Goal: Answer question/provide support: Share knowledge or assist other users

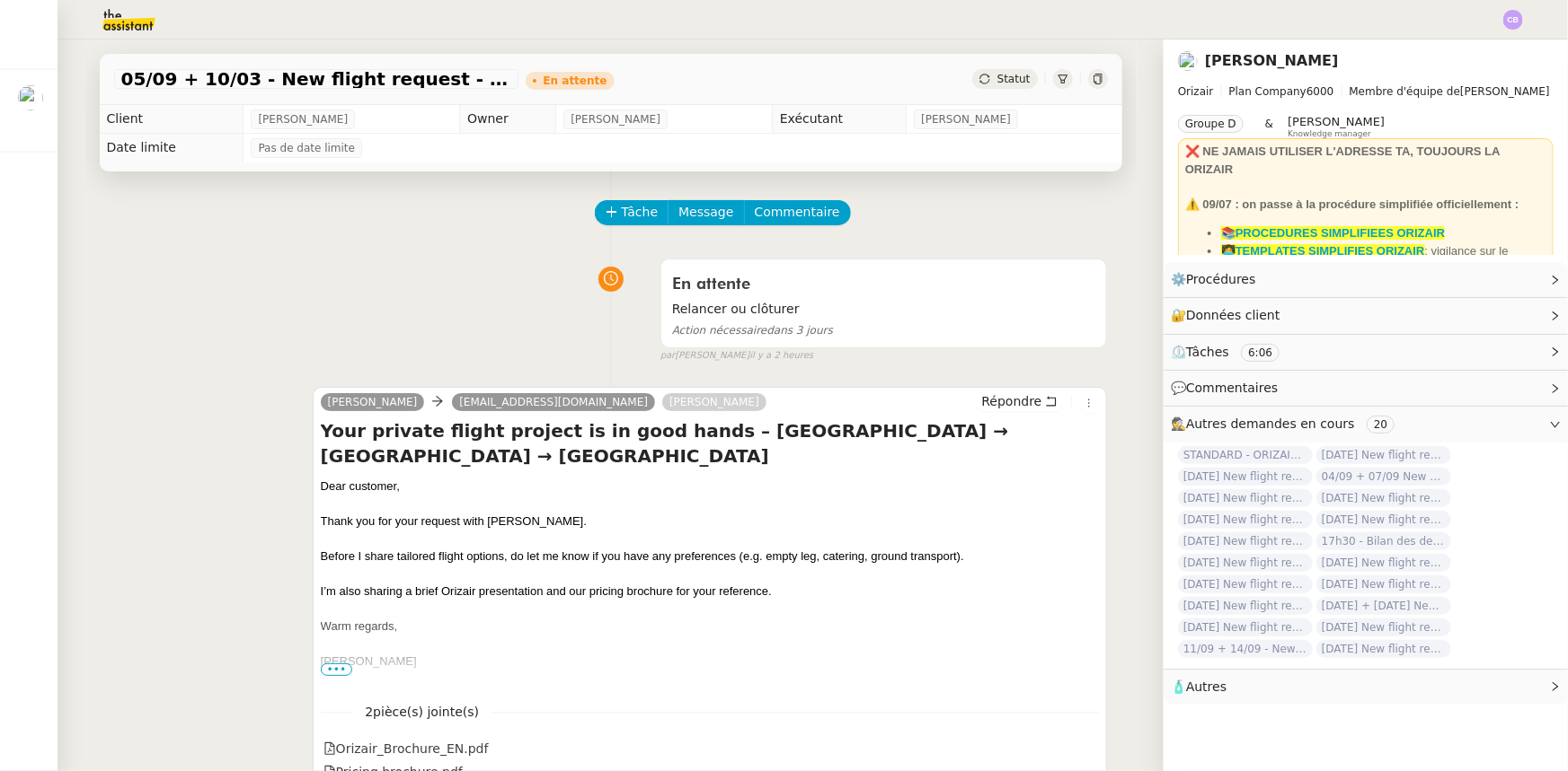
scroll to position [81, 0]
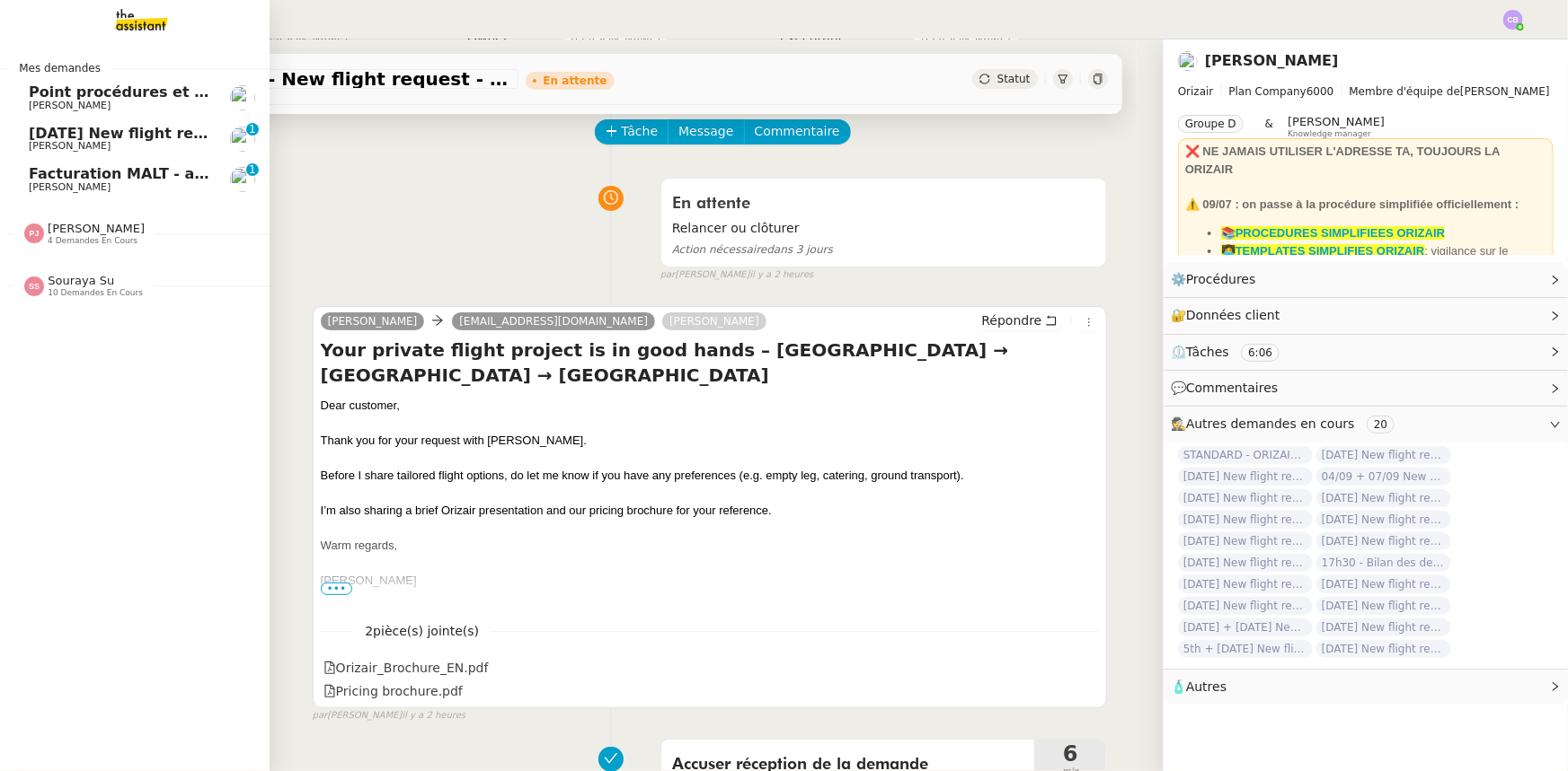
click at [50, 181] on span "Facturation MALT - août 2025" at bounding box center [148, 173] width 239 height 17
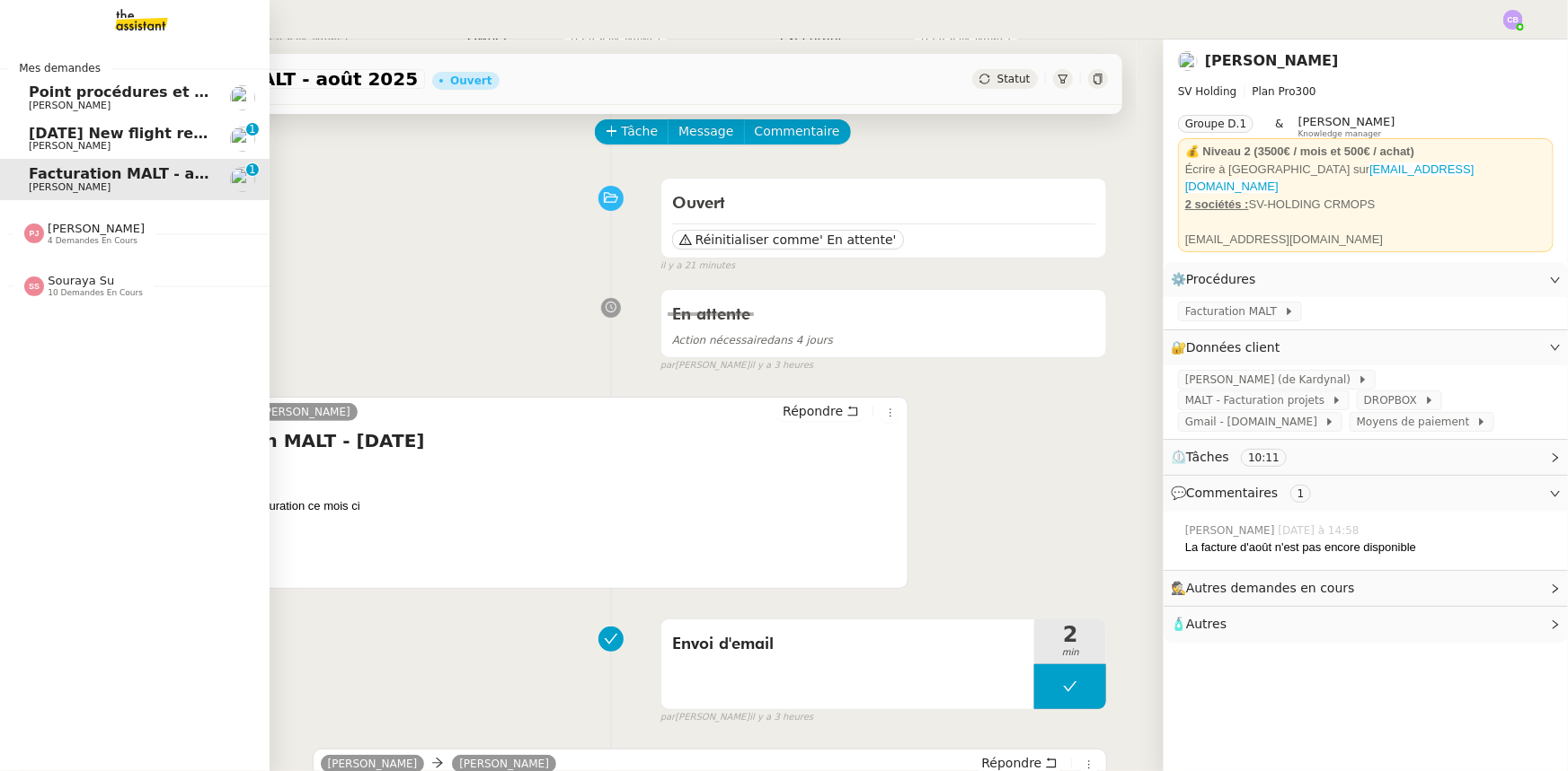
click at [45, 144] on span "[PERSON_NAME]" at bounding box center [70, 146] width 82 height 12
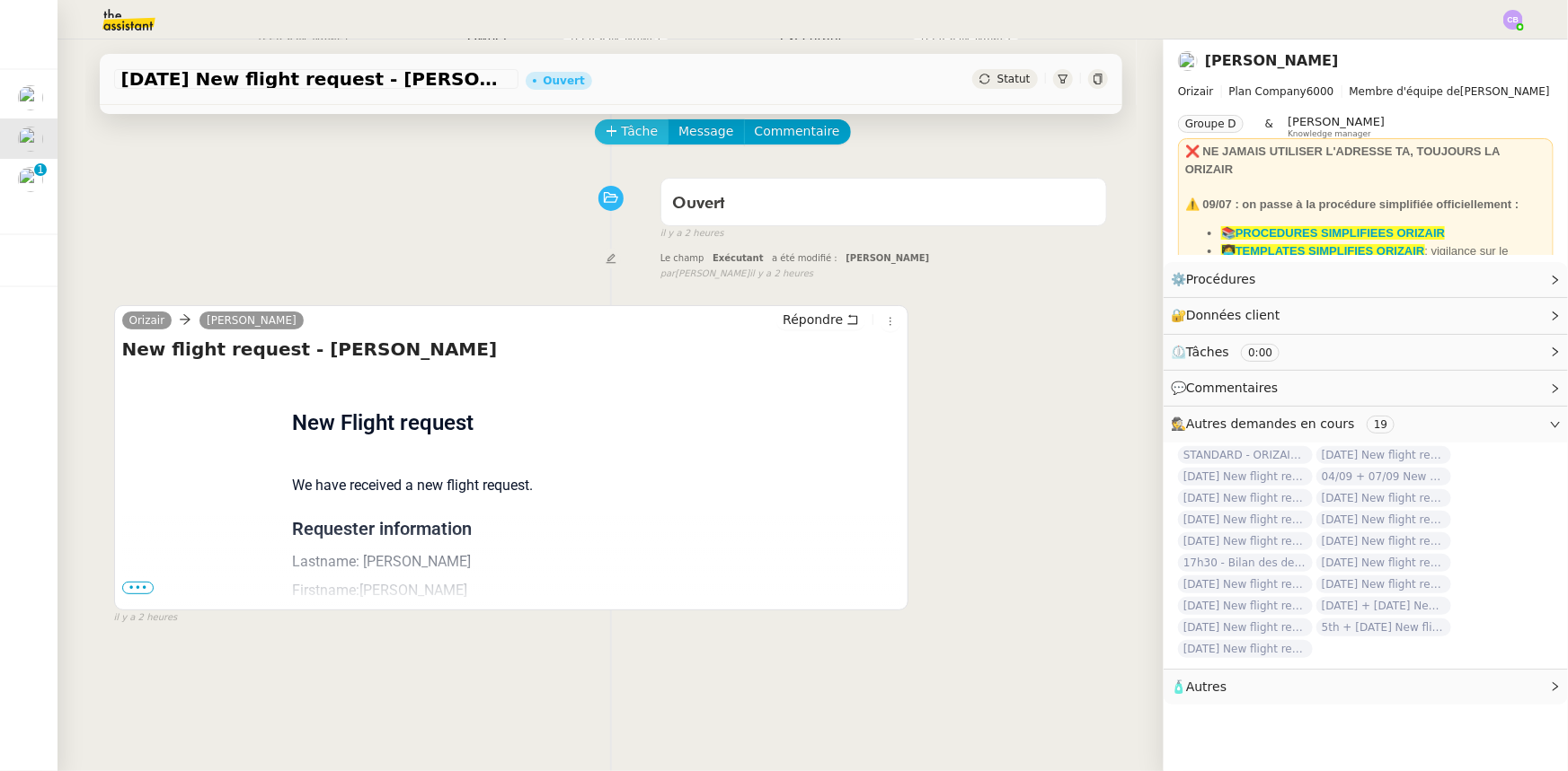
click at [605, 135] on icon at bounding box center [612, 132] width 13 height 13
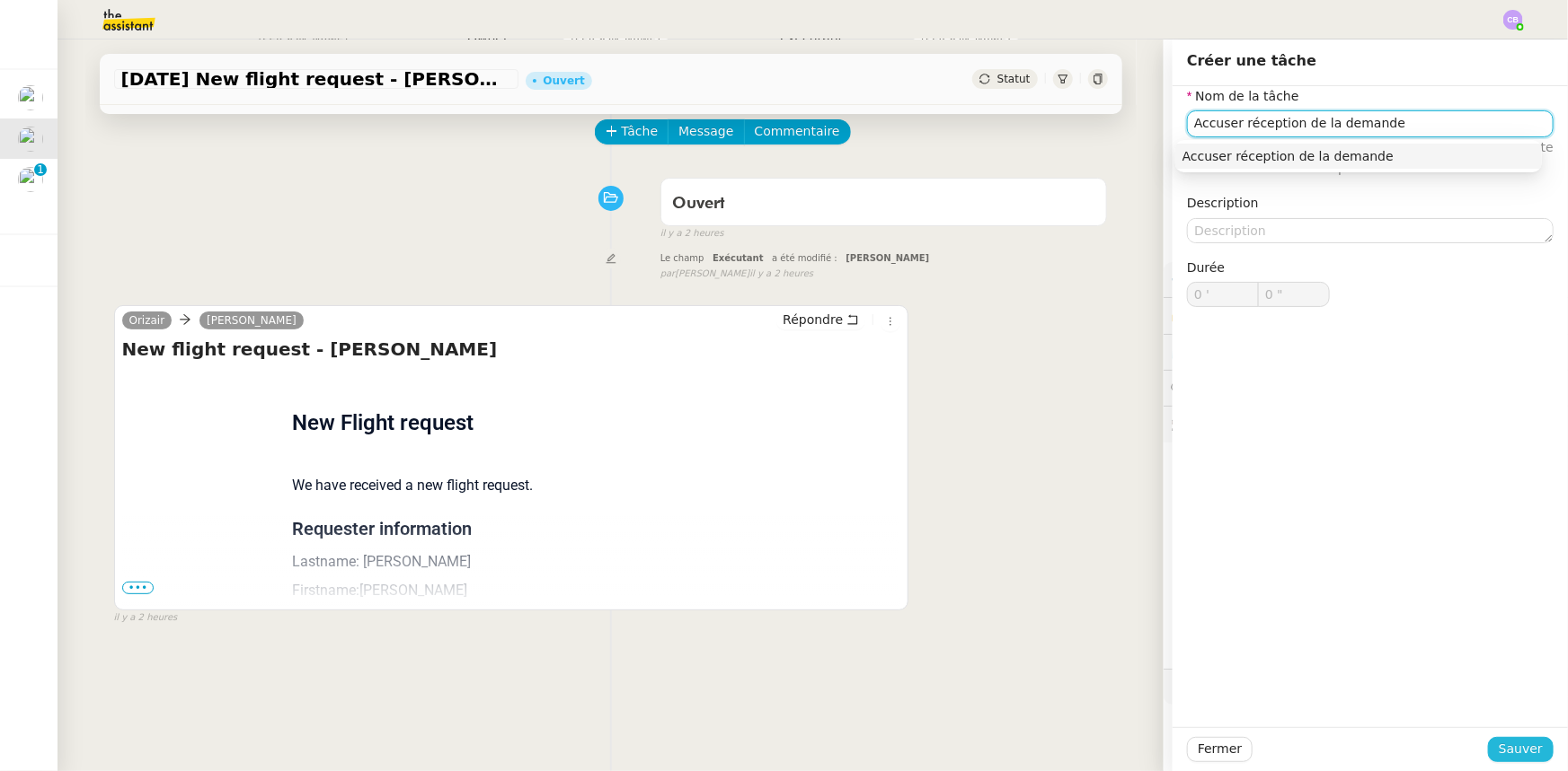
type input "Accuser réception de la demande"
click at [1502, 750] on span "Sauver" at bounding box center [1521, 750] width 44 height 20
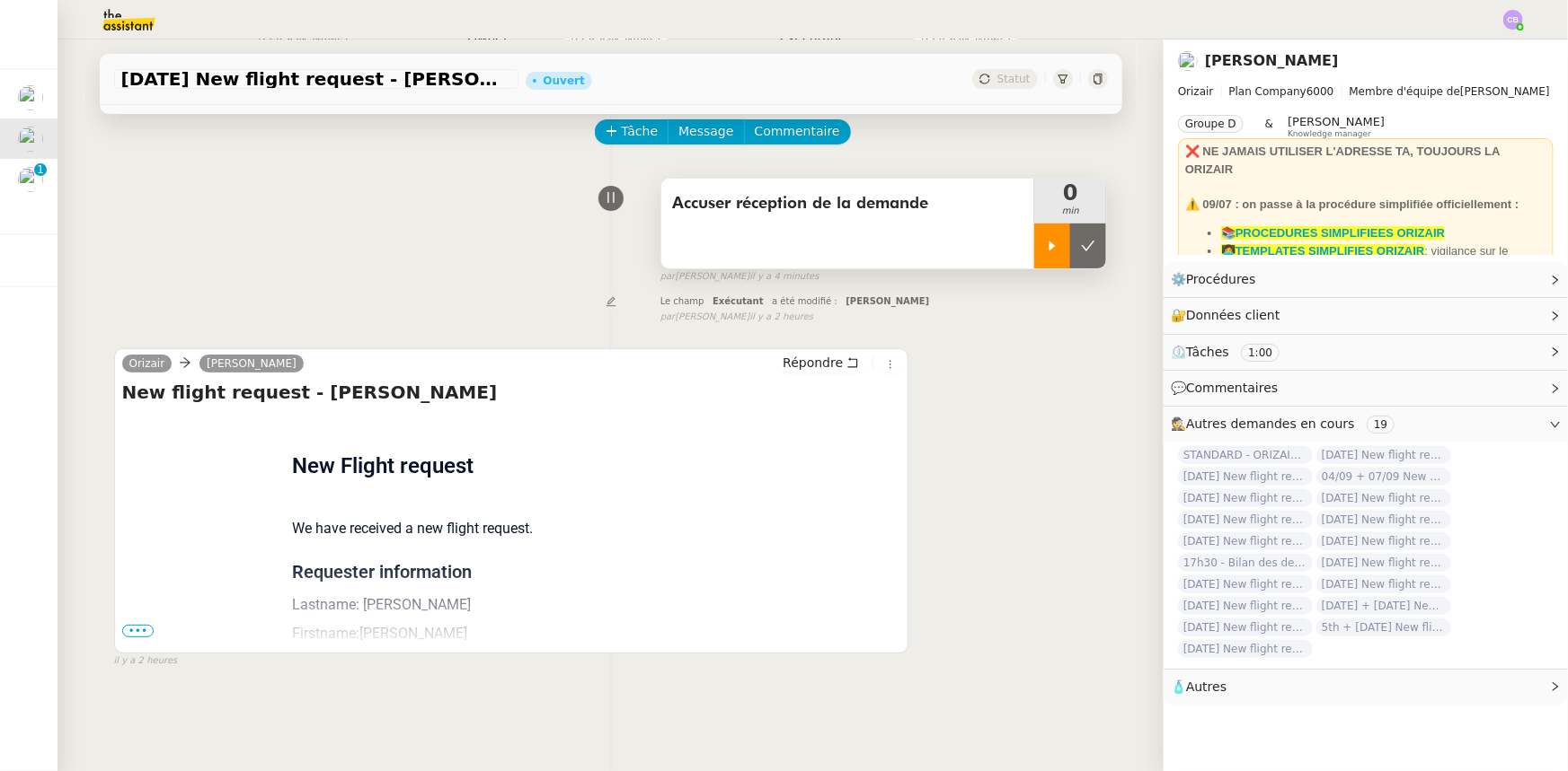
click at [1045, 251] on icon at bounding box center [1052, 245] width 14 height 14
click at [137, 634] on span "•••" at bounding box center [138, 632] width 32 height 13
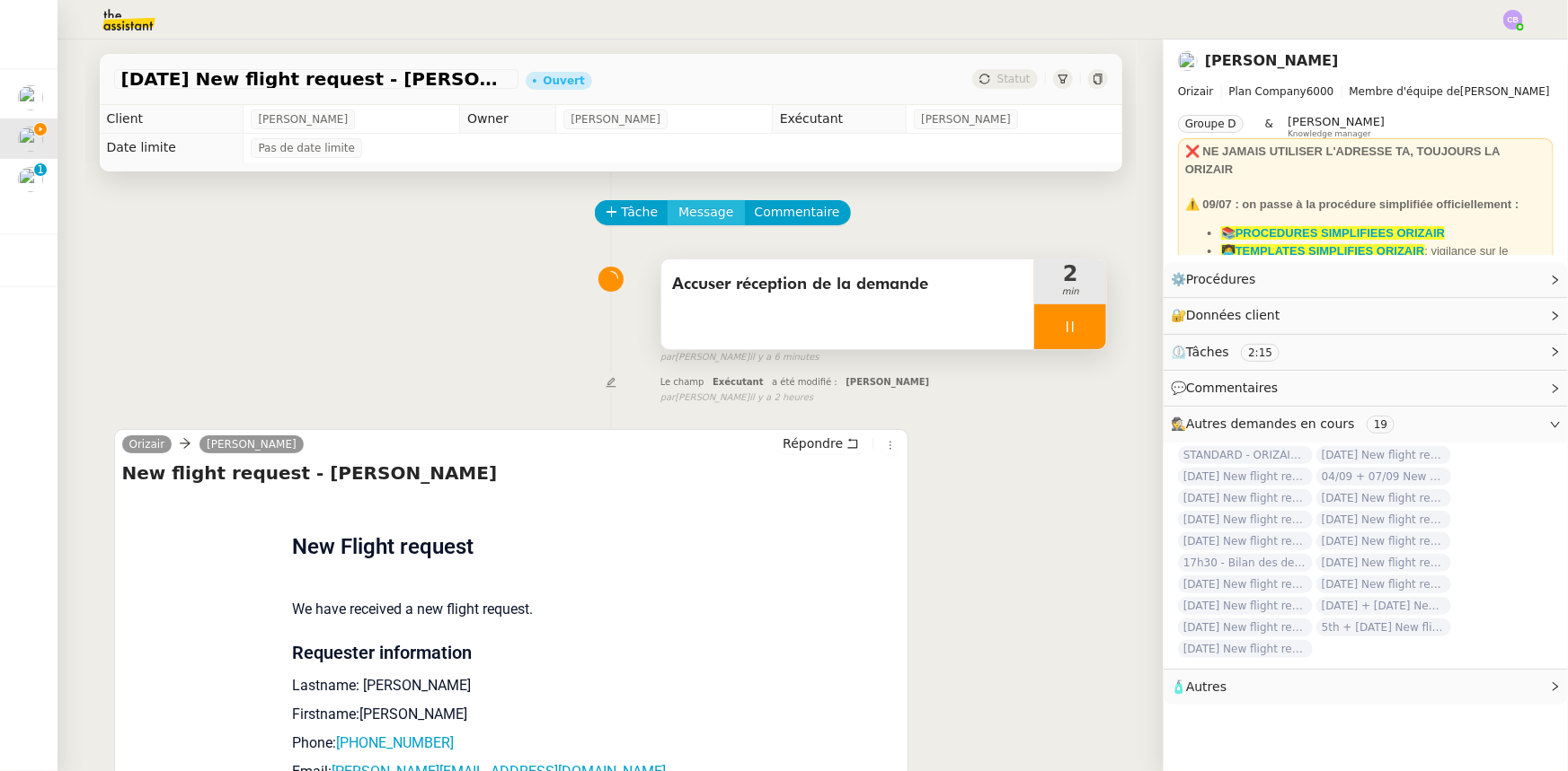
click at [679, 210] on span "Message" at bounding box center [706, 212] width 55 height 20
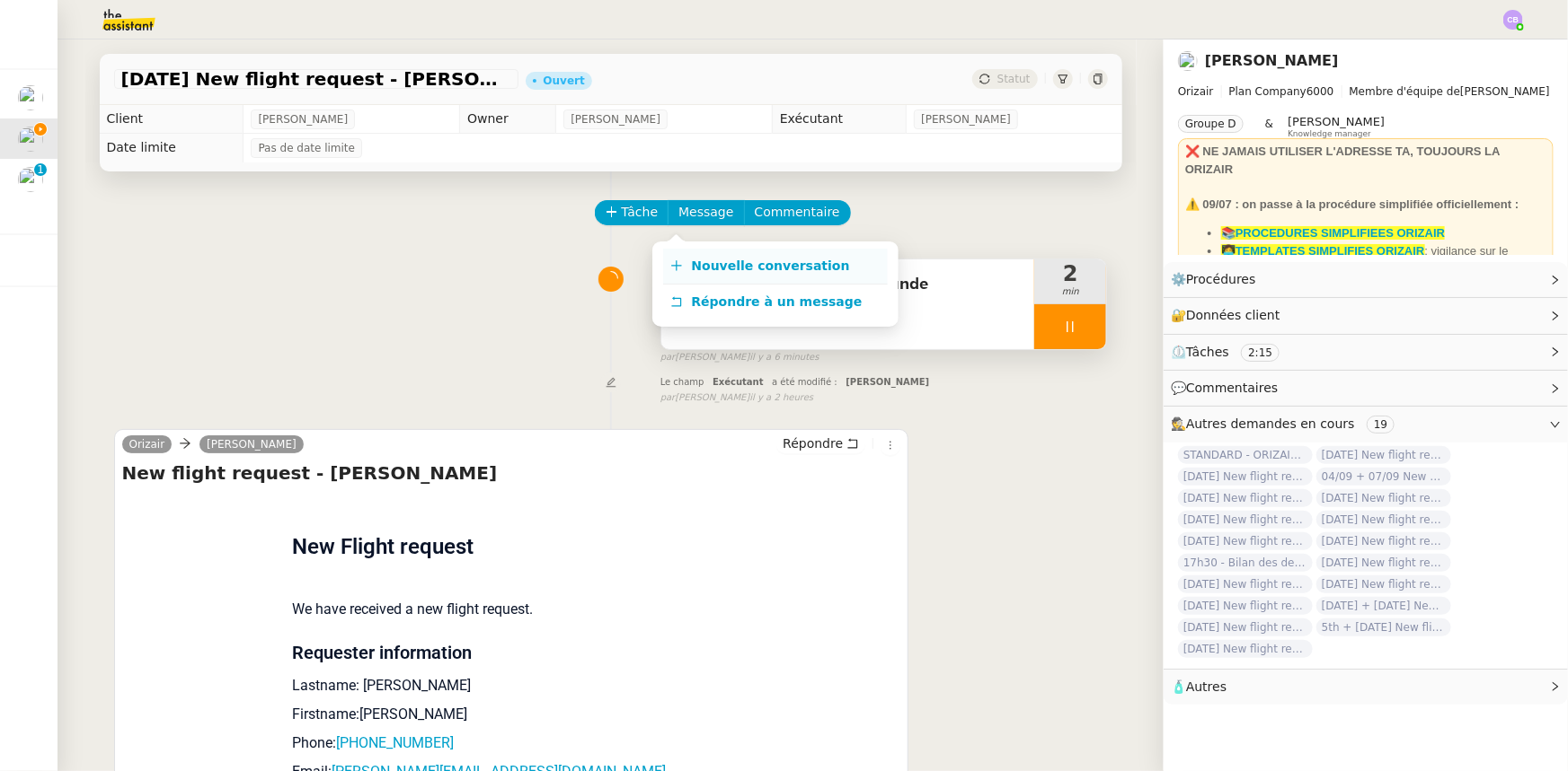
click at [747, 268] on span "Nouvelle conversation" at bounding box center [771, 265] width 158 height 14
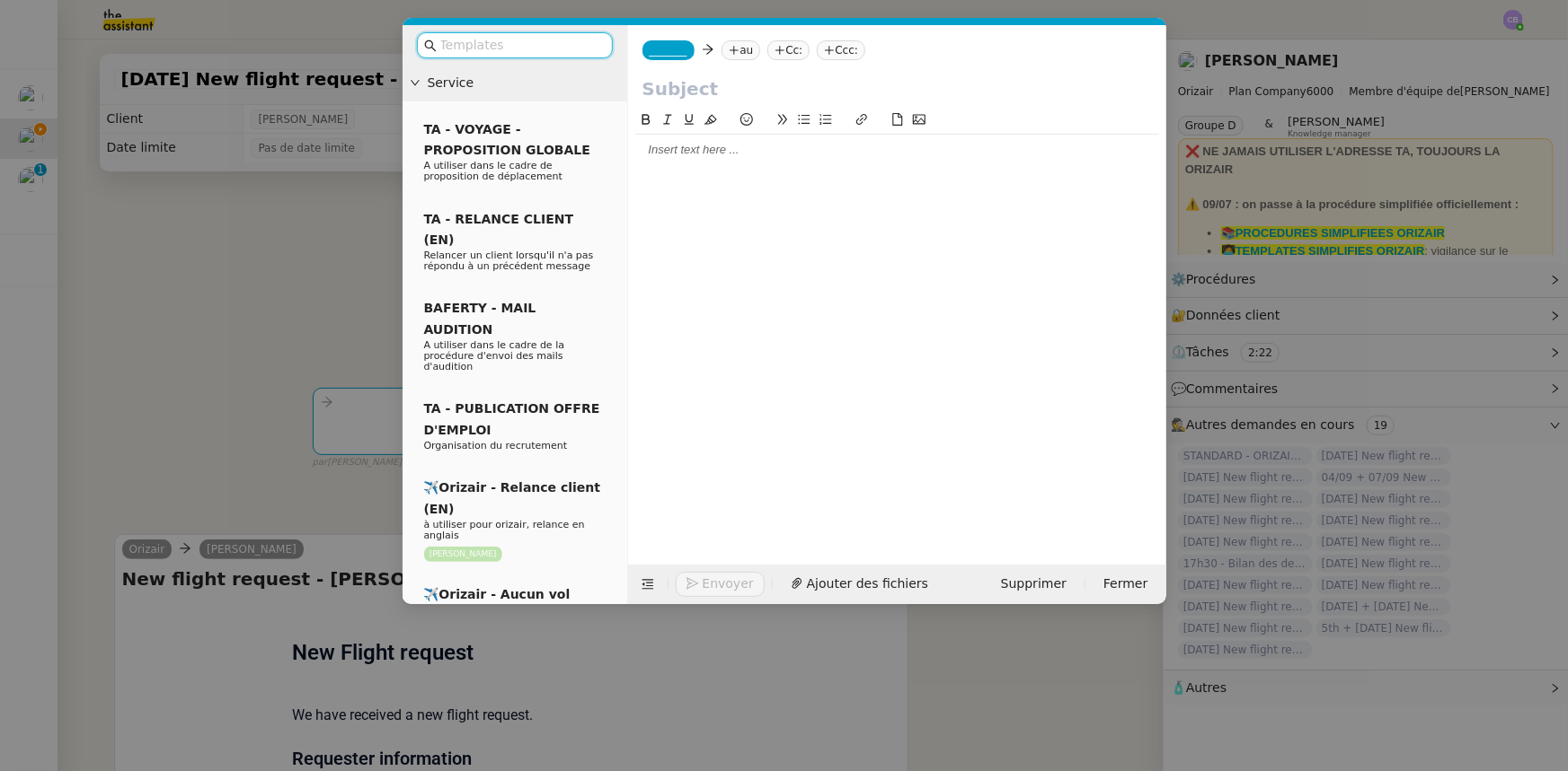
click at [574, 46] on input "text" at bounding box center [521, 45] width 162 height 20
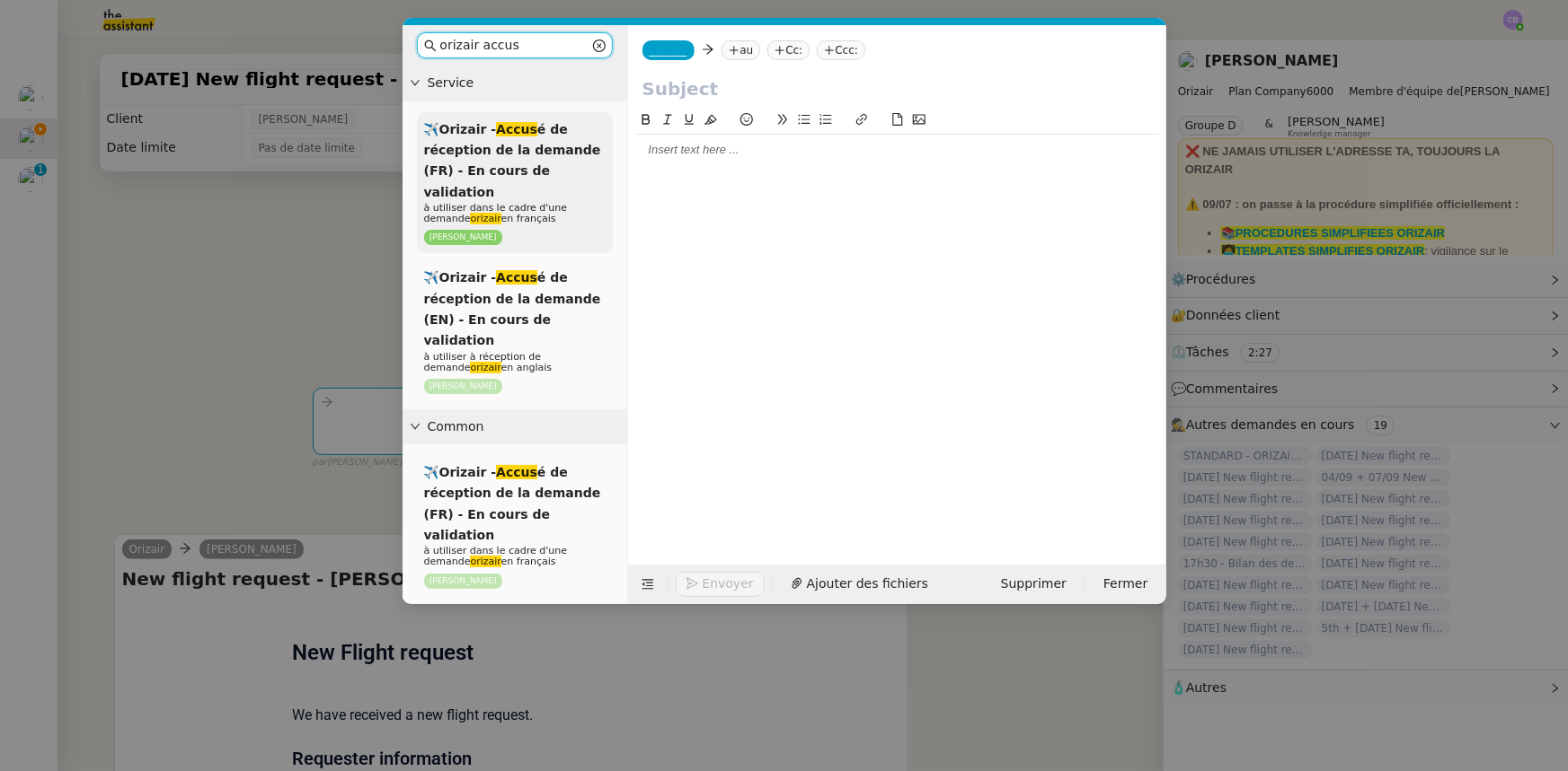
type input "orizair accus"
click at [553, 178] on span "✈️Orizair - Accus é de réception de la demande (FR) - En cours de validation" at bounding box center [512, 161] width 177 height 77
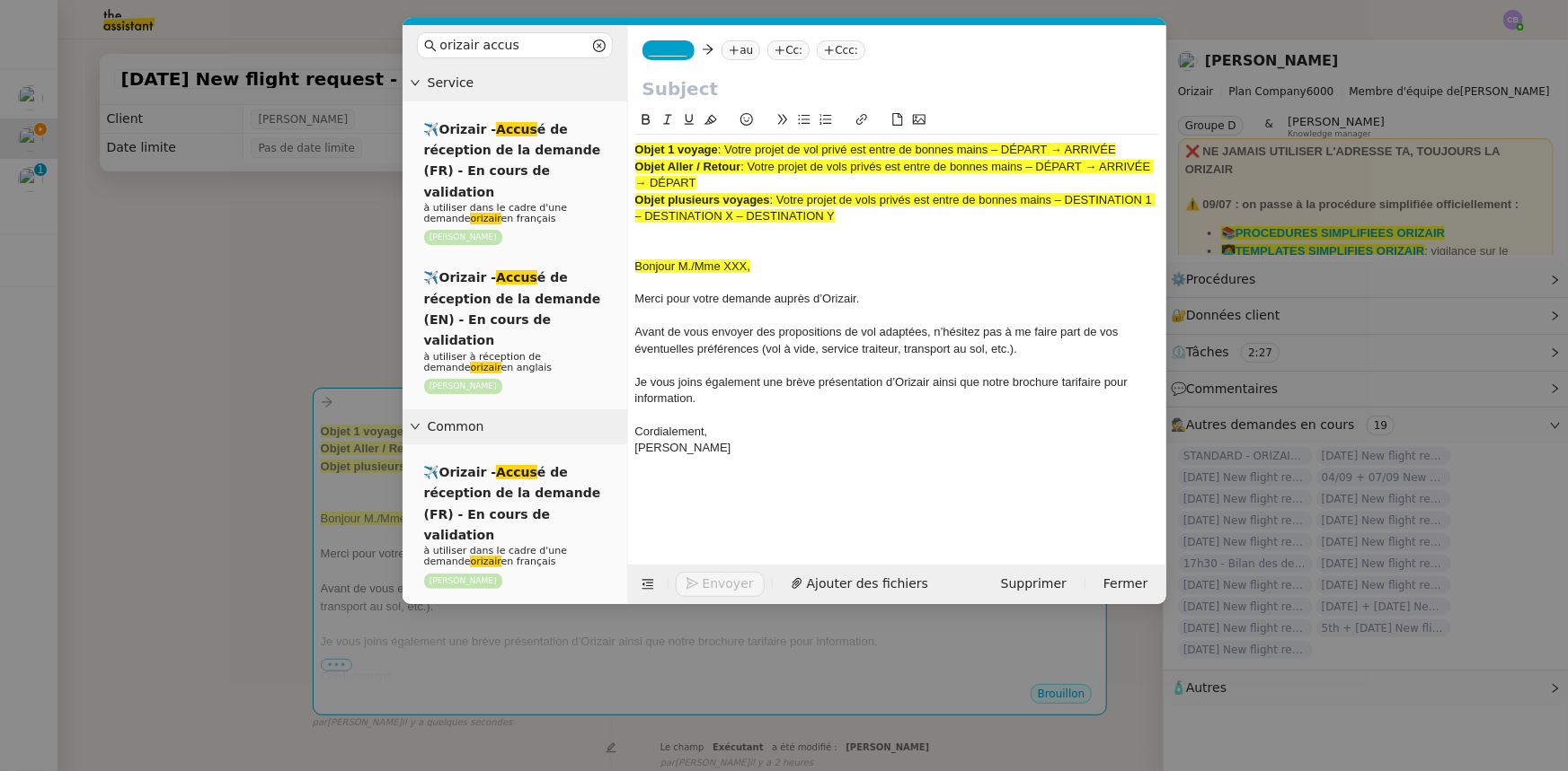
drag, startPoint x: 1123, startPoint y: 152, endPoint x: 729, endPoint y: 147, distance: 394.0
click at [729, 147] on div "Objet 1 voyage : Votre projet de vol privé est entre de bonnes mains – DÉPART →…" at bounding box center [897, 149] width 524 height 16
copy span "Votre projet de vol privé est entre de bonnes mains – DÉPART → ARRIVÉE"
click at [719, 93] on input "text" at bounding box center [897, 88] width 510 height 27
paste input "Votre projet de vol privé est entre de bonnes mains – DÉPART → ARRIVÉE"
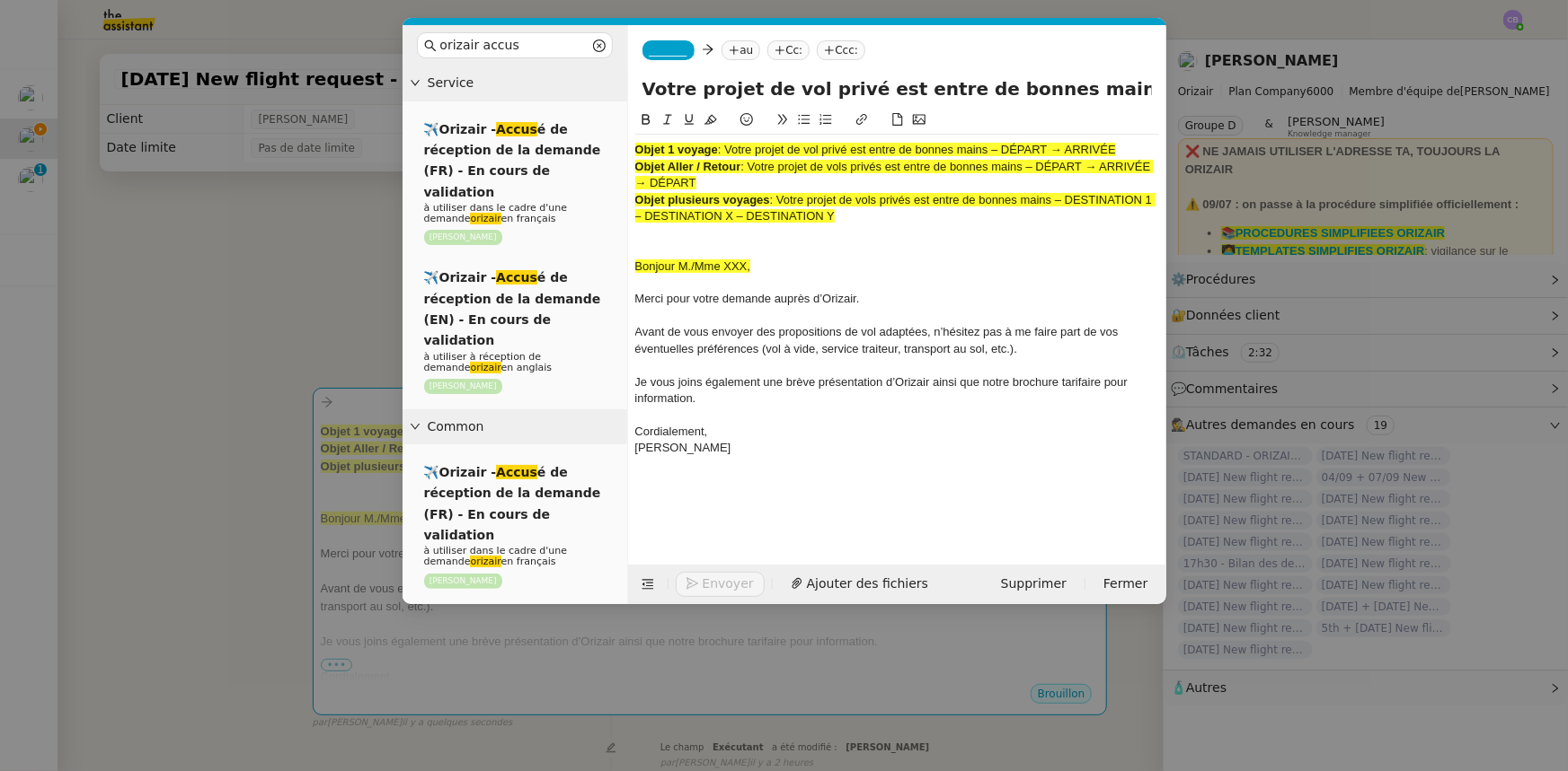
scroll to position [0, 111]
type input "Votre projet de vol privé est entre de bonnes mains – DÉPART → ARRIVÉE"
drag, startPoint x: 761, startPoint y: 204, endPoint x: 636, endPoint y: 153, distance: 135.0
click at [636, 153] on div "Objet 1 voyage : Votre projet de vol privé est entre de bonnes mains – DÉPART →…" at bounding box center [897, 307] width 524 height 346
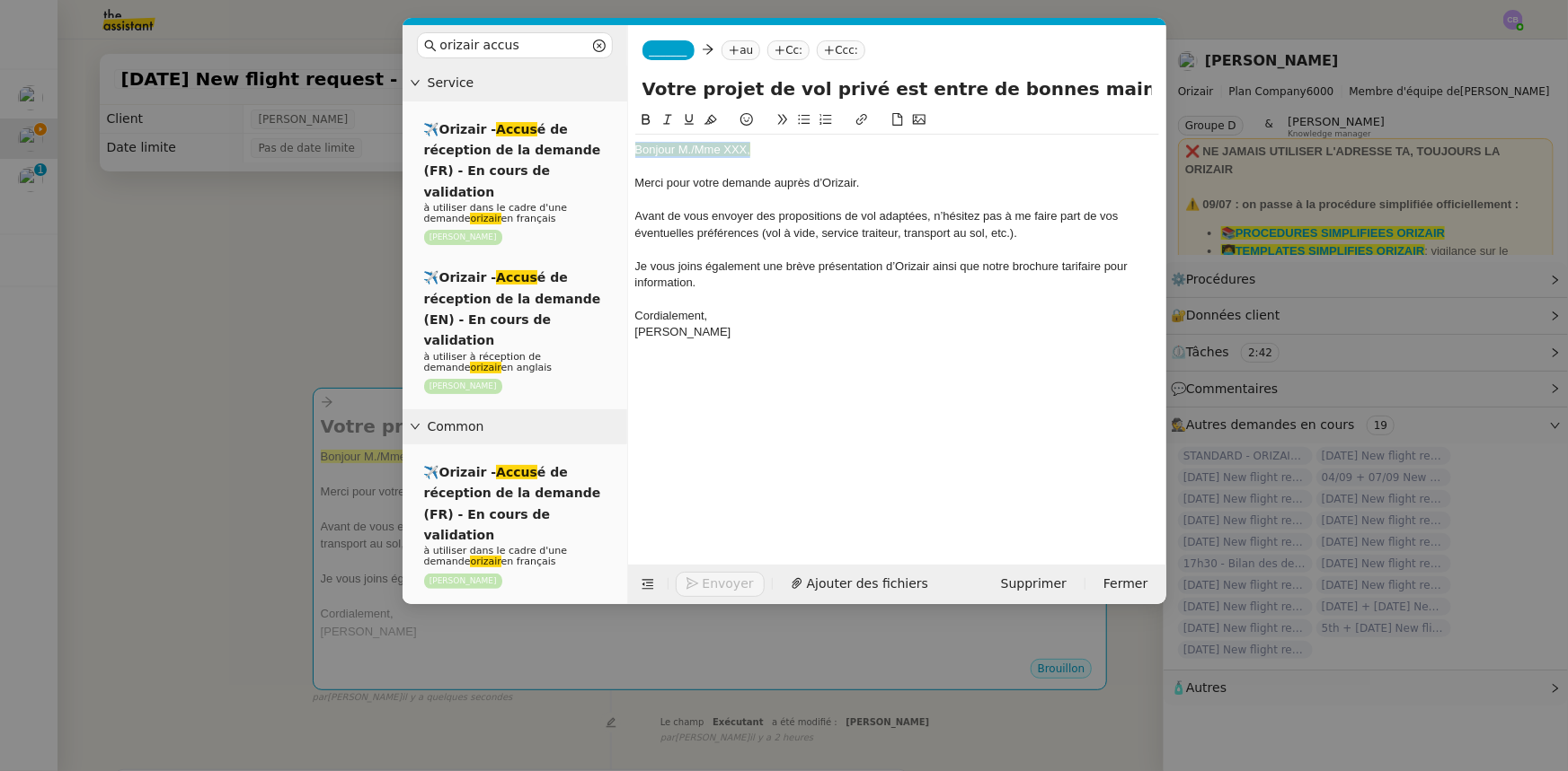
drag, startPoint x: 749, startPoint y: 149, endPoint x: 637, endPoint y: 149, distance: 112.0
click at [637, 149] on span "Bonjour M./Mme XXX," at bounding box center [693, 149] width 116 height 14
click at [712, 122] on icon at bounding box center [711, 120] width 13 height 10
click at [745, 151] on div "Bonjour M./Mme XXX," at bounding box center [897, 149] width 524 height 16
click at [642, 584] on icon at bounding box center [647, 585] width 12 height 10
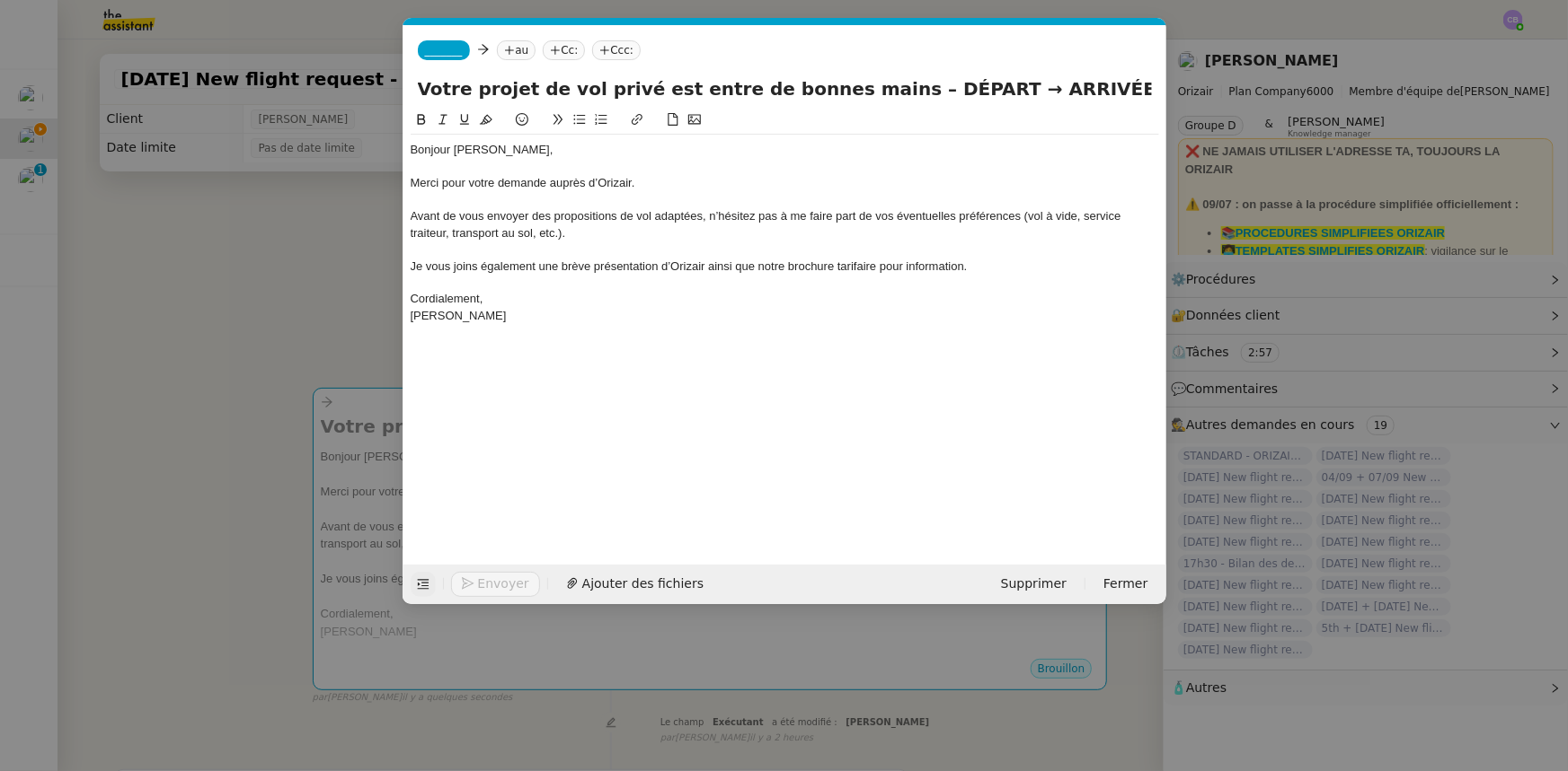
drag, startPoint x: 937, startPoint y: 92, endPoint x: 869, endPoint y: 89, distance: 68.1
click at [869, 89] on input "Votre projet de vol privé est entre de bonnes mains – DÉPART → ARRIVÉE" at bounding box center [784, 88] width 734 height 27
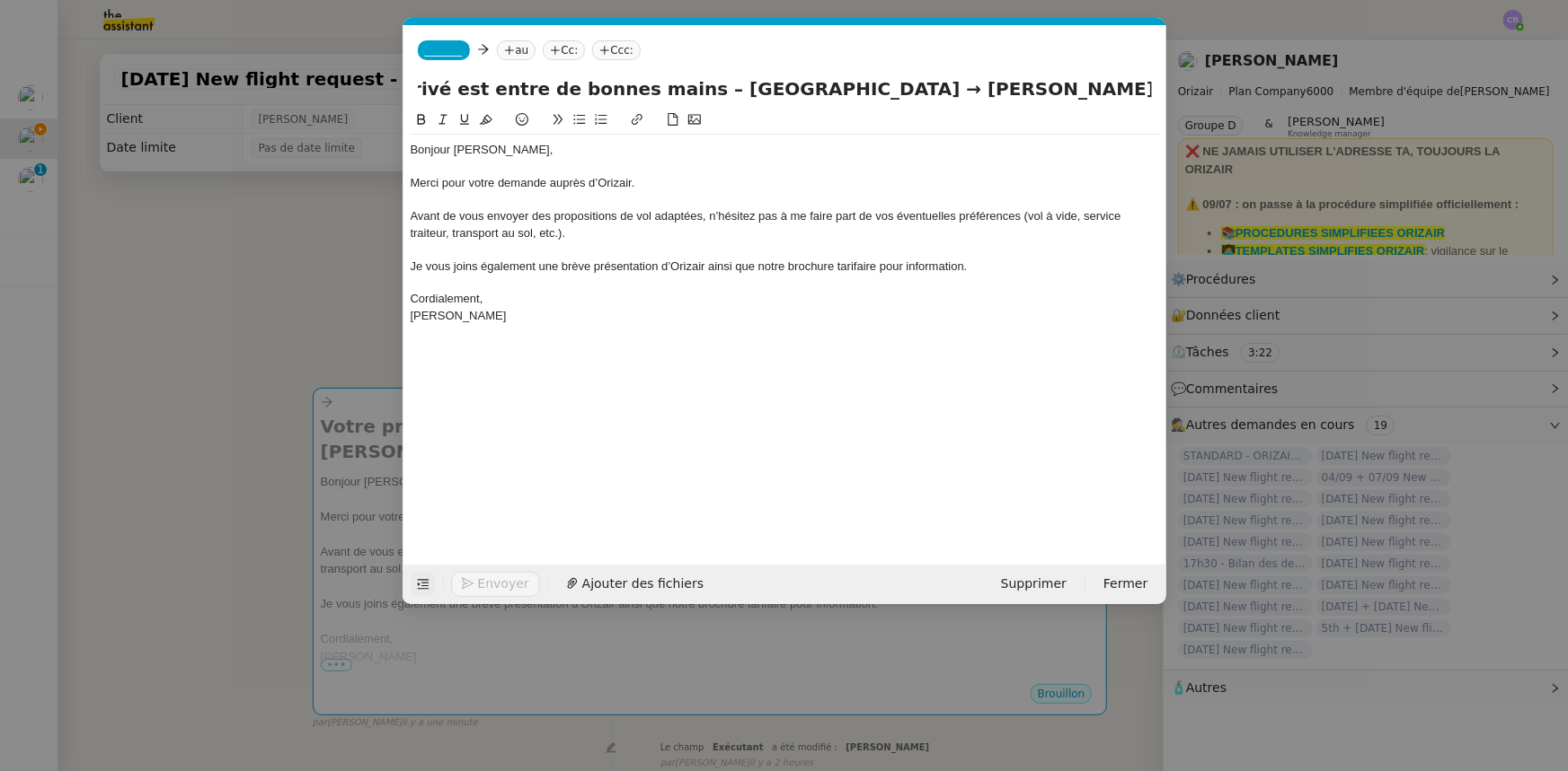
click at [801, 89] on input "Votre projet de vol privé est entre de bonnes mains – [GEOGRAPHIC_DATA] → [PERS…" at bounding box center [784, 88] width 734 height 27
type input "Votre projet de vol privé est entre de bonnes mains – [GEOGRAPHIC_DATA] → [PERS…"
click at [436, 50] on span "_______" at bounding box center [444, 50] width 38 height 13
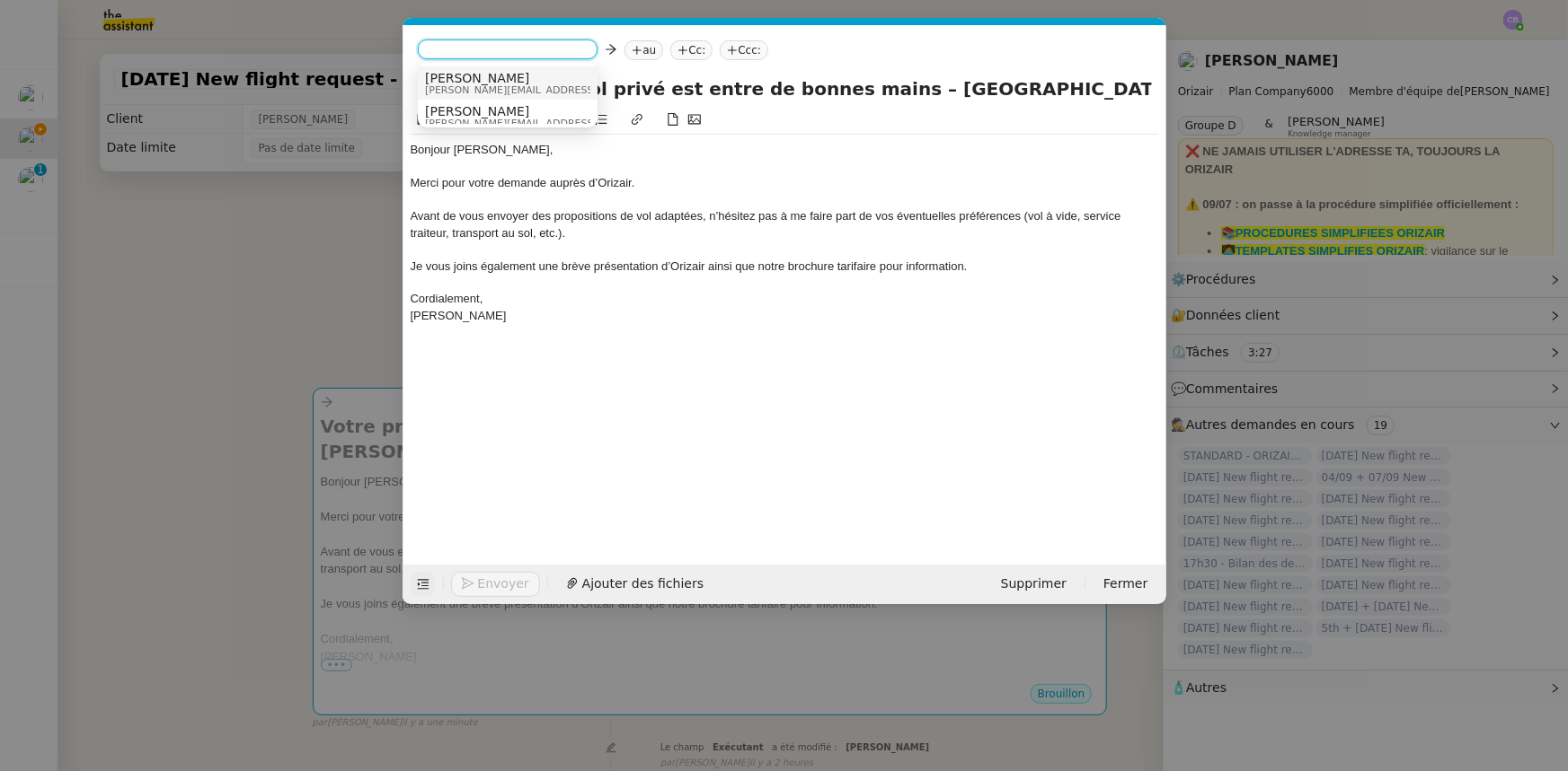
click at [447, 85] on span "[PERSON_NAME][EMAIL_ADDRESS][DOMAIN_NAME]" at bounding box center [552, 90] width 255 height 10
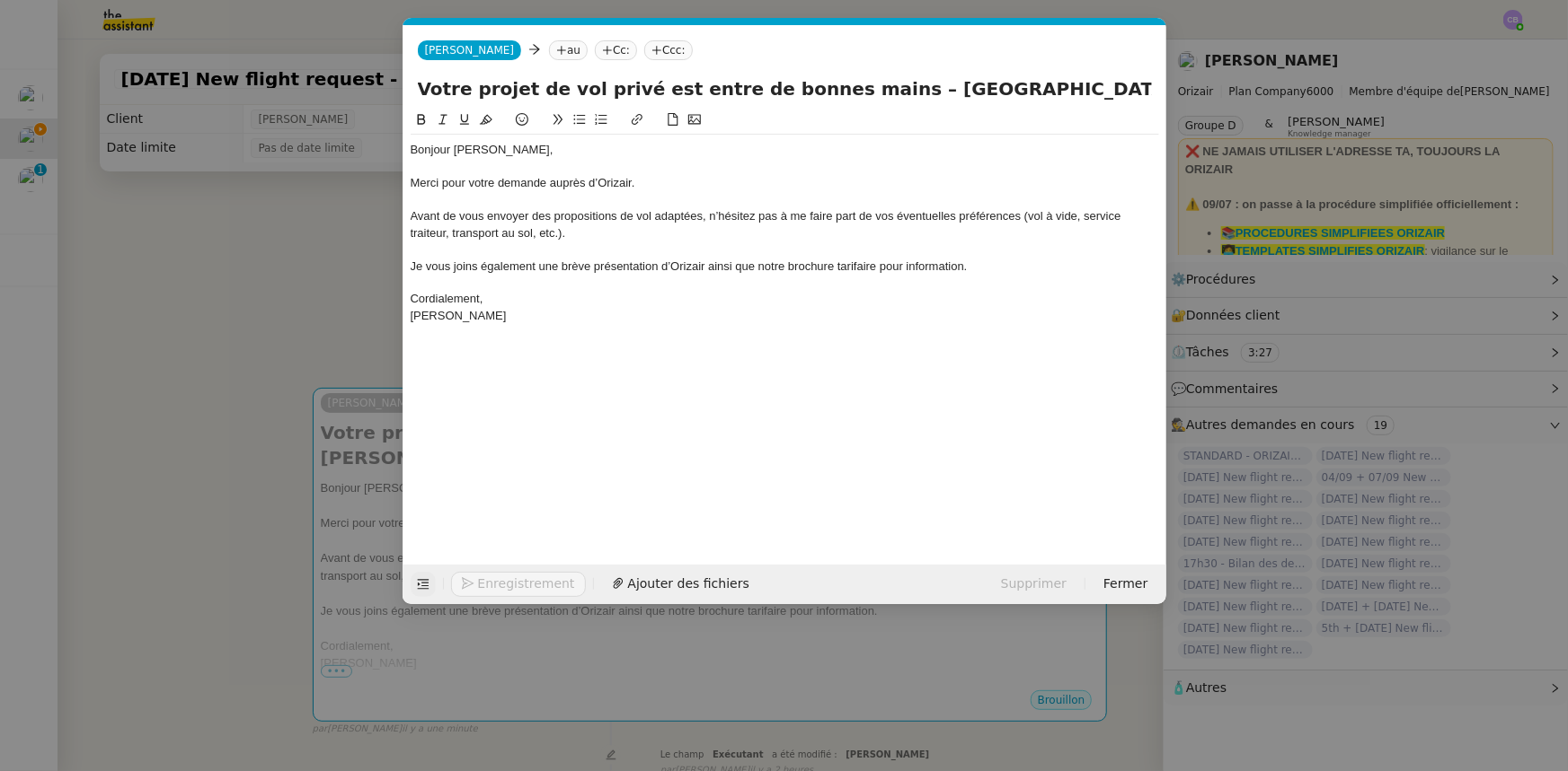
click at [350, 263] on nz-modal-container "orizair accus Service ✈️Orizair - Accus é de réception de la demande (FR) - En …" at bounding box center [784, 385] width 1568 height 771
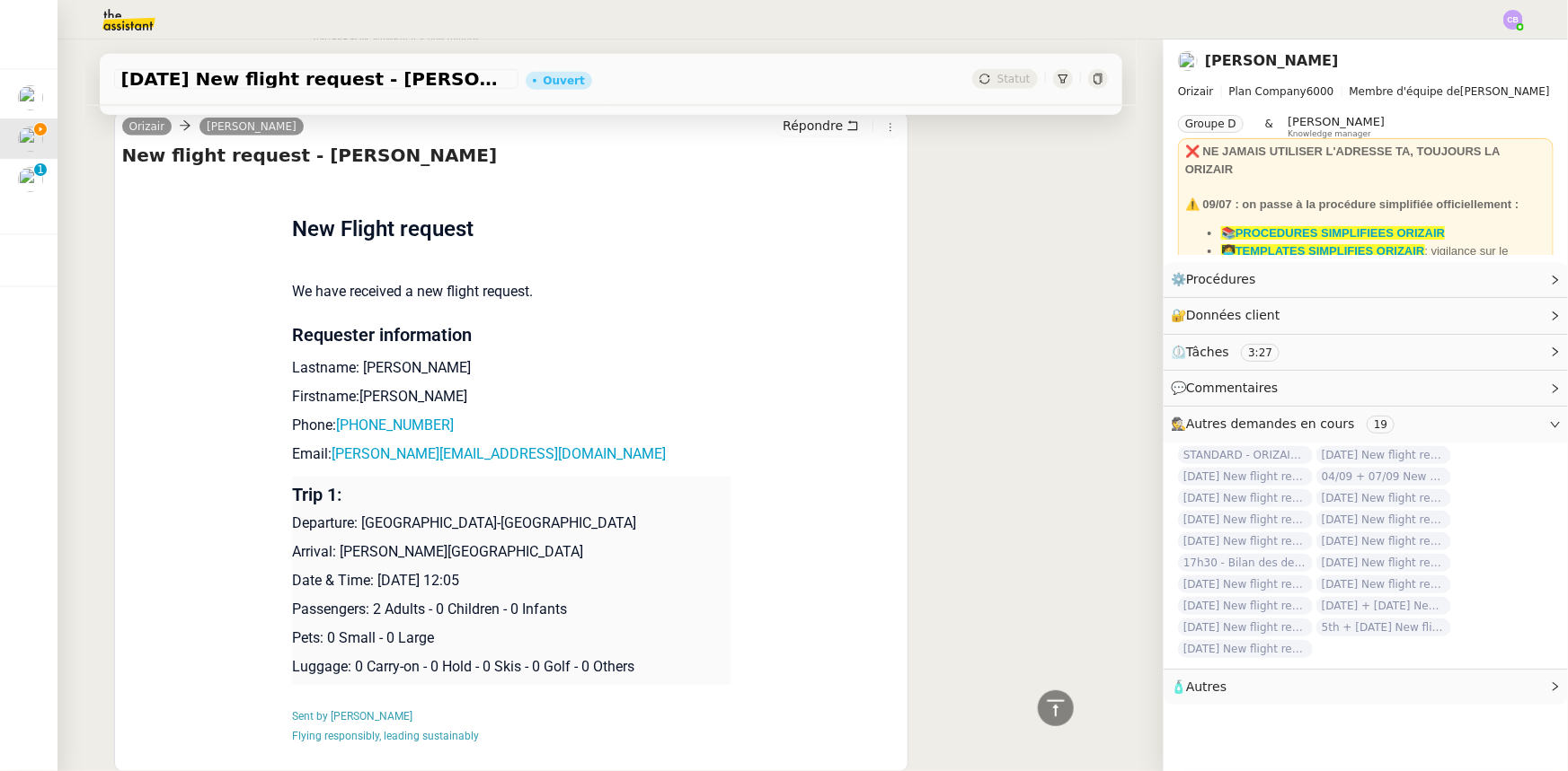
scroll to position [735, 0]
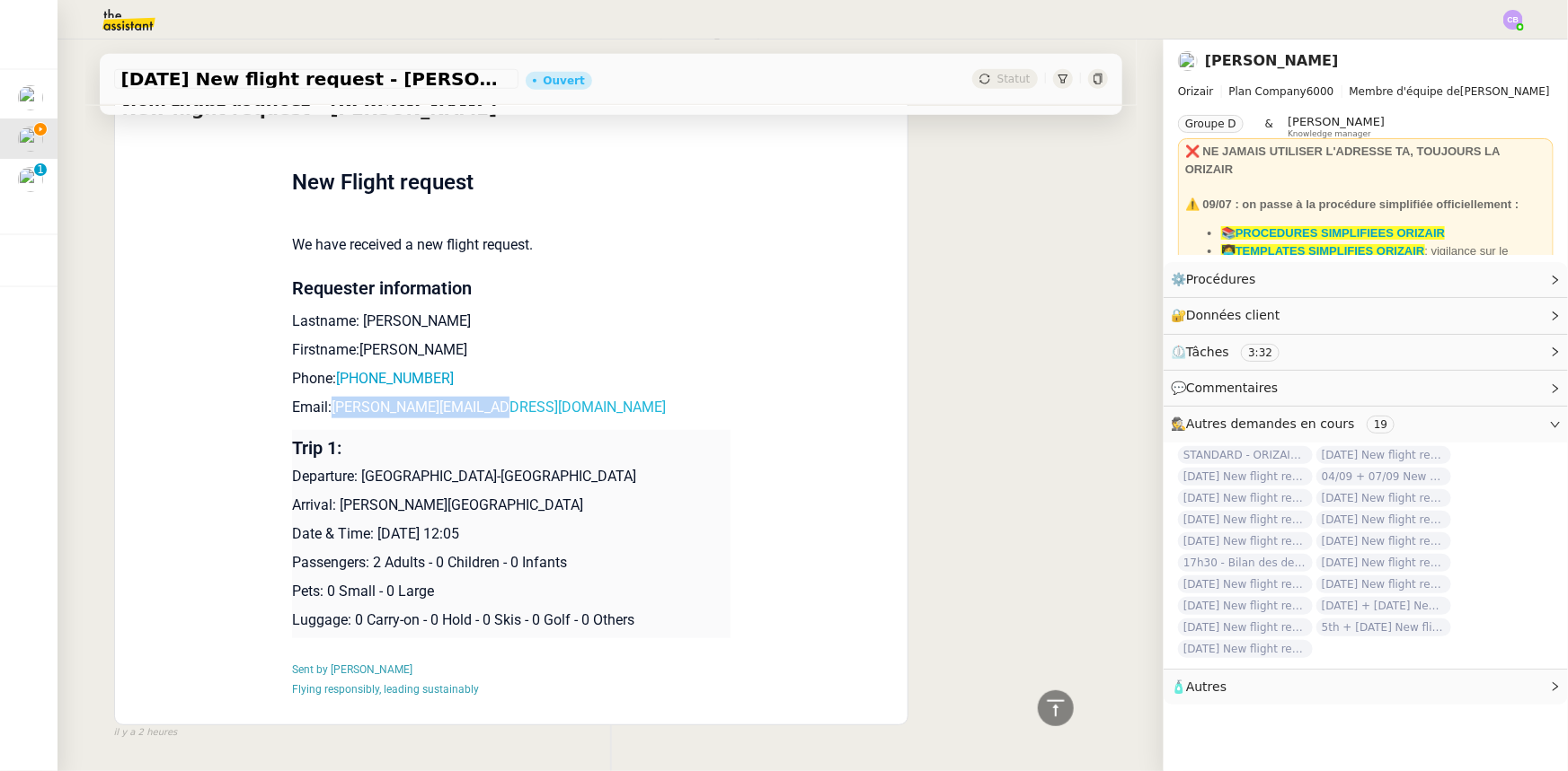
drag, startPoint x: 485, startPoint y: 412, endPoint x: 329, endPoint y: 411, distance: 156.0
click at [329, 411] on p "Email: [PERSON_NAME][EMAIL_ADDRESS][DOMAIN_NAME]" at bounding box center [512, 407] width 438 height 21
copy link "[PERSON_NAME][EMAIL_ADDRESS][DOMAIN_NAME]"
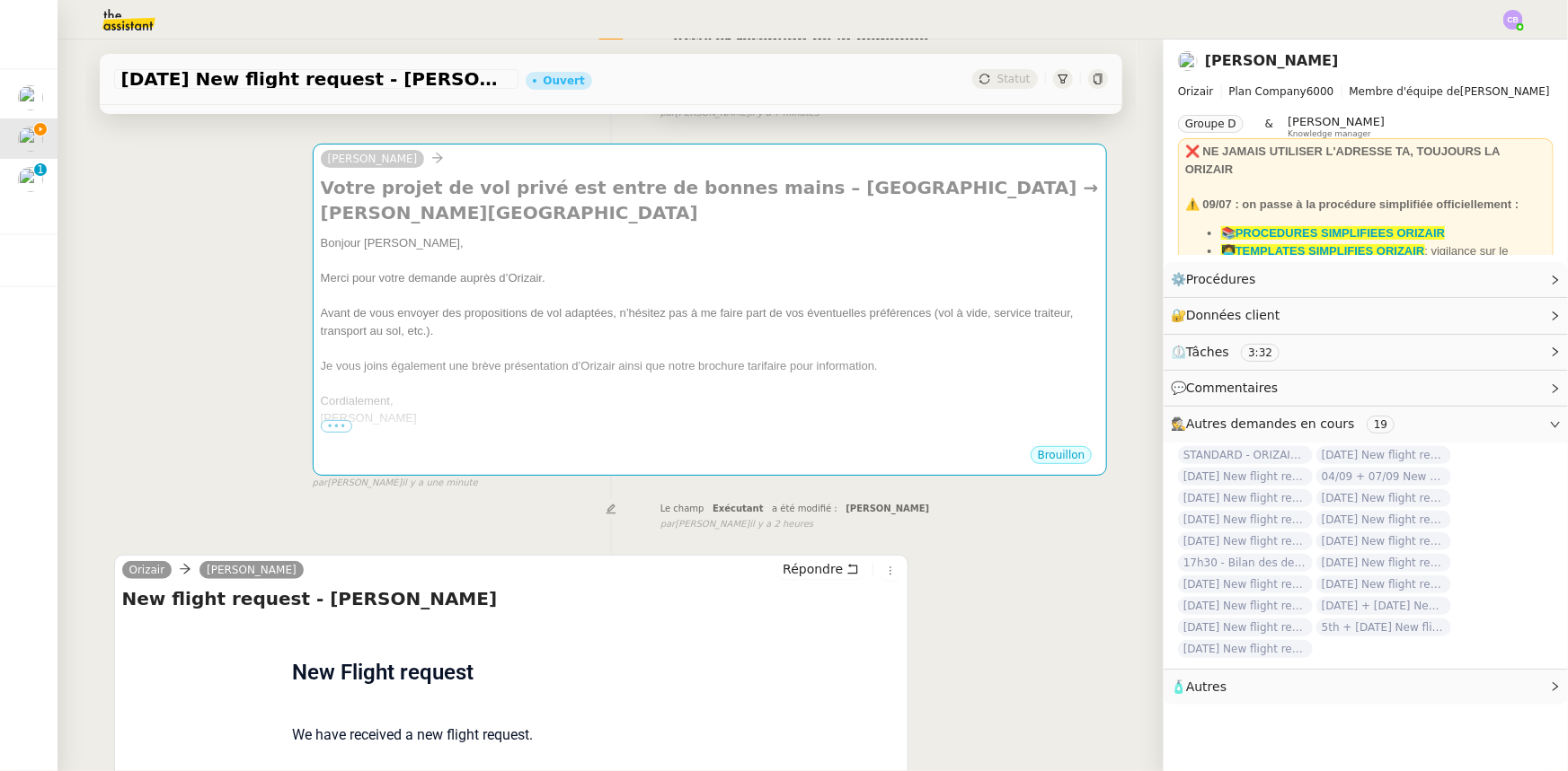
scroll to position [0, 0]
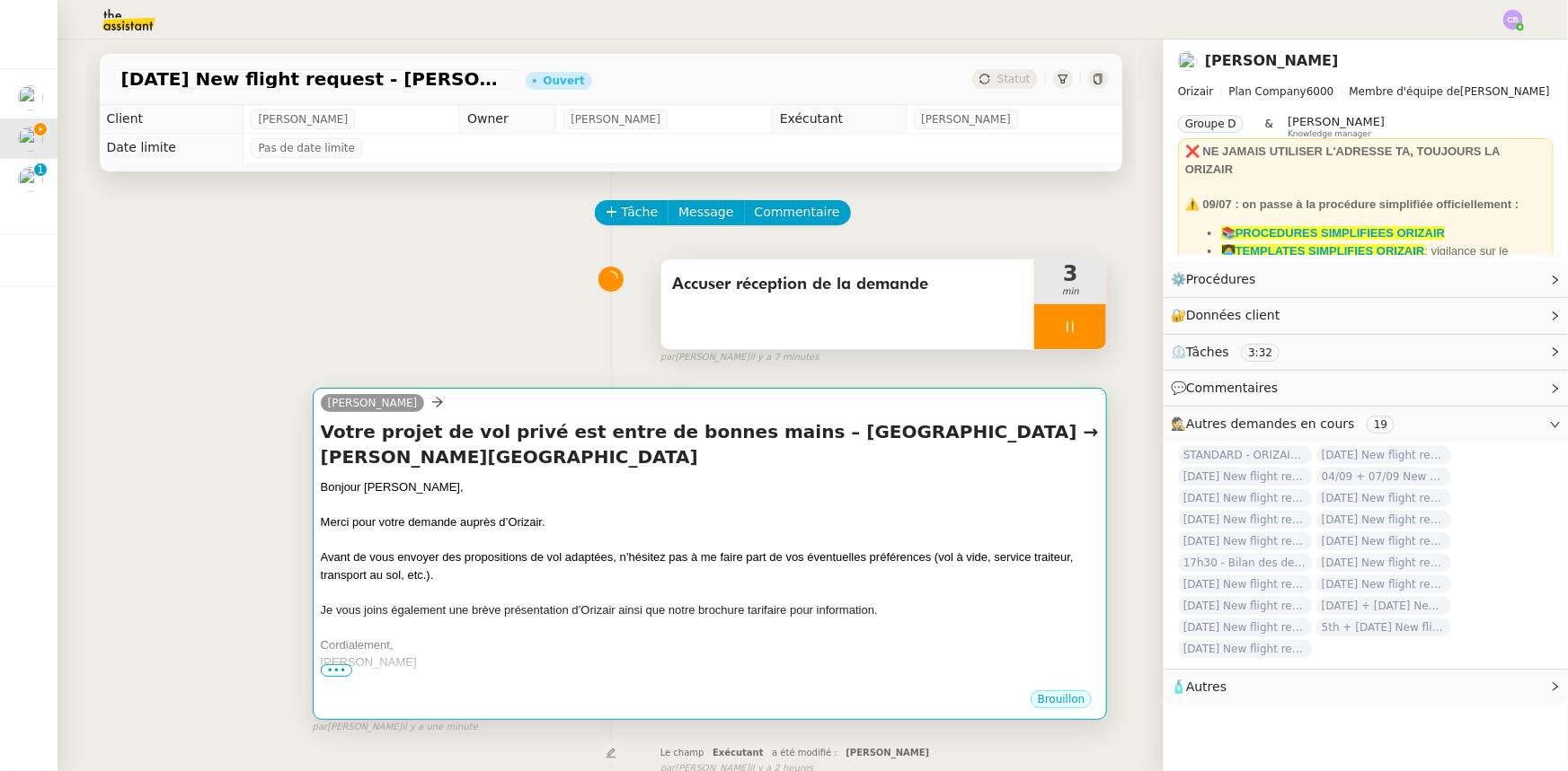
click at [651, 481] on div "Bonjour [PERSON_NAME]," at bounding box center [710, 487] width 779 height 18
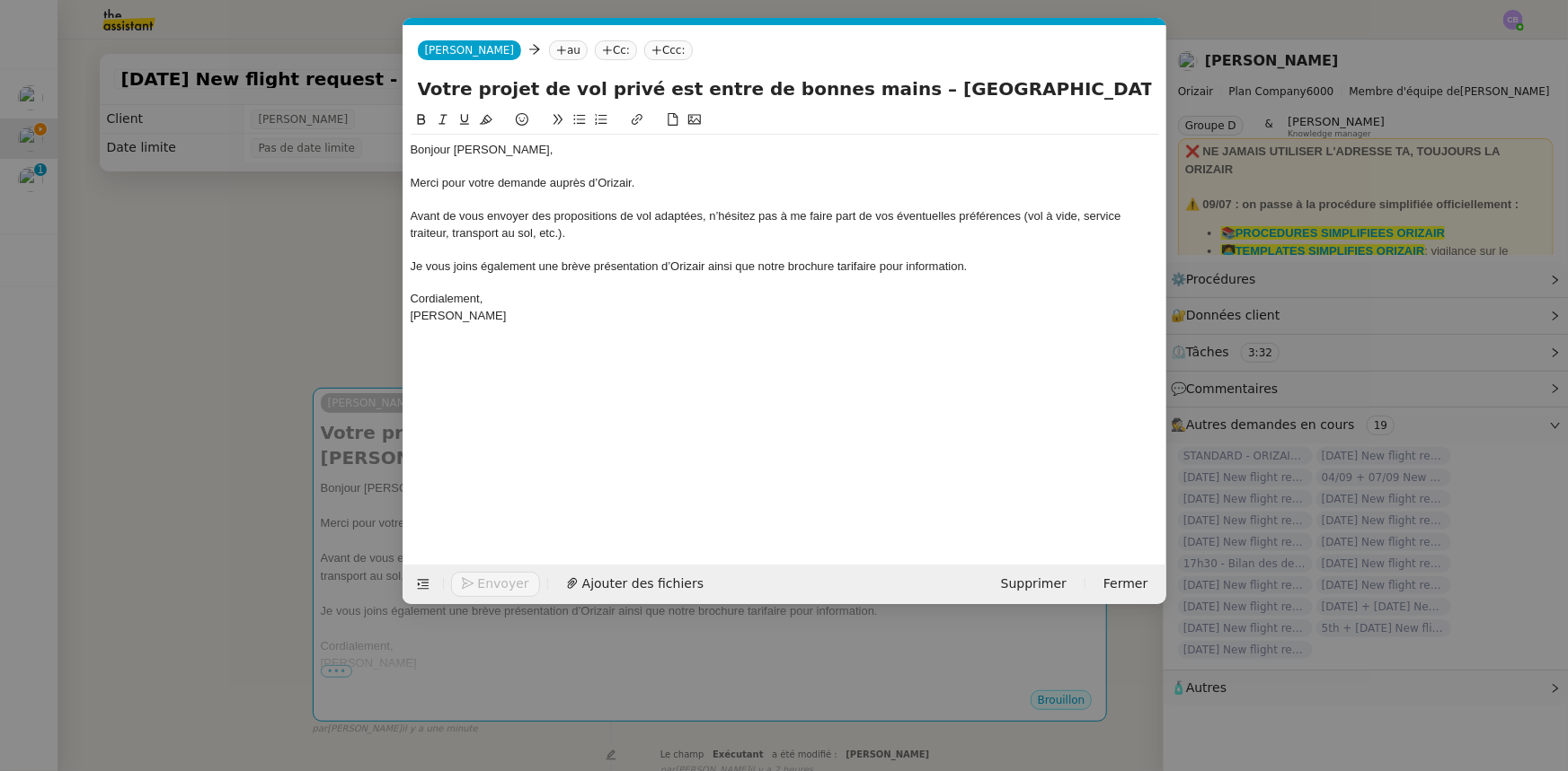
scroll to position [0, 105]
click at [549, 49] on nz-tag "au" at bounding box center [568, 50] width 39 height 19
paste input "[PERSON_NAME][EMAIL_ADDRESS][DOMAIN_NAME]"
type input "[PERSON_NAME][EMAIL_ADDRESS][DOMAIN_NAME]"
click at [564, 80] on span "[PERSON_NAME][EMAIL_ADDRESS][DOMAIN_NAME]" at bounding box center [681, 77] width 324 height 14
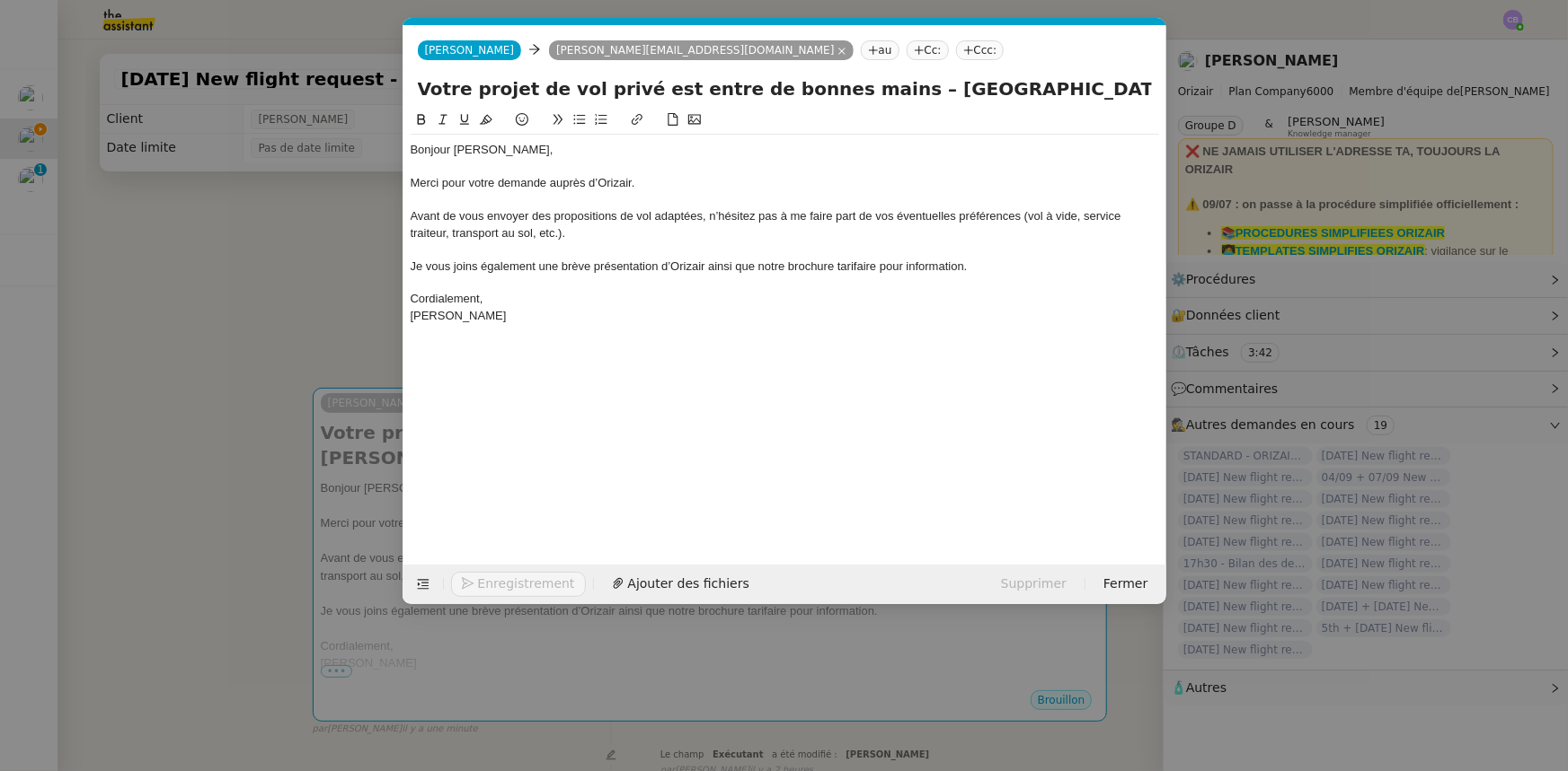
click at [956, 48] on nz-tag "Ccc:" at bounding box center [980, 50] width 48 height 19
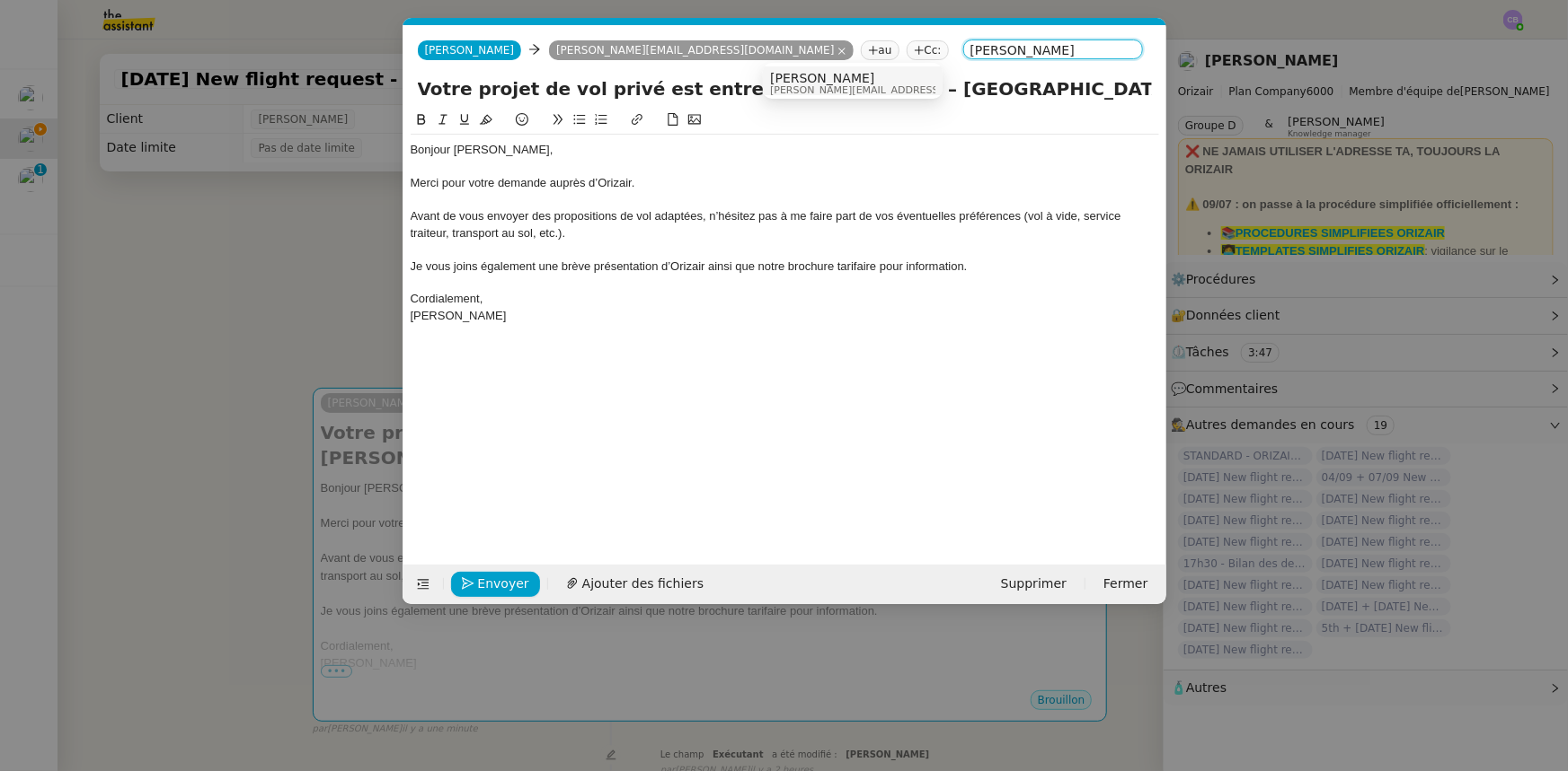
type input "[PERSON_NAME]"
click at [797, 82] on span "[PERSON_NAME]" at bounding box center [898, 77] width 255 height 14
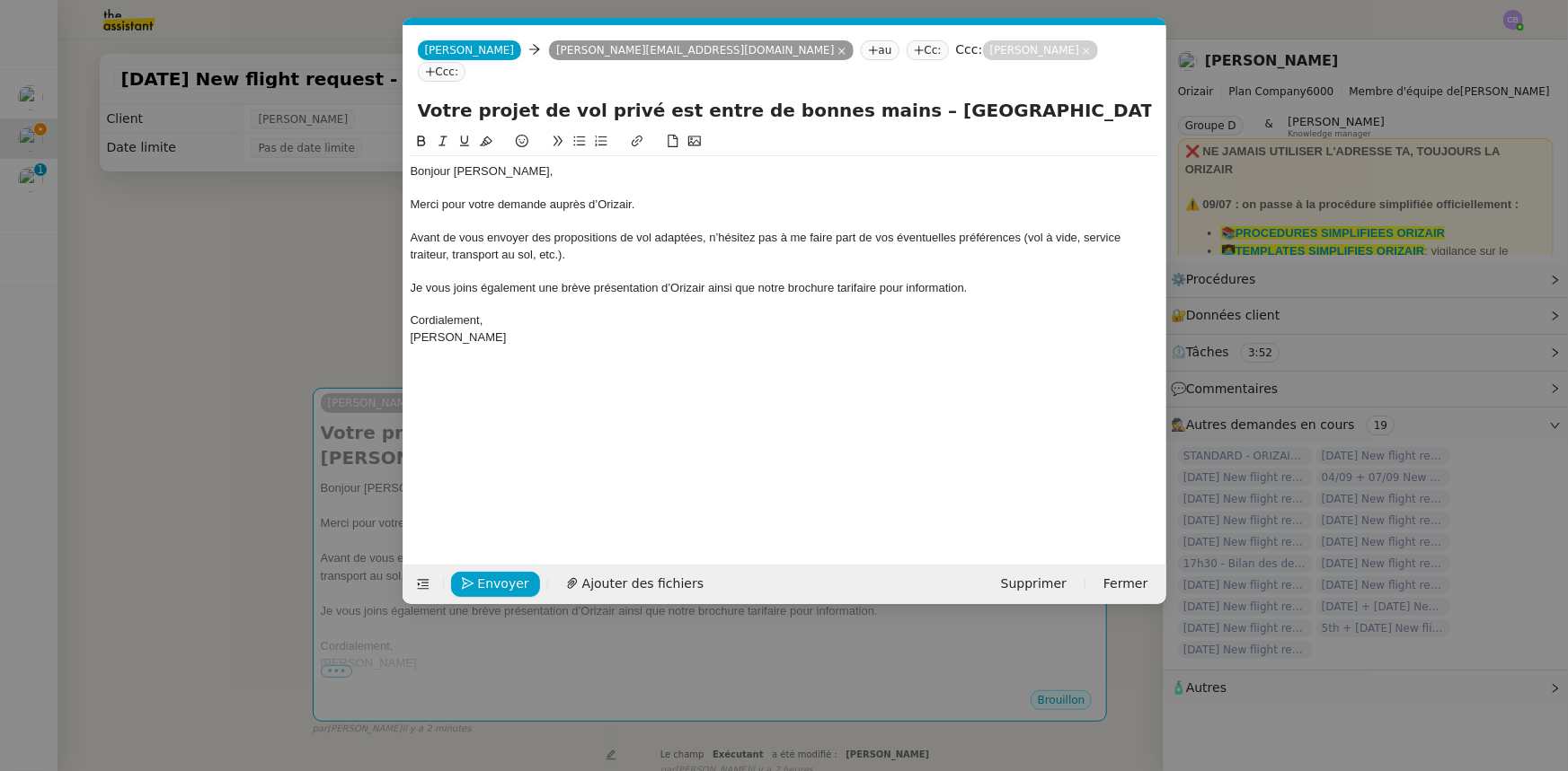
click at [1021, 280] on div "Je vous joins également une brève présentation d’Orizair ainsi que notre brochu…" at bounding box center [784, 288] width 748 height 16
click at [631, 581] on span "Ajouter des fichiers" at bounding box center [642, 585] width 122 height 20
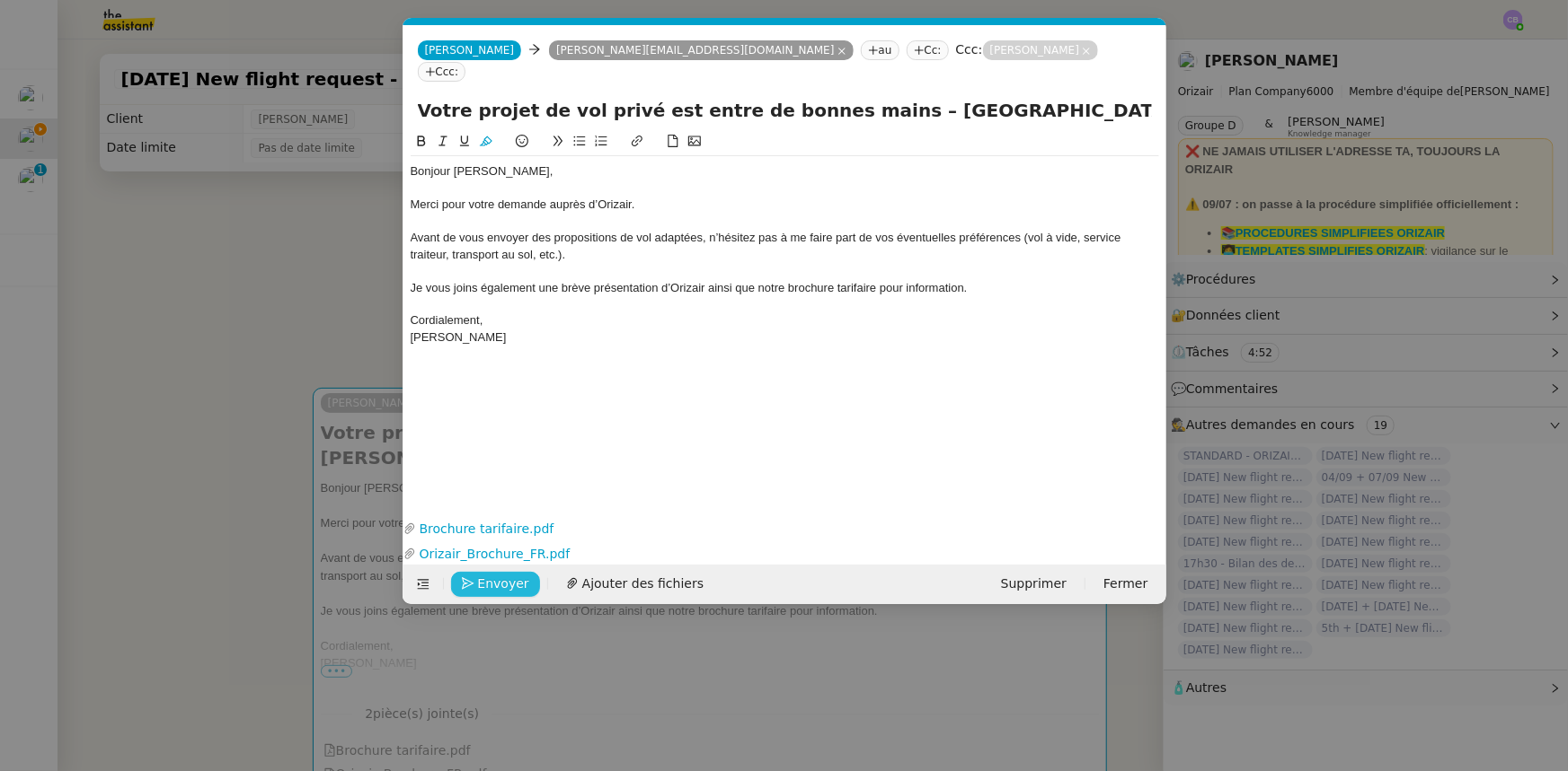
click at [516, 587] on span "Envoyer" at bounding box center [503, 585] width 51 height 20
click at [516, 587] on span "Confirmer l'envoi" at bounding box center [532, 585] width 108 height 20
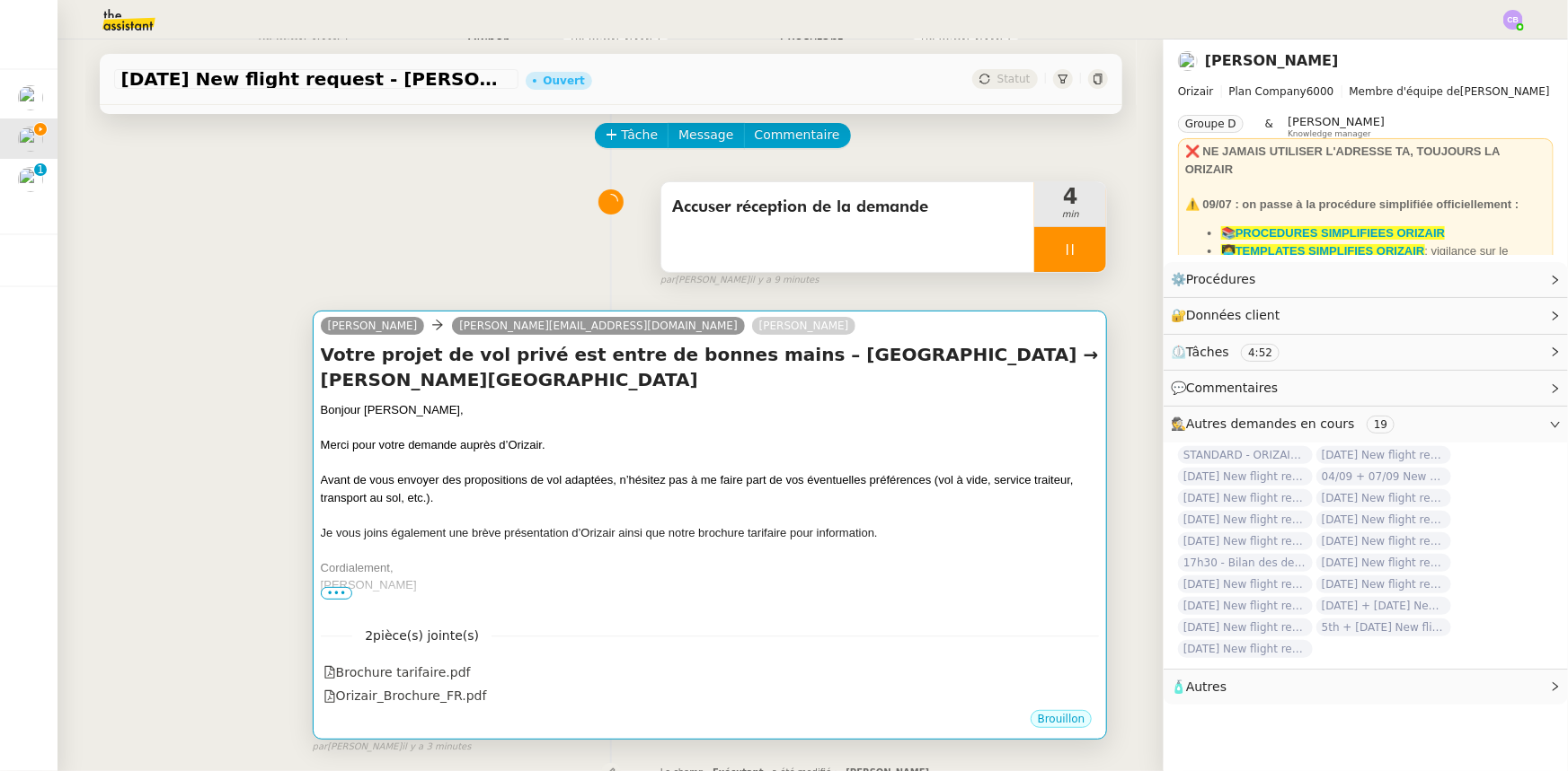
scroll to position [81, 0]
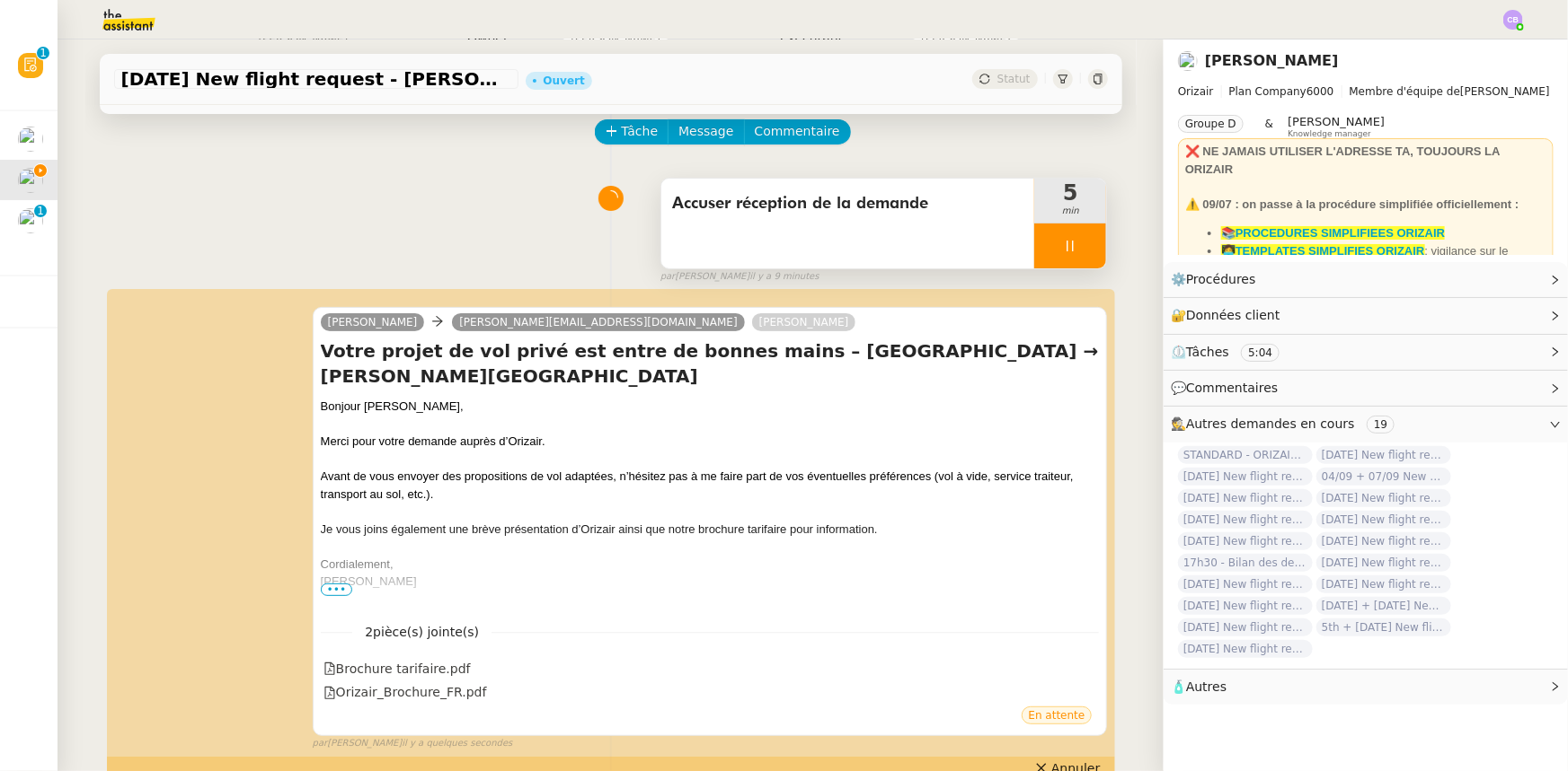
click at [1040, 231] on div at bounding box center [1069, 246] width 71 height 45
click at [1070, 251] on button at bounding box center [1088, 246] width 36 height 45
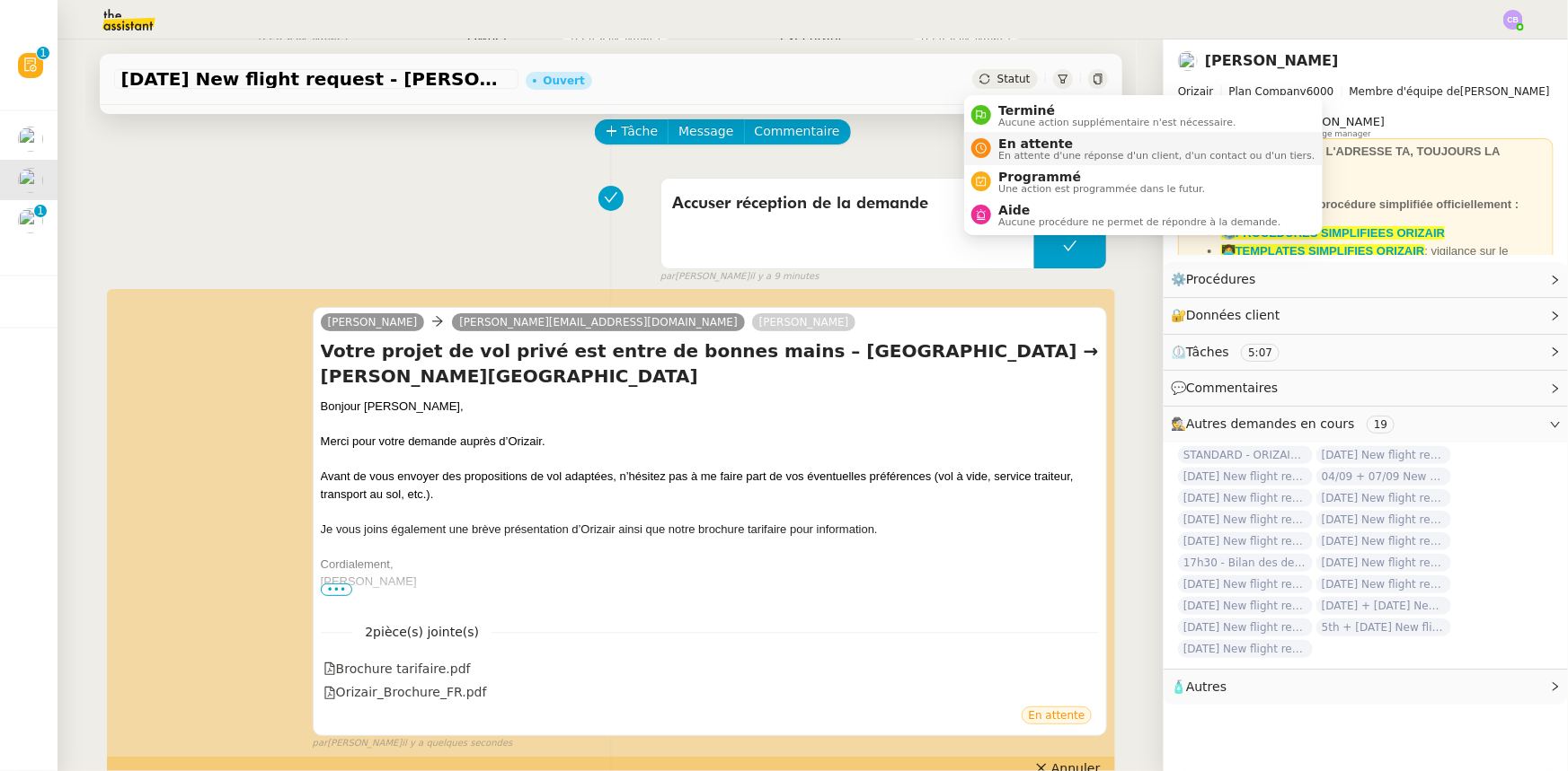
click at [1019, 151] on span "En attente d'une réponse d'un client, d'un contact ou d'un tiers." at bounding box center [1156, 156] width 317 height 10
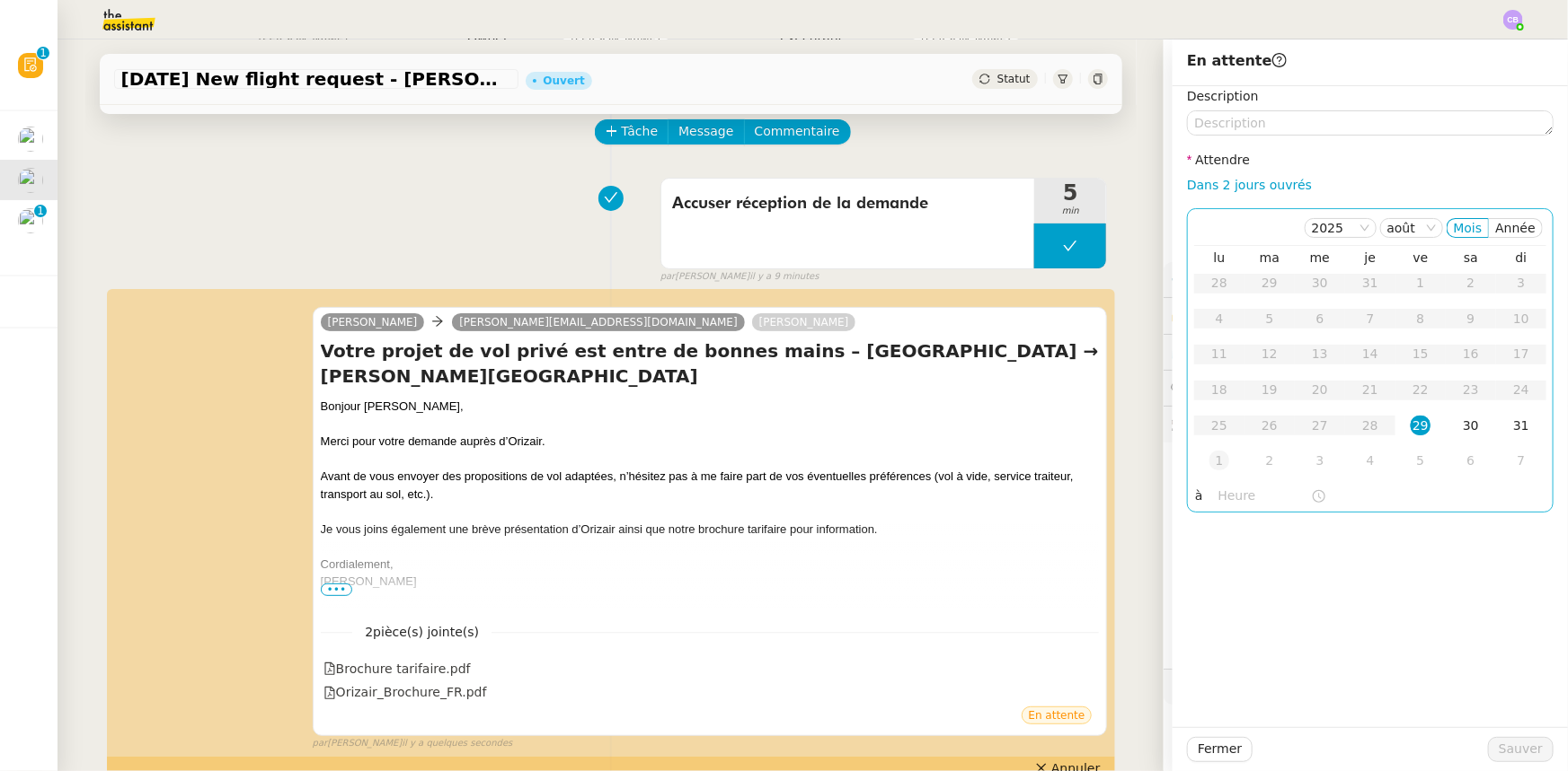
click at [1210, 457] on div "1" at bounding box center [1219, 460] width 19 height 19
click at [1227, 495] on input "text" at bounding box center [1265, 496] width 93 height 20
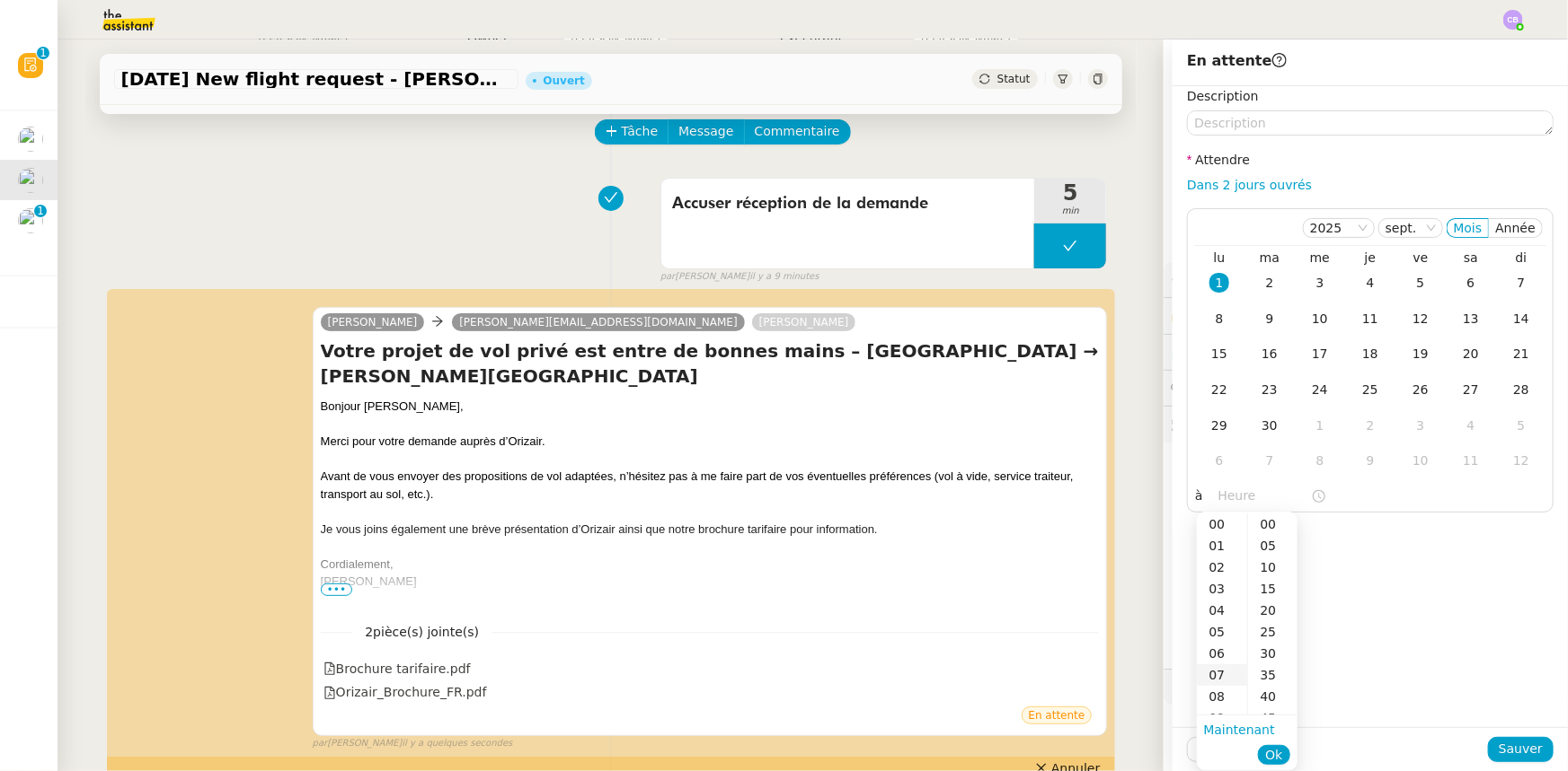
click at [1212, 674] on div "07" at bounding box center [1222, 675] width 50 height 21
type input "07:00"
drag, startPoint x: 1265, startPoint y: 524, endPoint x: 1268, endPoint y: 662, distance: 138.0
click at [1264, 524] on div "00" at bounding box center [1272, 524] width 49 height 21
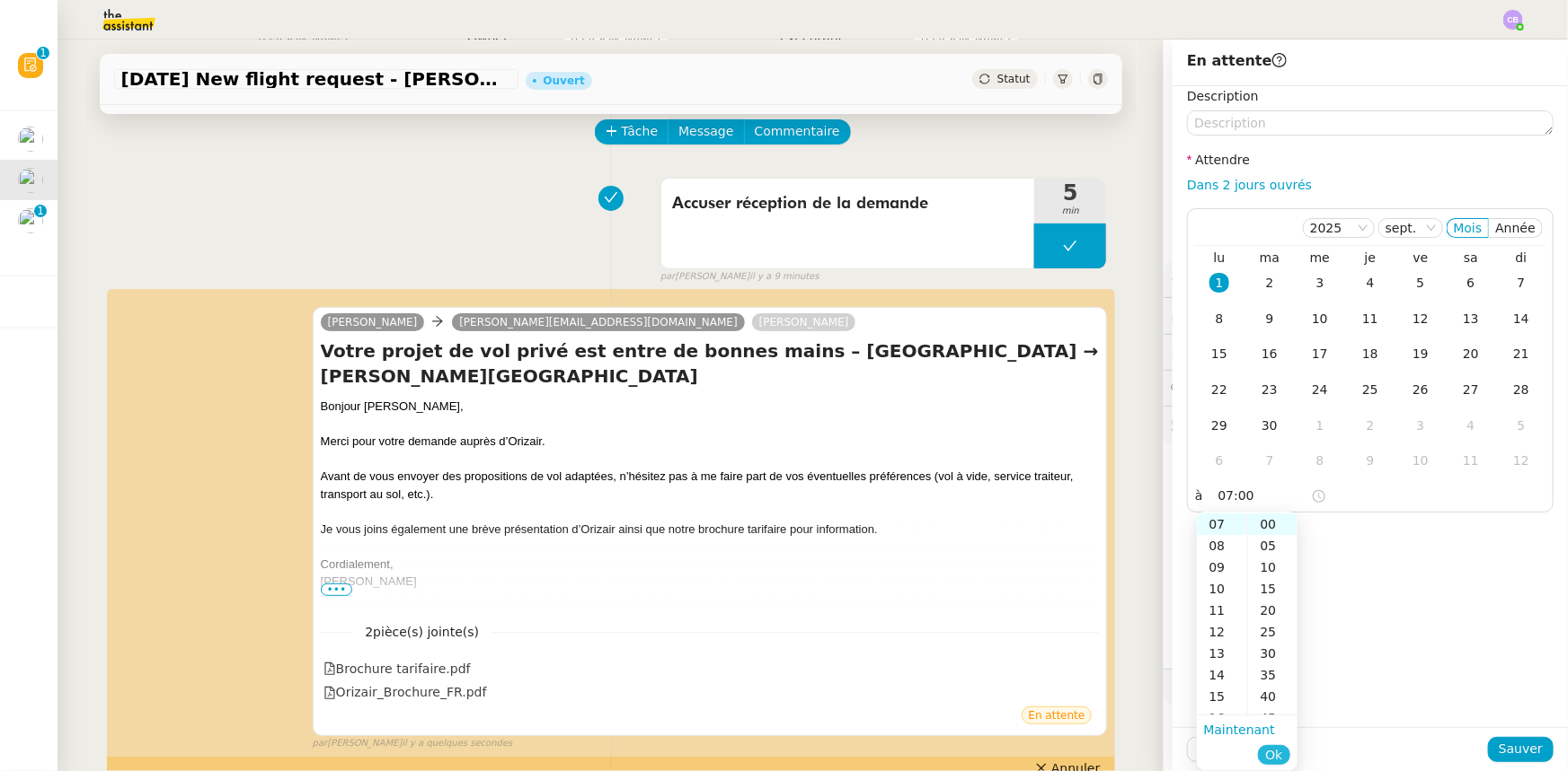
click at [1269, 745] on button "Ok" at bounding box center [1274, 754] width 32 height 19
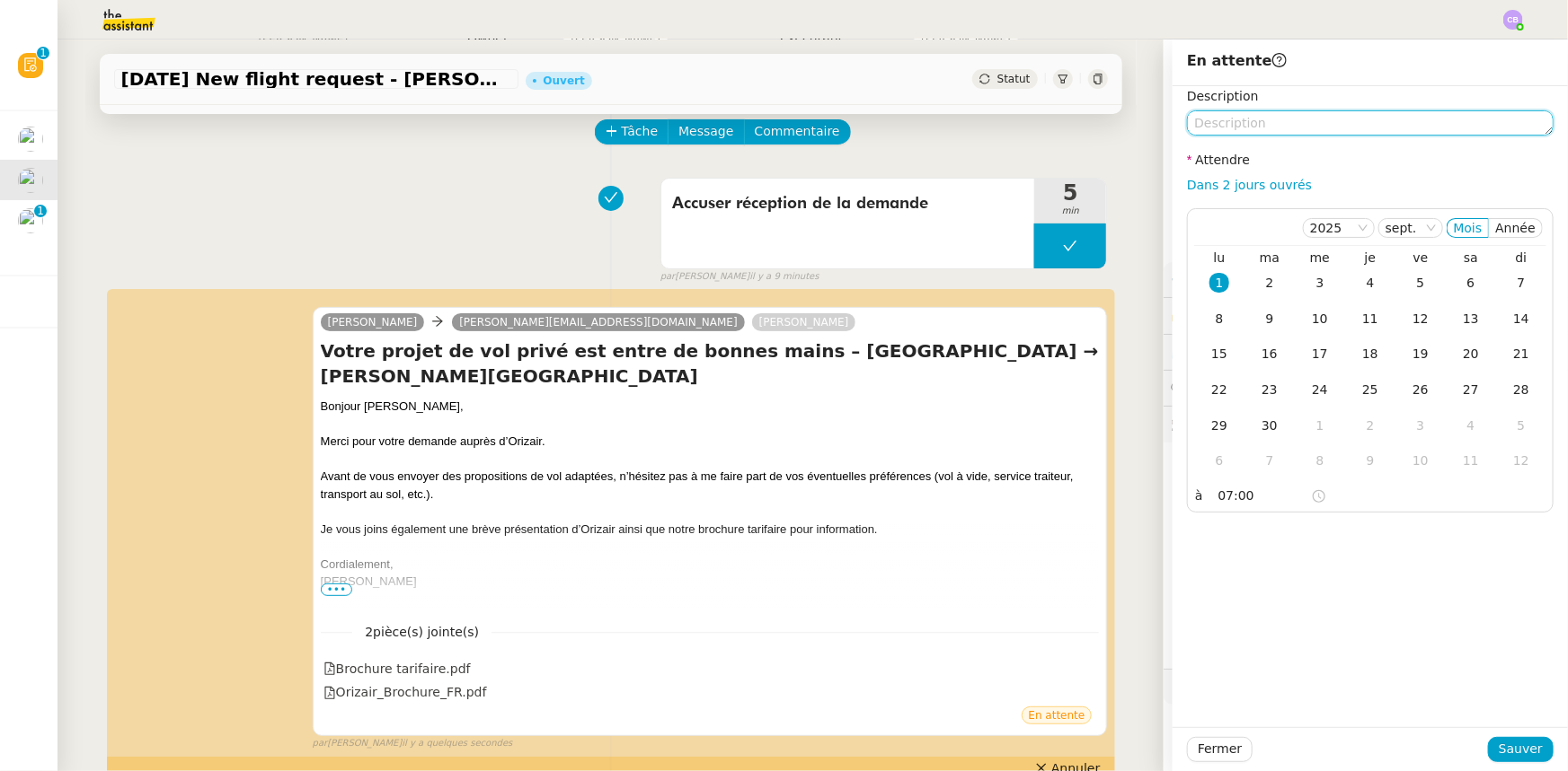
click at [1233, 122] on textarea at bounding box center [1370, 122] width 367 height 25
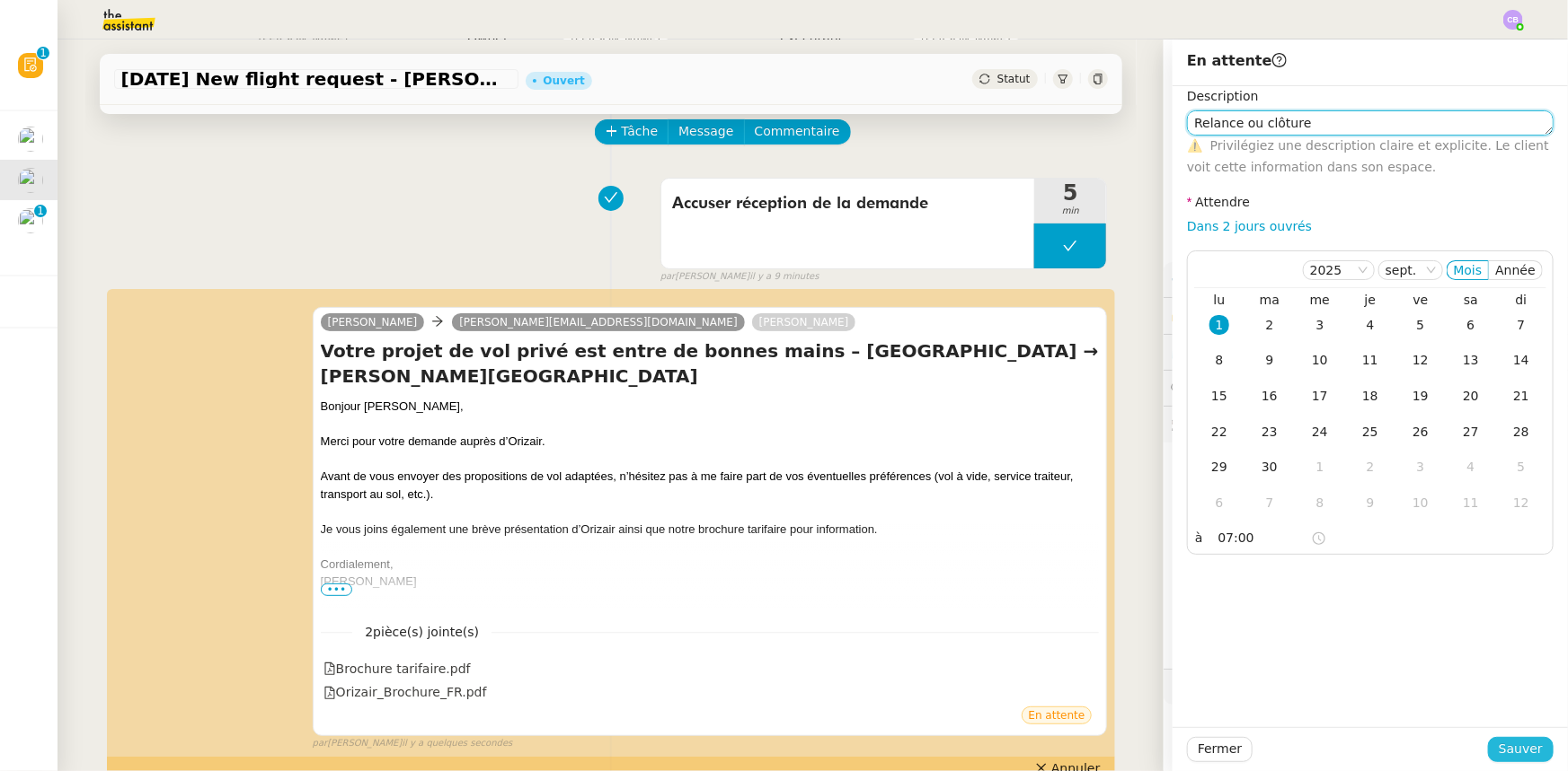
type textarea "Relance ou clôture"
click at [1529, 742] on span "Sauver" at bounding box center [1521, 750] width 44 height 20
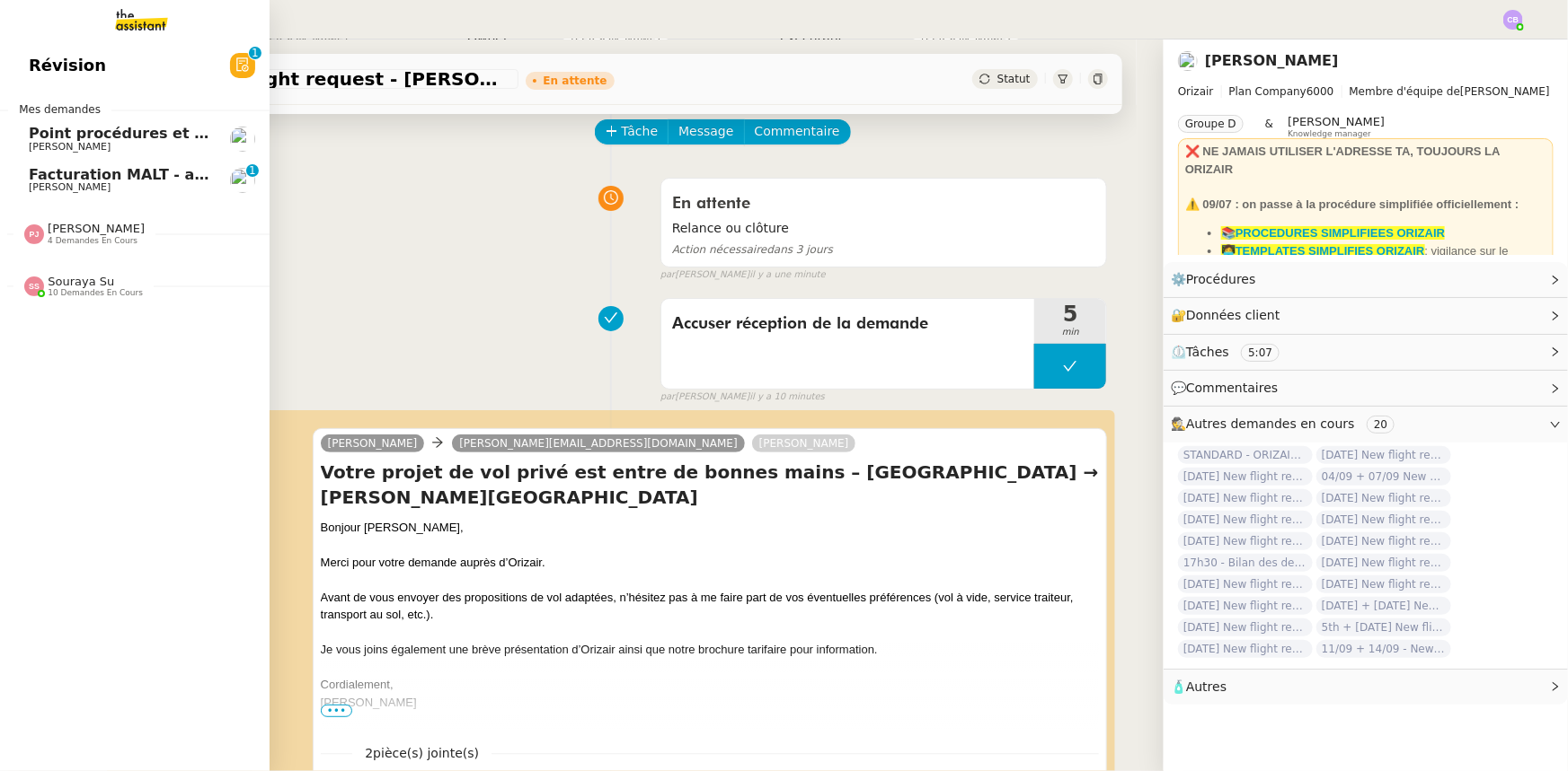
click at [59, 230] on span "[PERSON_NAME]" at bounding box center [96, 228] width 97 height 14
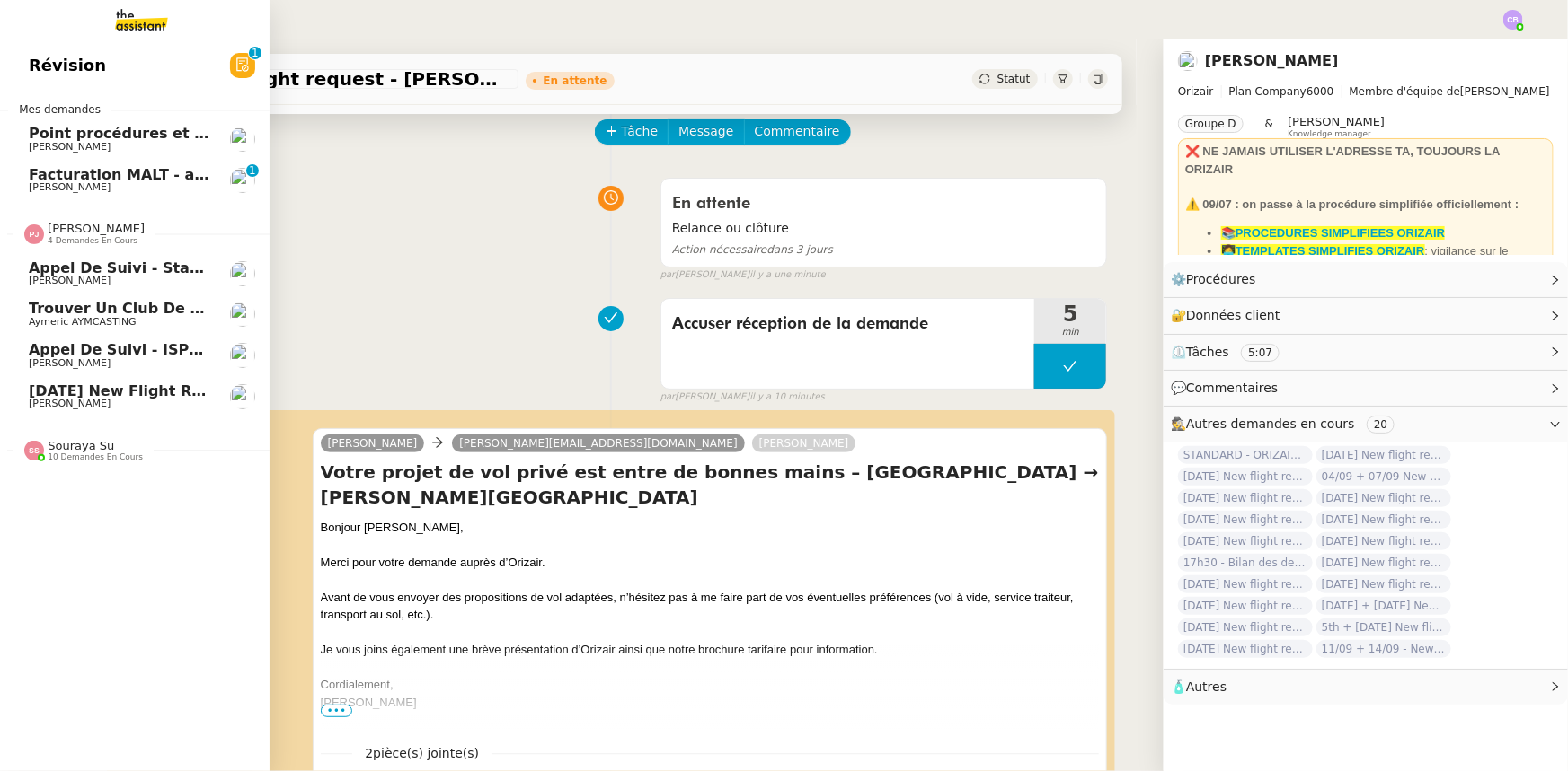
click at [71, 237] on span "4 demandes en cours" at bounding box center [92, 241] width 90 height 10
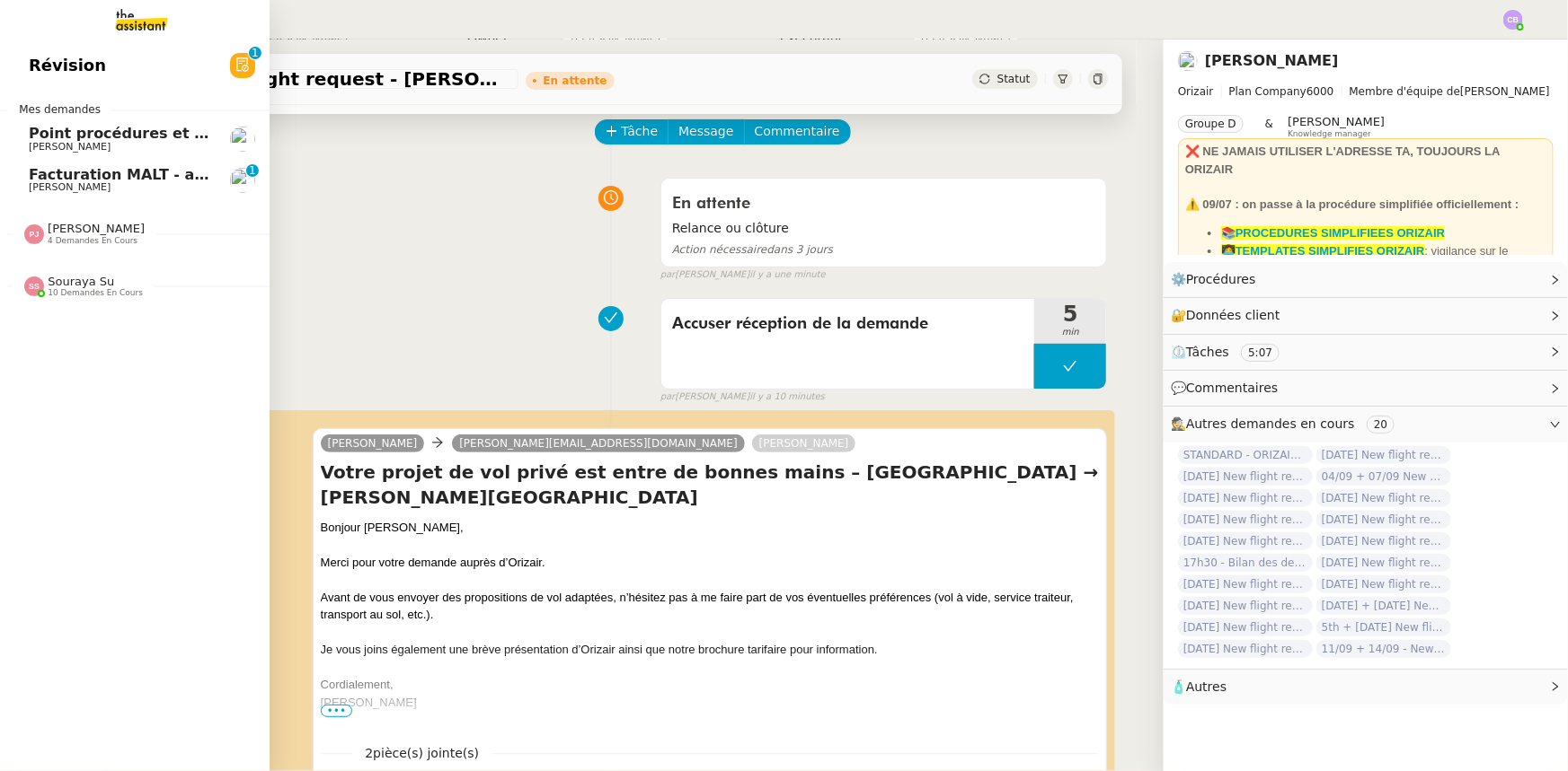
click at [74, 288] on span "Souraya Su" at bounding box center [81, 281] width 67 height 14
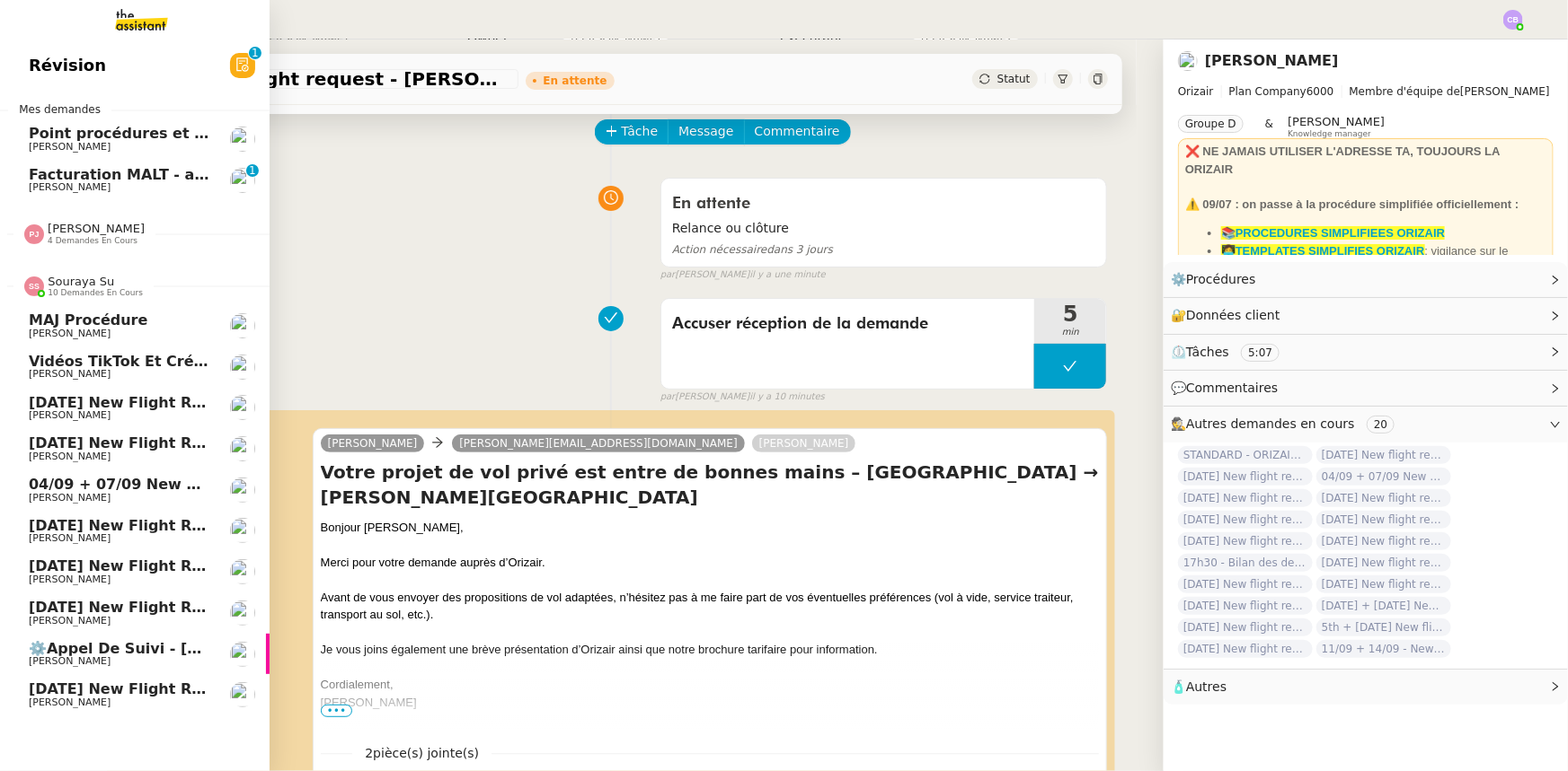
click at [74, 288] on span "Souraya Su" at bounding box center [81, 281] width 67 height 14
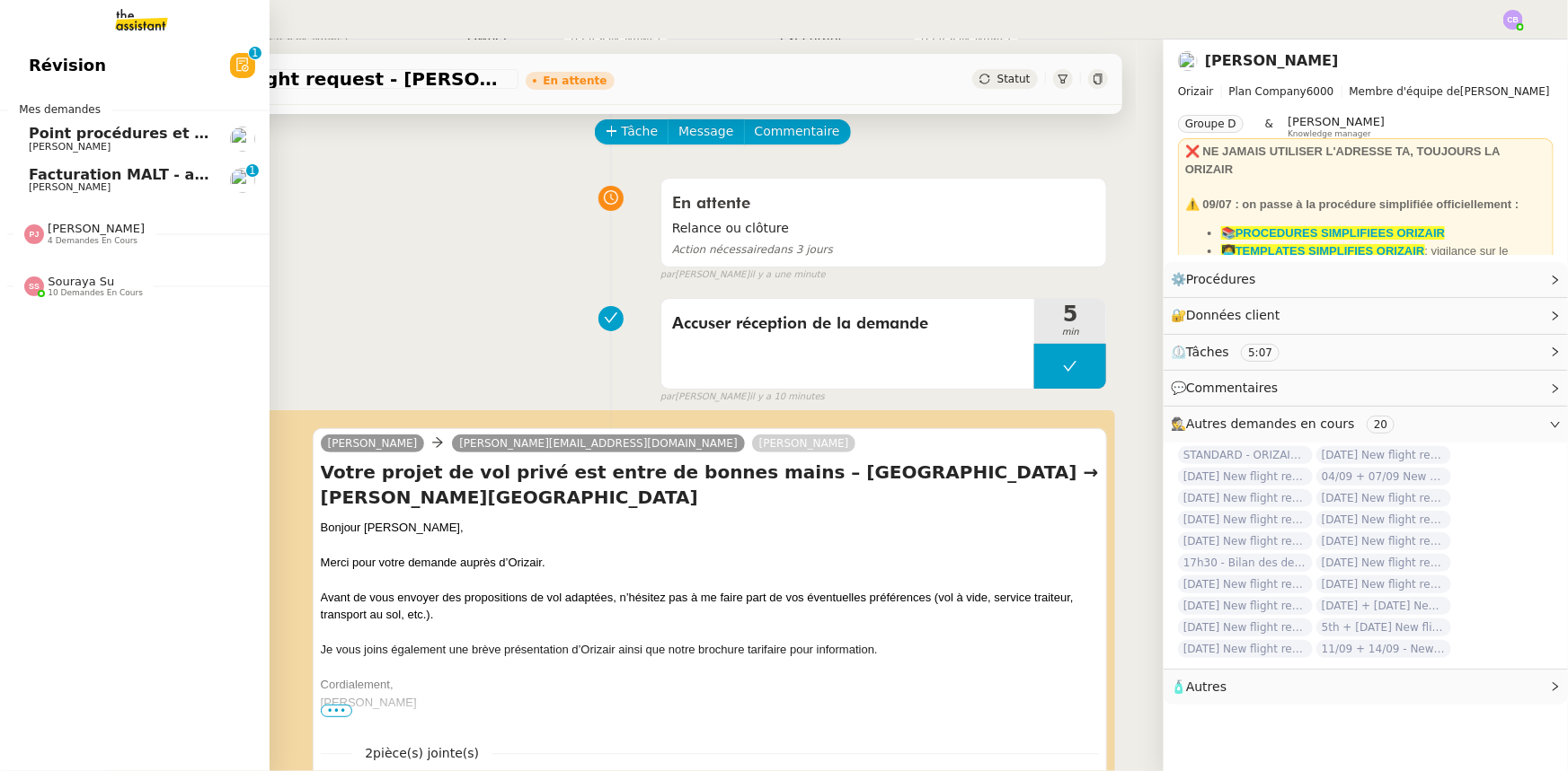
click at [48, 177] on span "Facturation MALT - août 2025" at bounding box center [148, 174] width 239 height 17
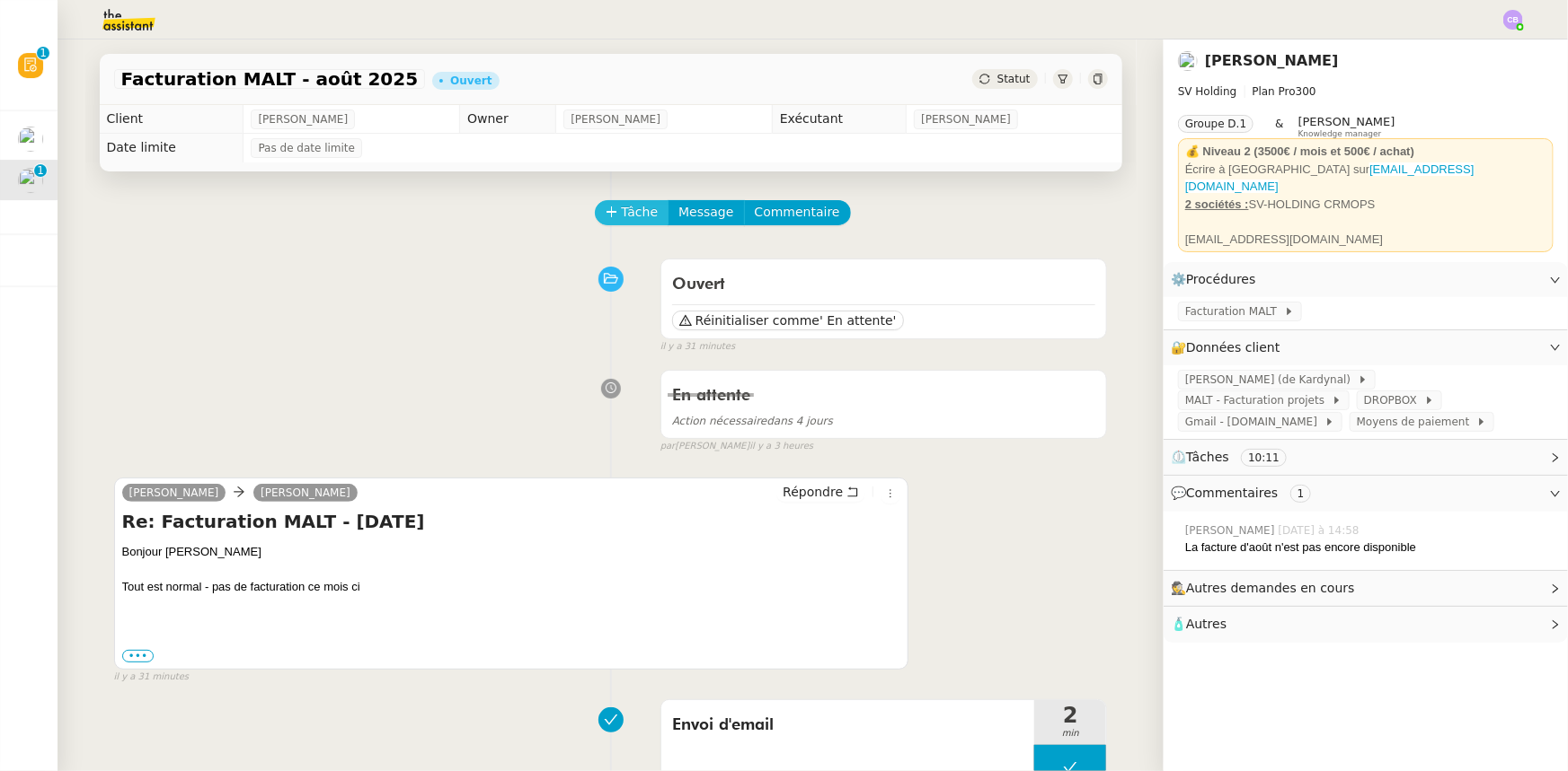
click at [610, 214] on button "Tâche" at bounding box center [632, 212] width 74 height 25
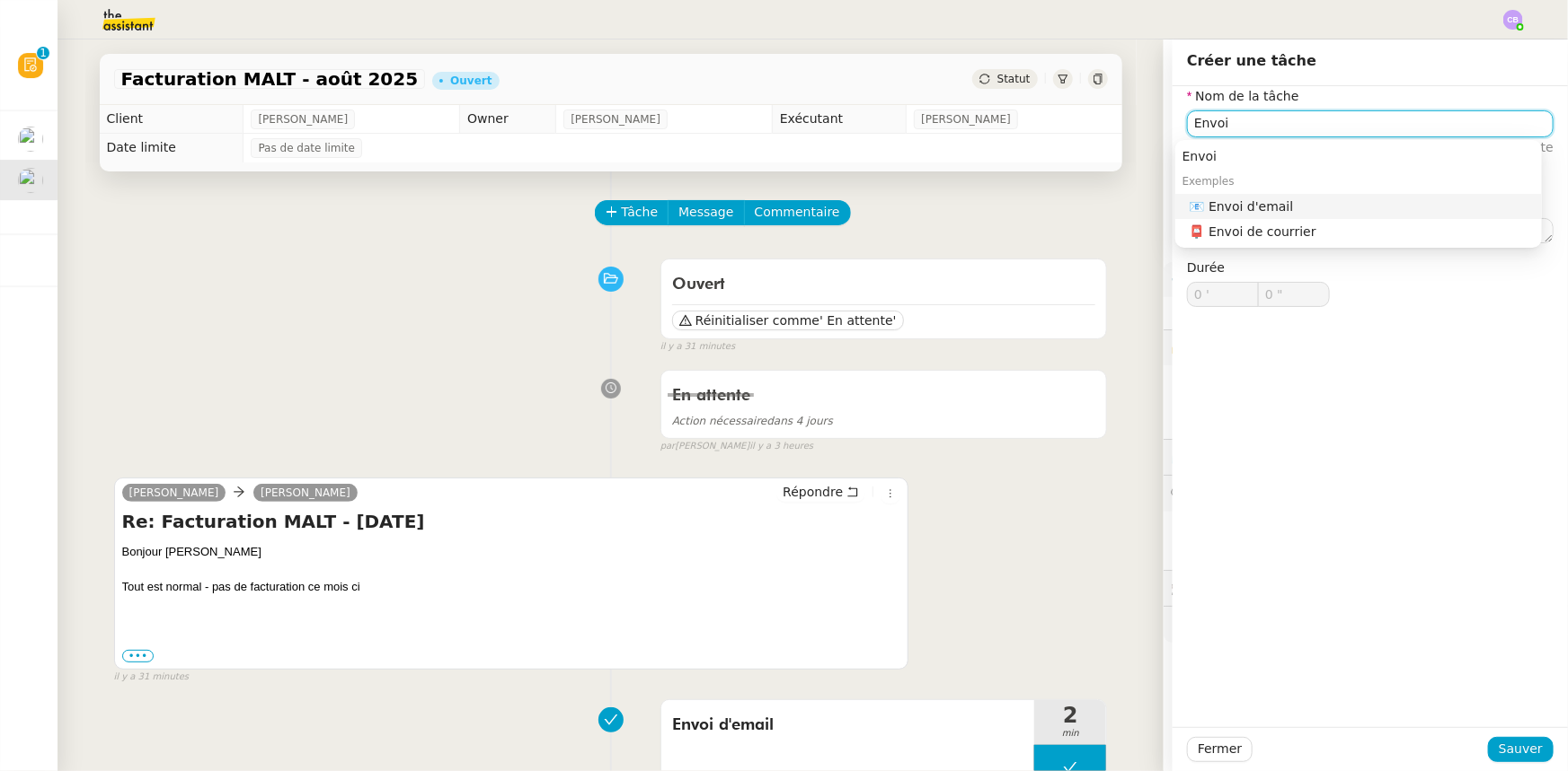
click at [1252, 203] on div "📧 Envoi d'email" at bounding box center [1363, 206] width 345 height 16
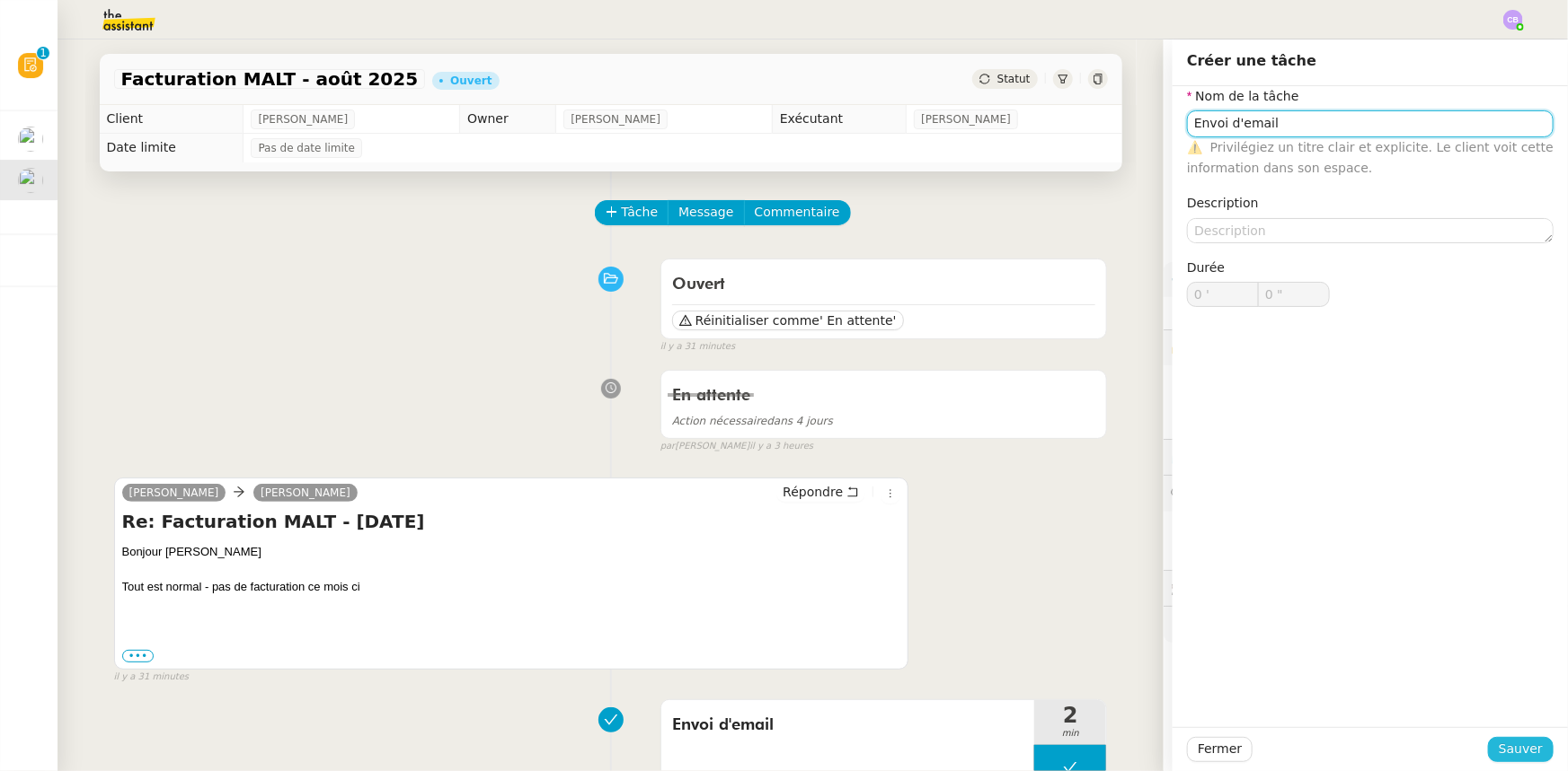
type input "Envoi d'email"
click at [1510, 752] on span "Sauver" at bounding box center [1521, 750] width 44 height 20
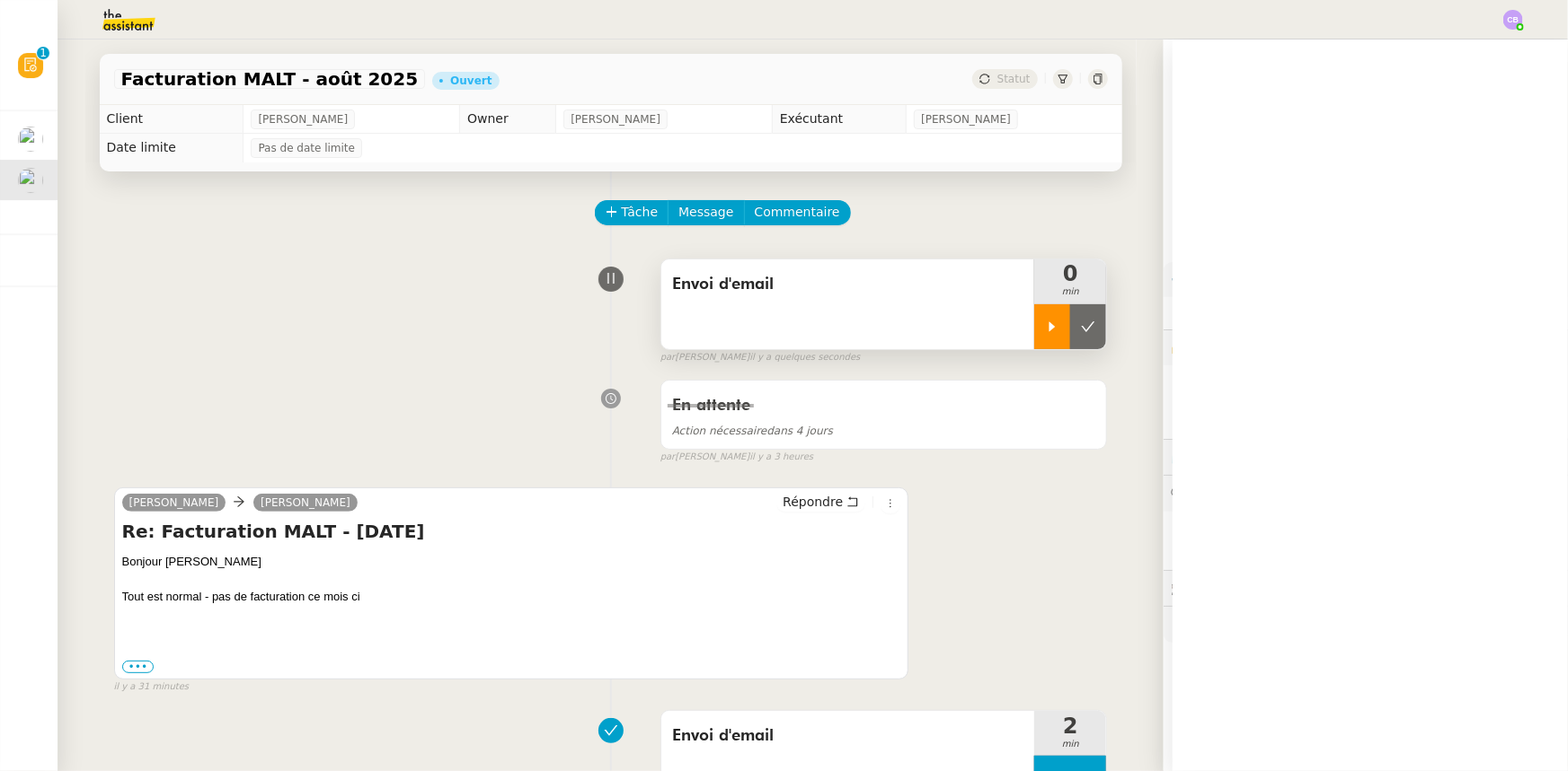
click at [1036, 338] on div at bounding box center [1052, 327] width 36 height 45
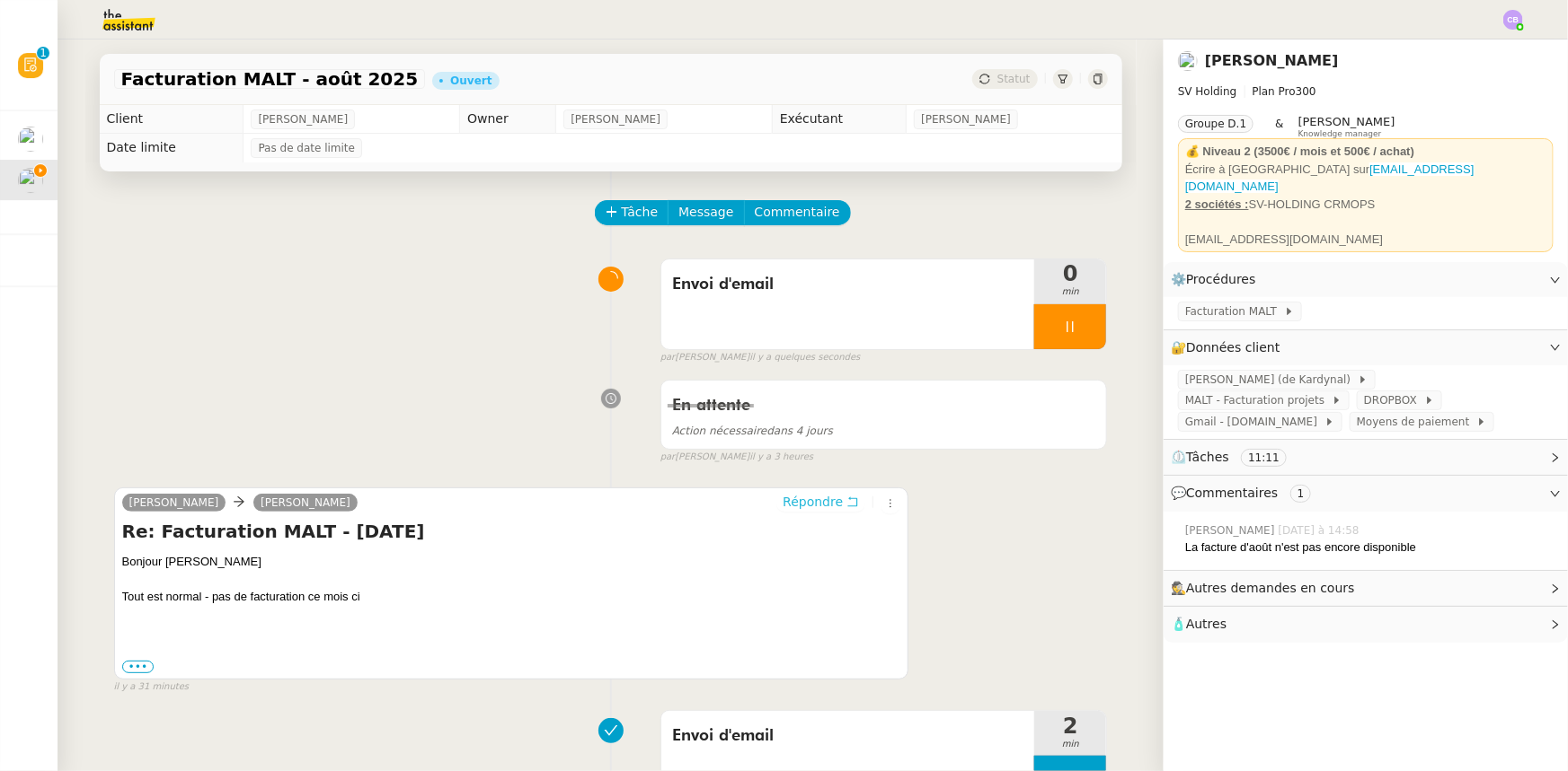
click at [791, 511] on span "Répondre" at bounding box center [812, 501] width 60 height 18
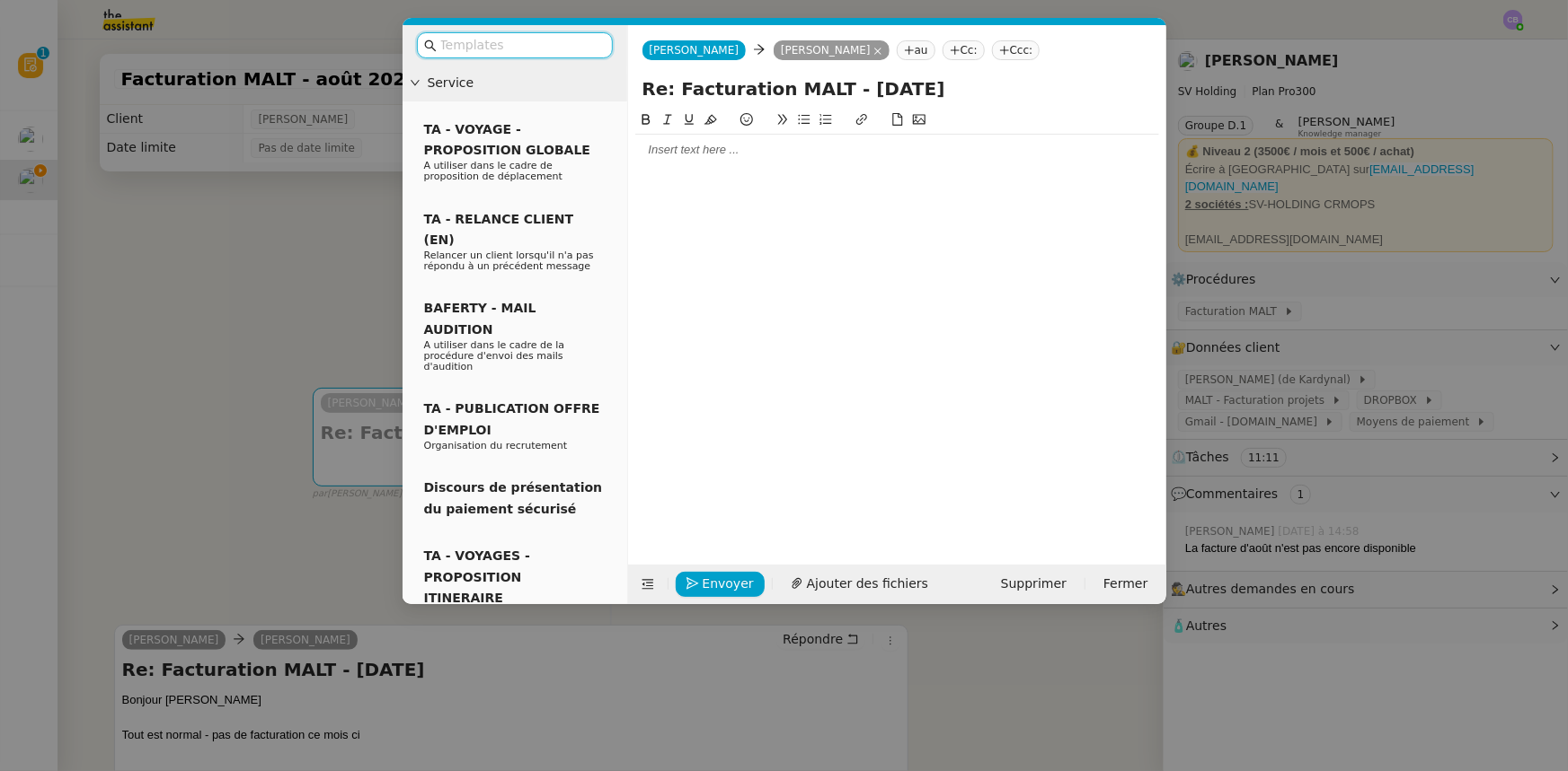
click at [525, 49] on input "text" at bounding box center [521, 45] width 162 height 20
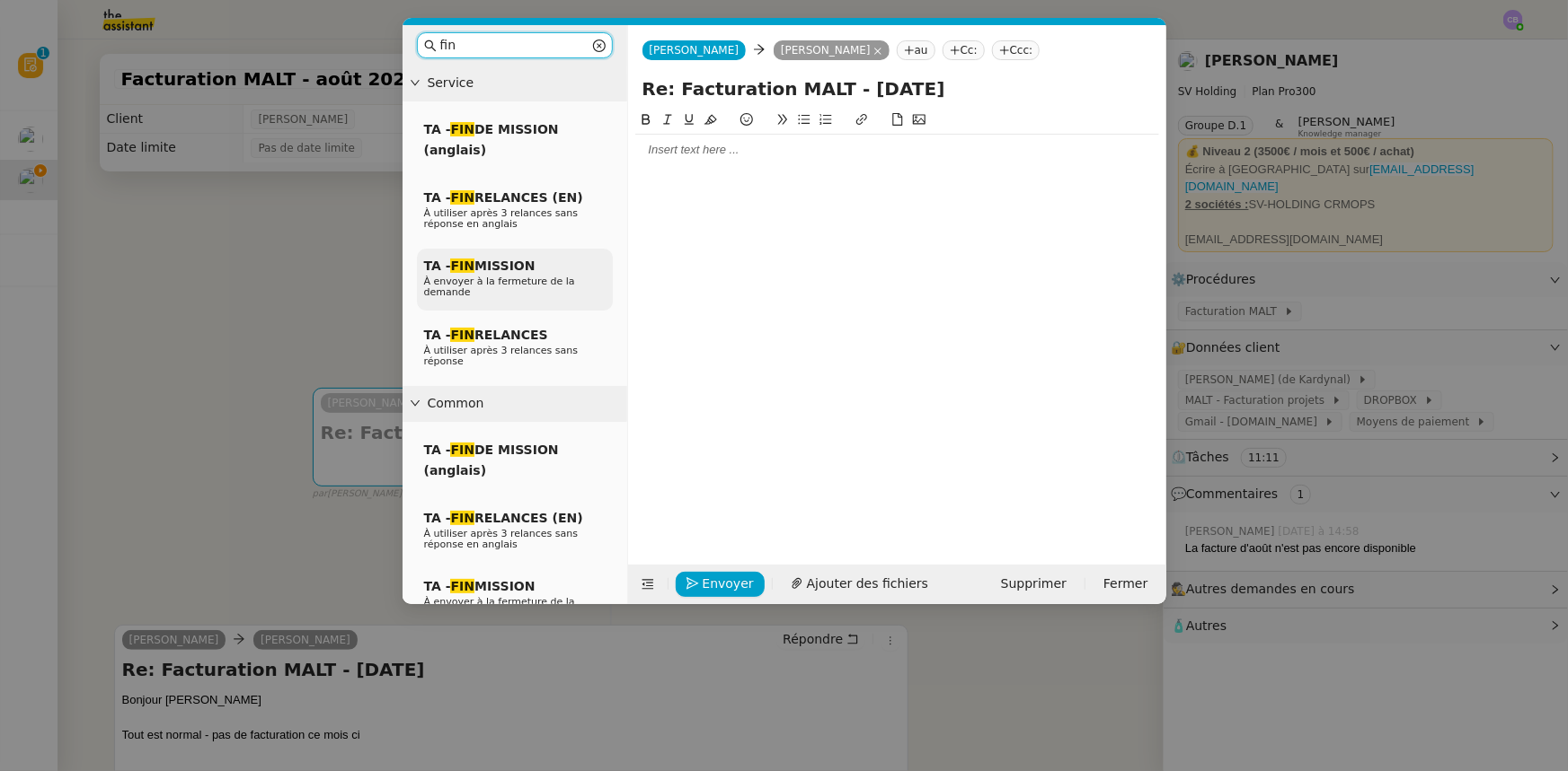
type input "fin"
click at [498, 276] on span "À envoyer à la fermeture de la demande" at bounding box center [499, 287] width 151 height 22
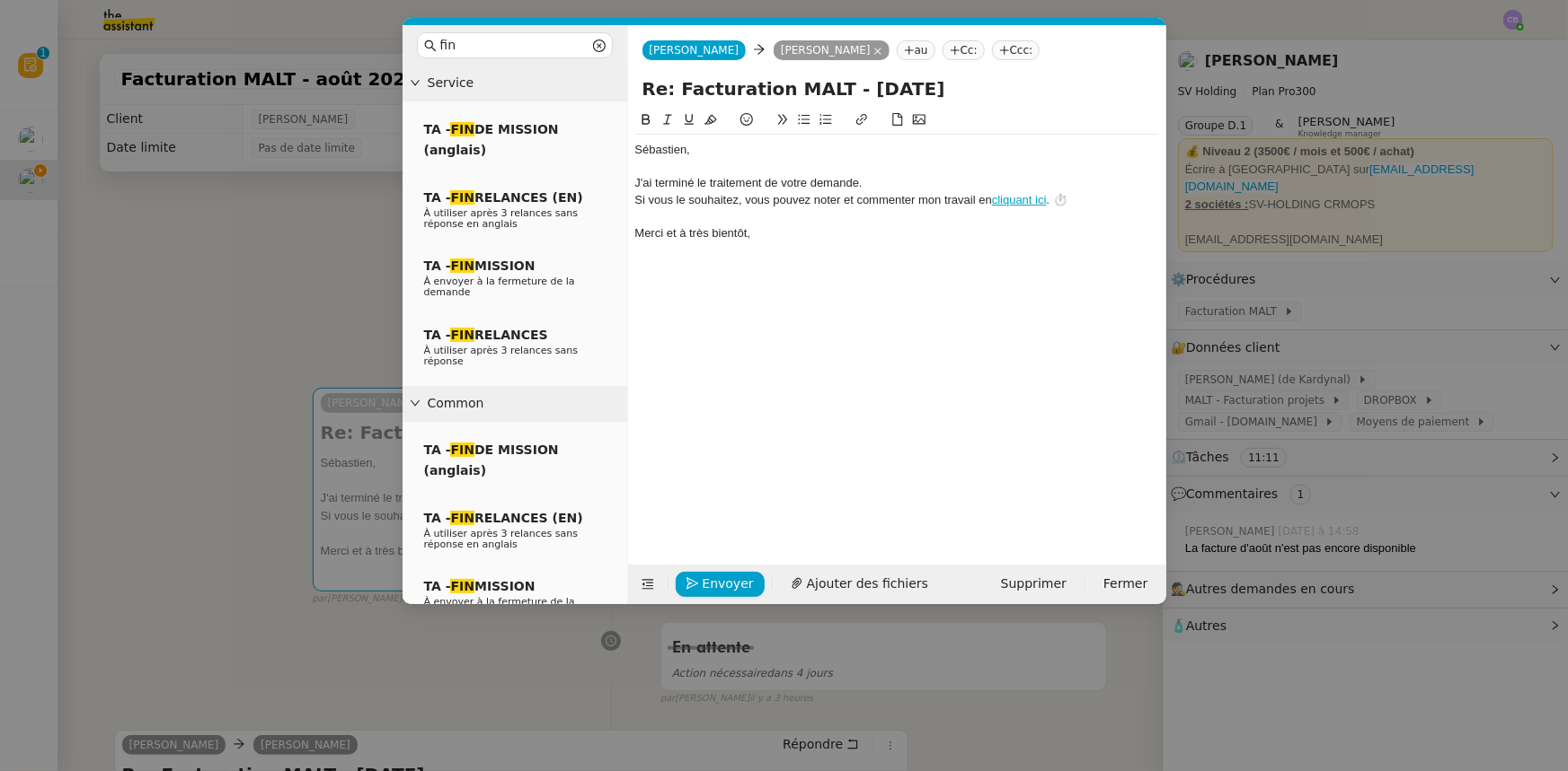
click at [728, 144] on div "﻿[PERSON_NAME]﻿," at bounding box center [897, 149] width 524 height 16
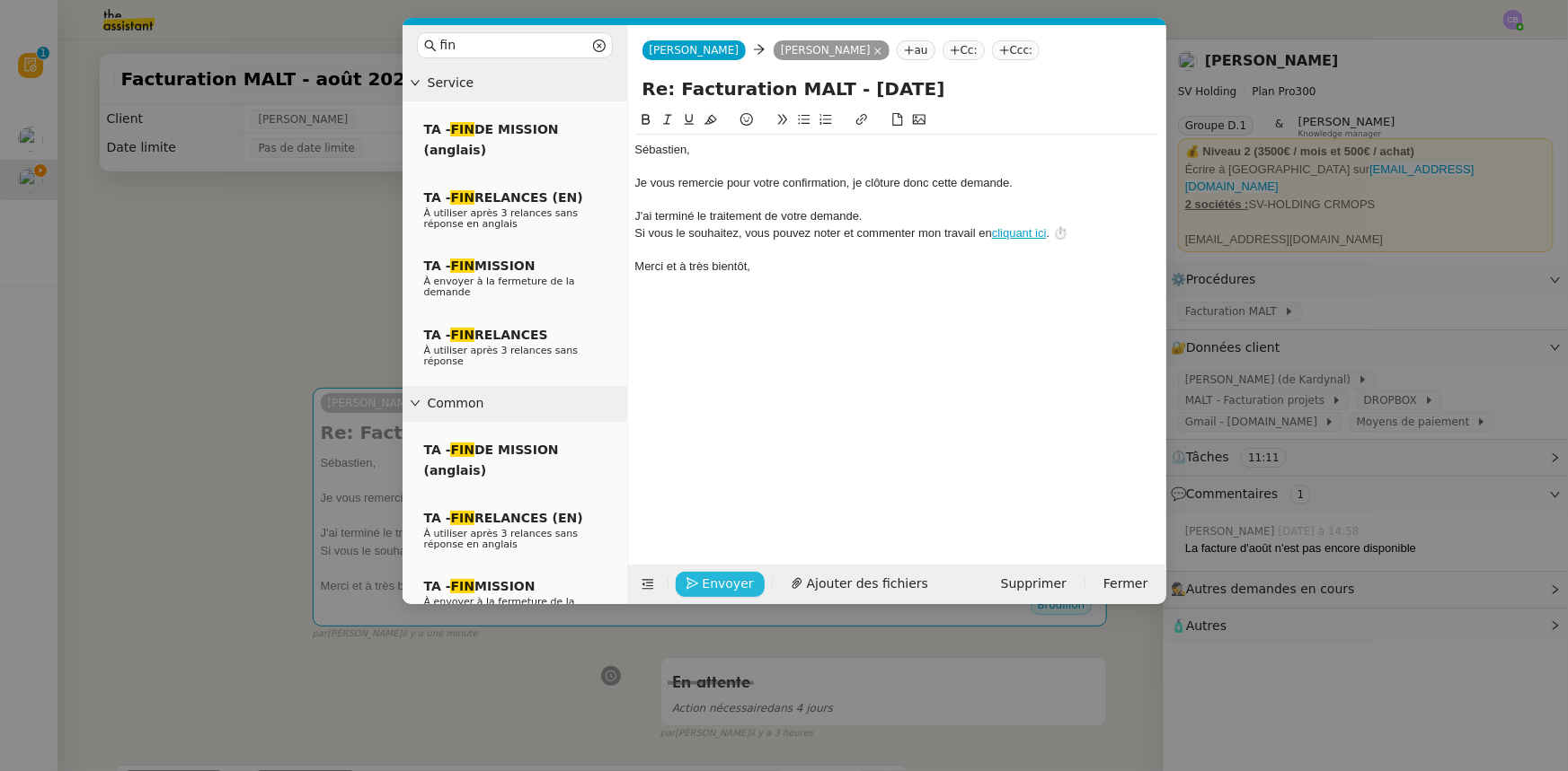
click at [733, 579] on span "Envoyer" at bounding box center [728, 585] width 51 height 20
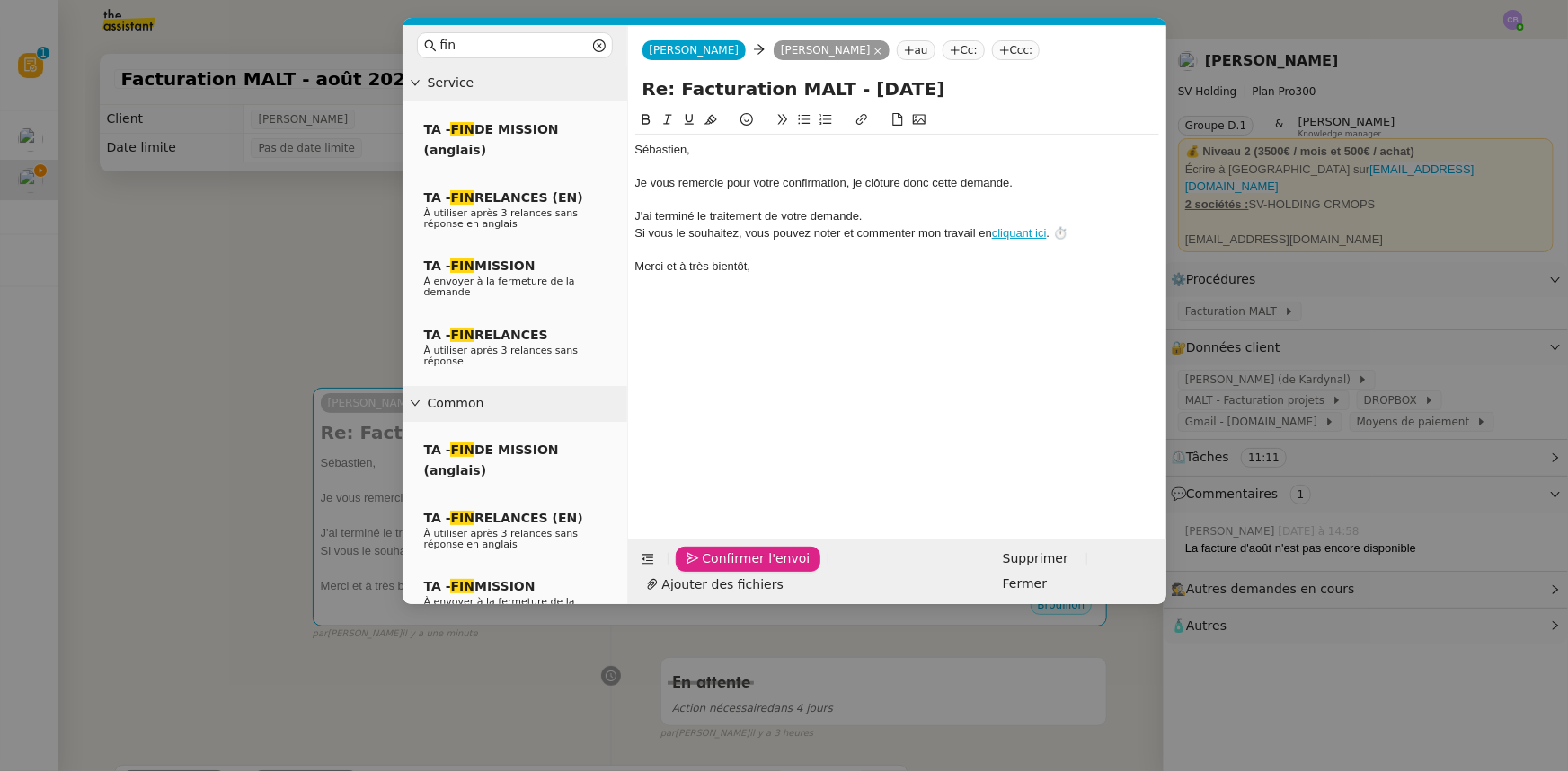
click at [733, 570] on span "Confirmer l'envoi" at bounding box center [757, 559] width 108 height 20
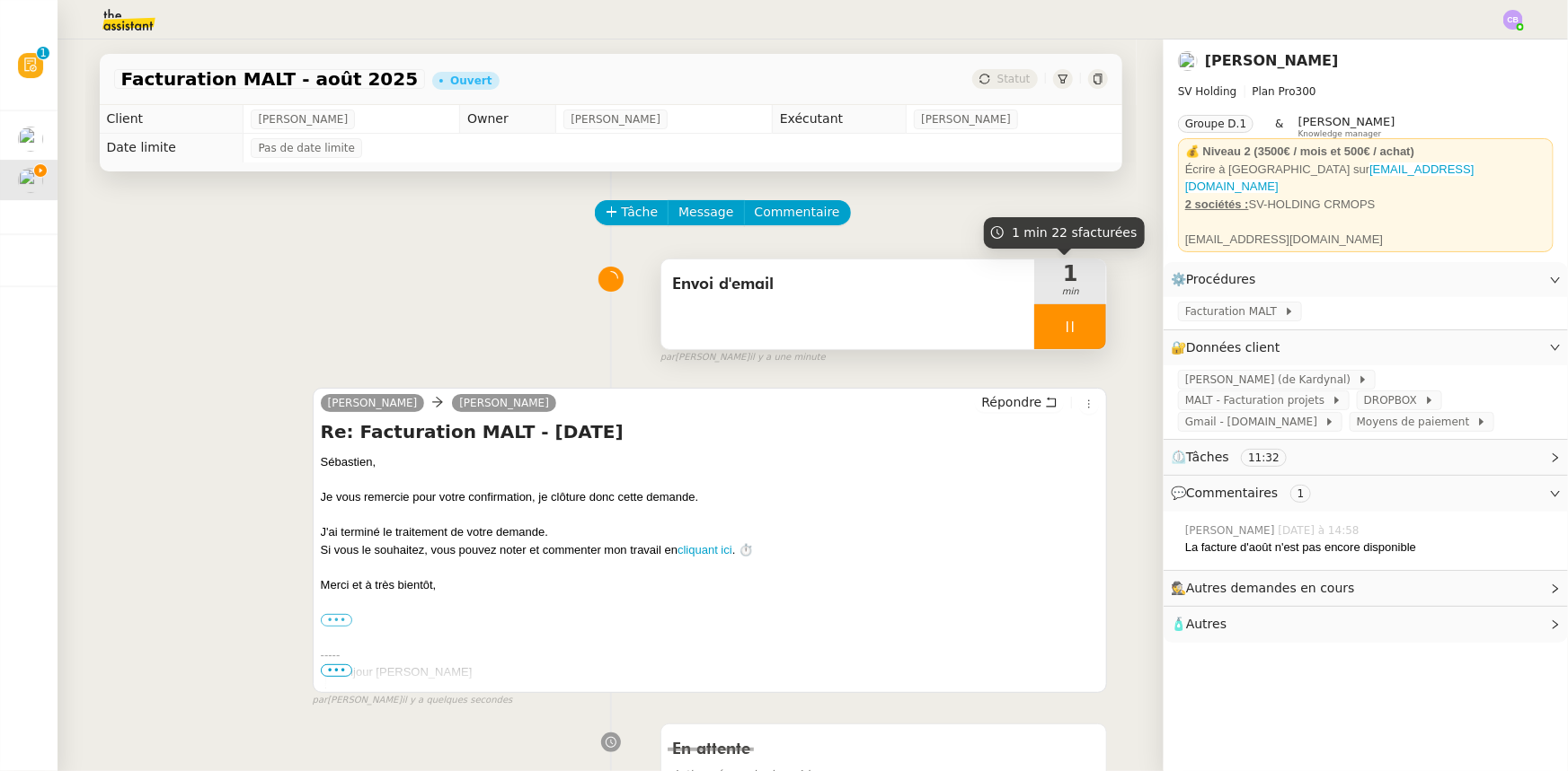
click at [1034, 324] on div at bounding box center [1069, 327] width 71 height 45
click at [1073, 338] on button at bounding box center [1088, 327] width 36 height 45
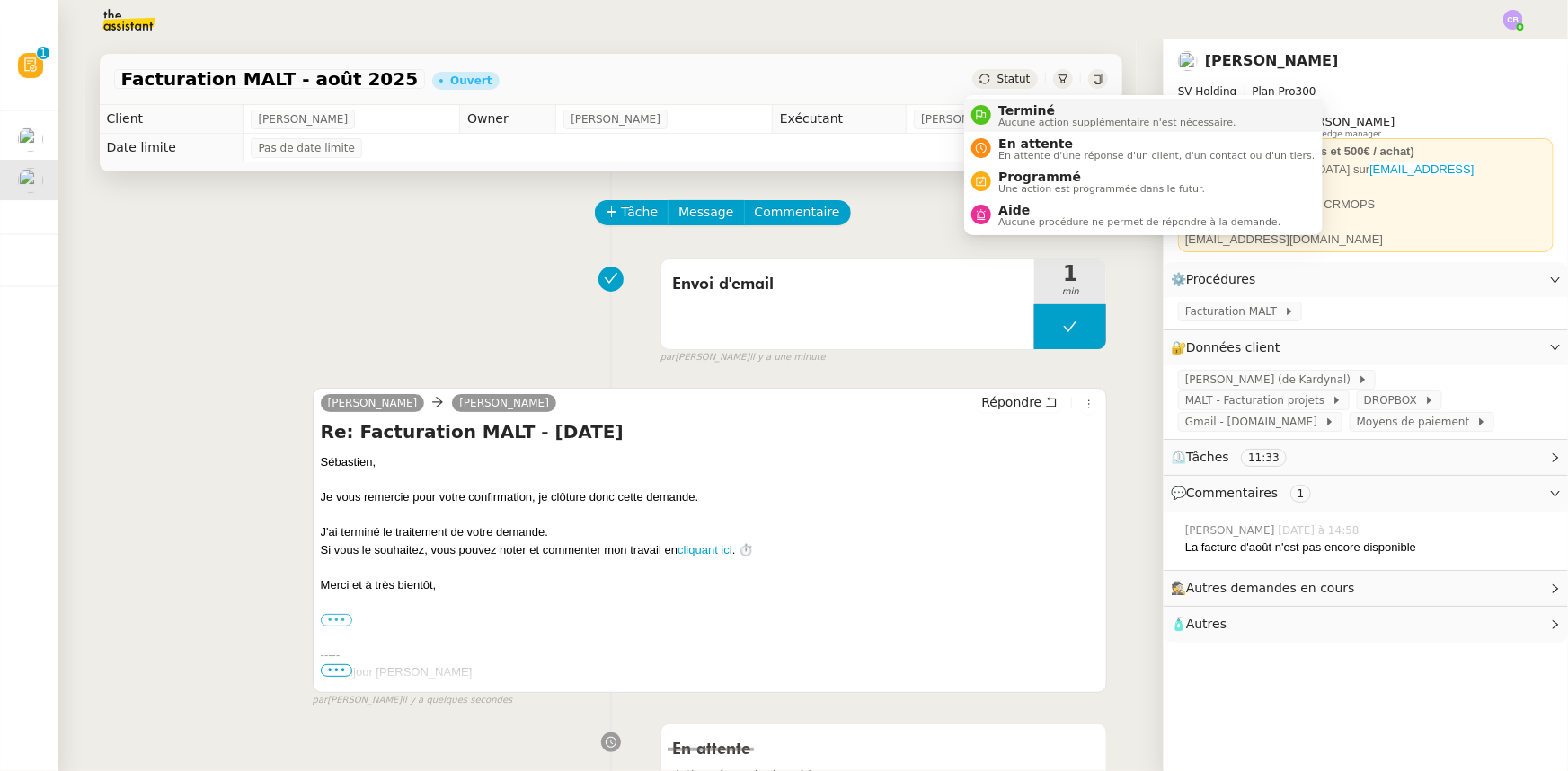
click at [1005, 107] on span "Terminé" at bounding box center [1117, 109] width 238 height 14
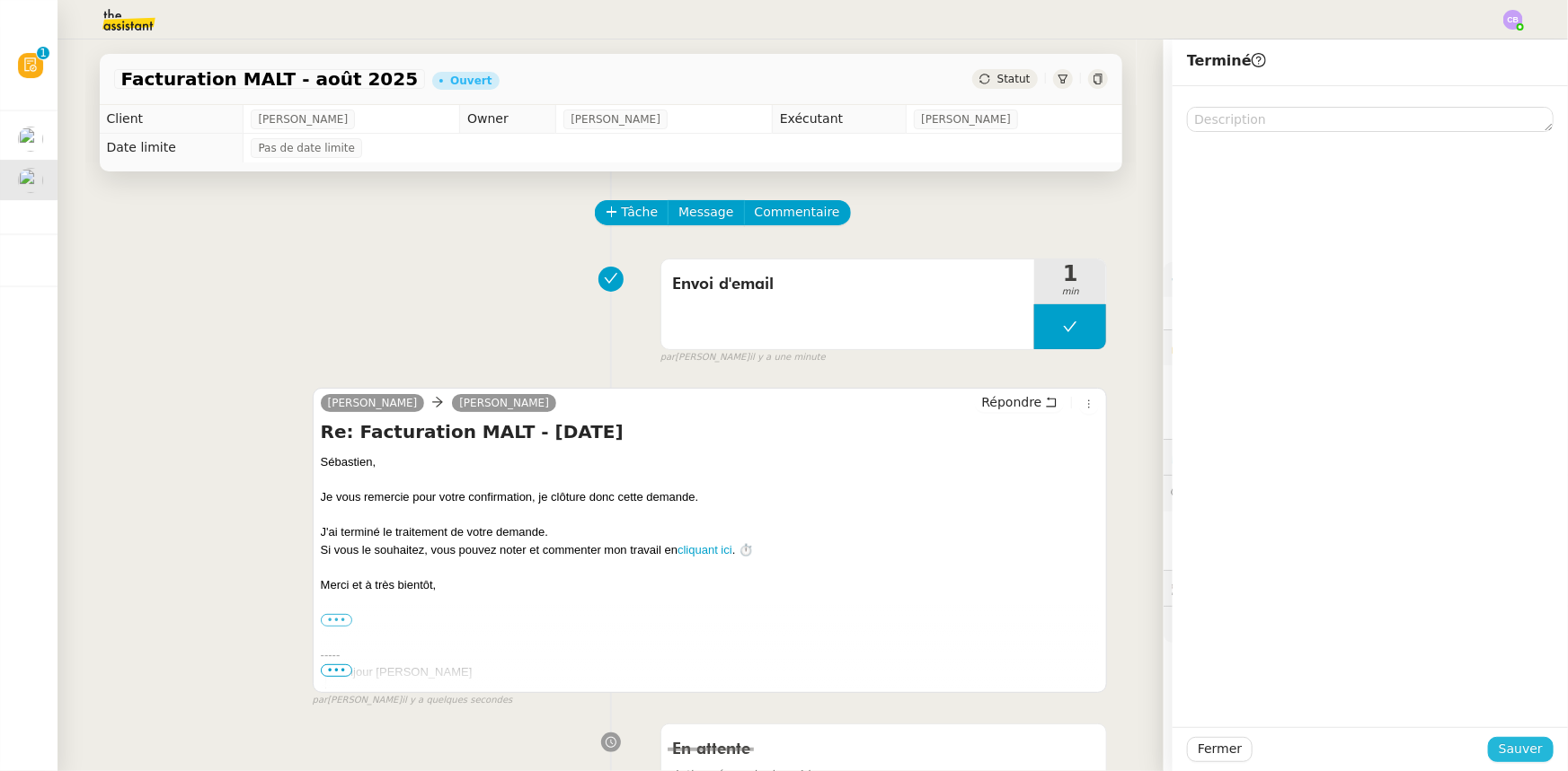
click at [1500, 750] on span "Sauver" at bounding box center [1521, 750] width 44 height 20
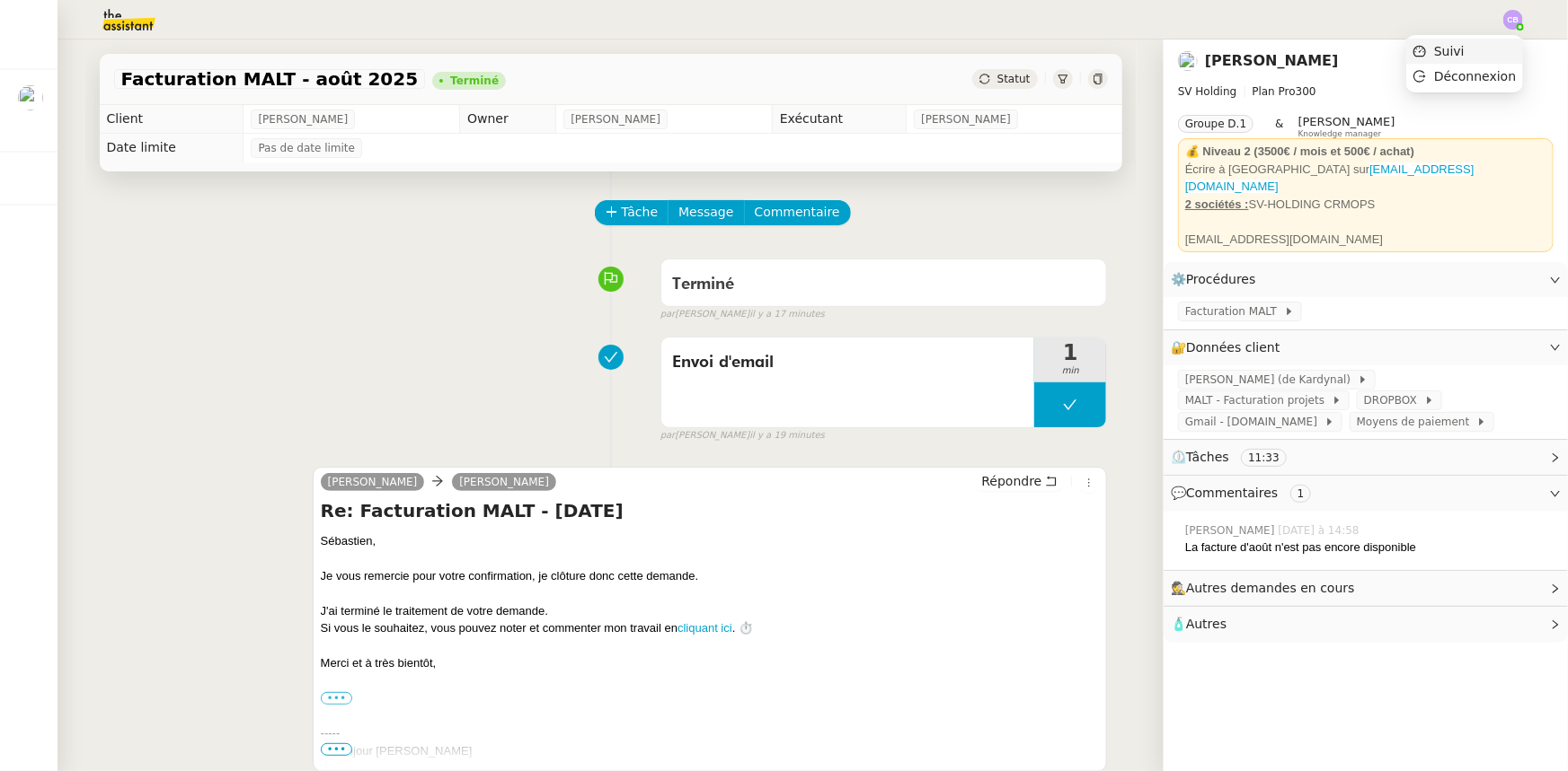
click at [1458, 50] on span "Suivi" at bounding box center [1449, 50] width 31 height 14
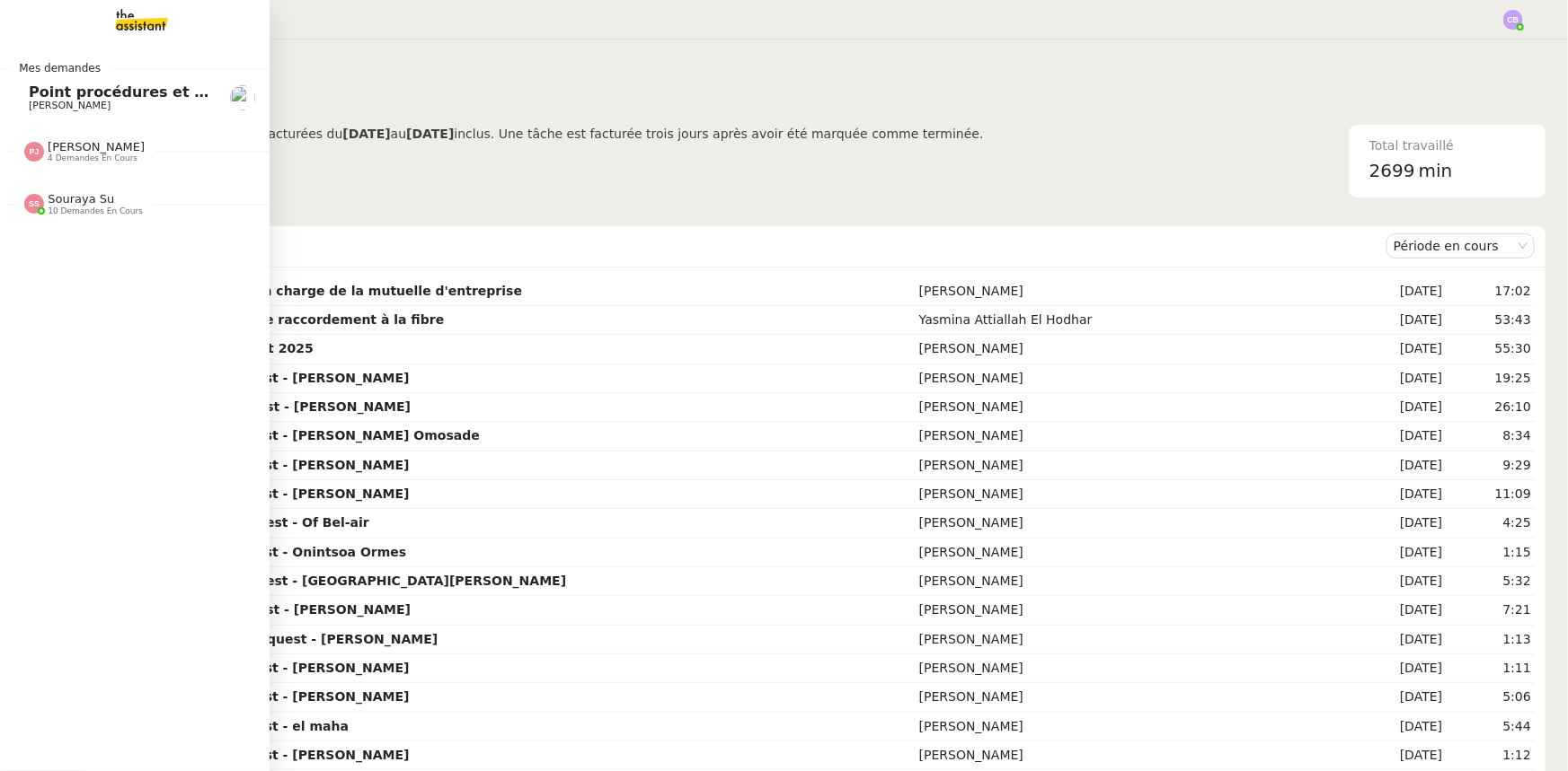
click at [114, 96] on span "Point procédures et FAQ" at bounding box center [127, 92] width 197 height 17
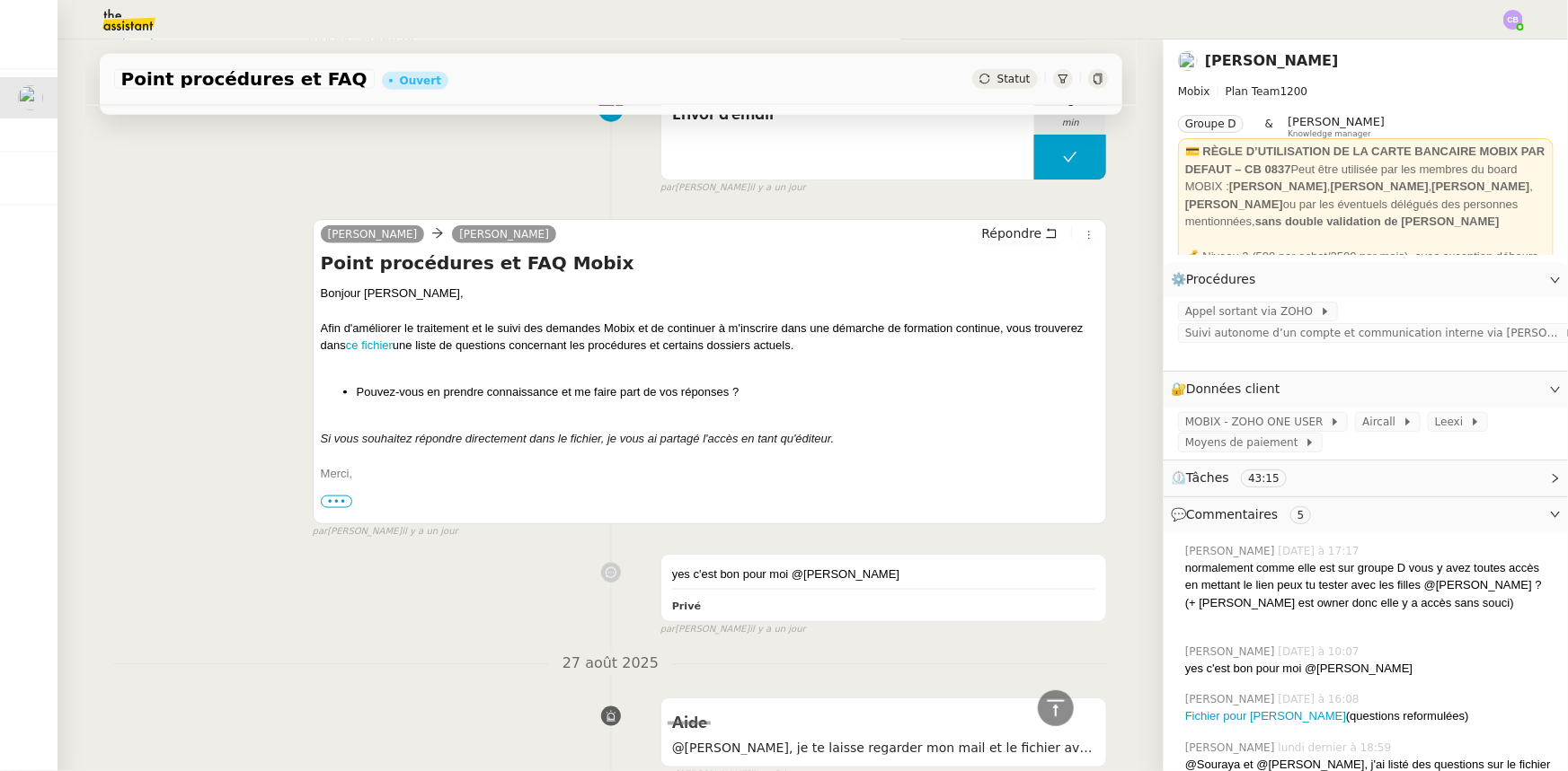
scroll to position [979, 0]
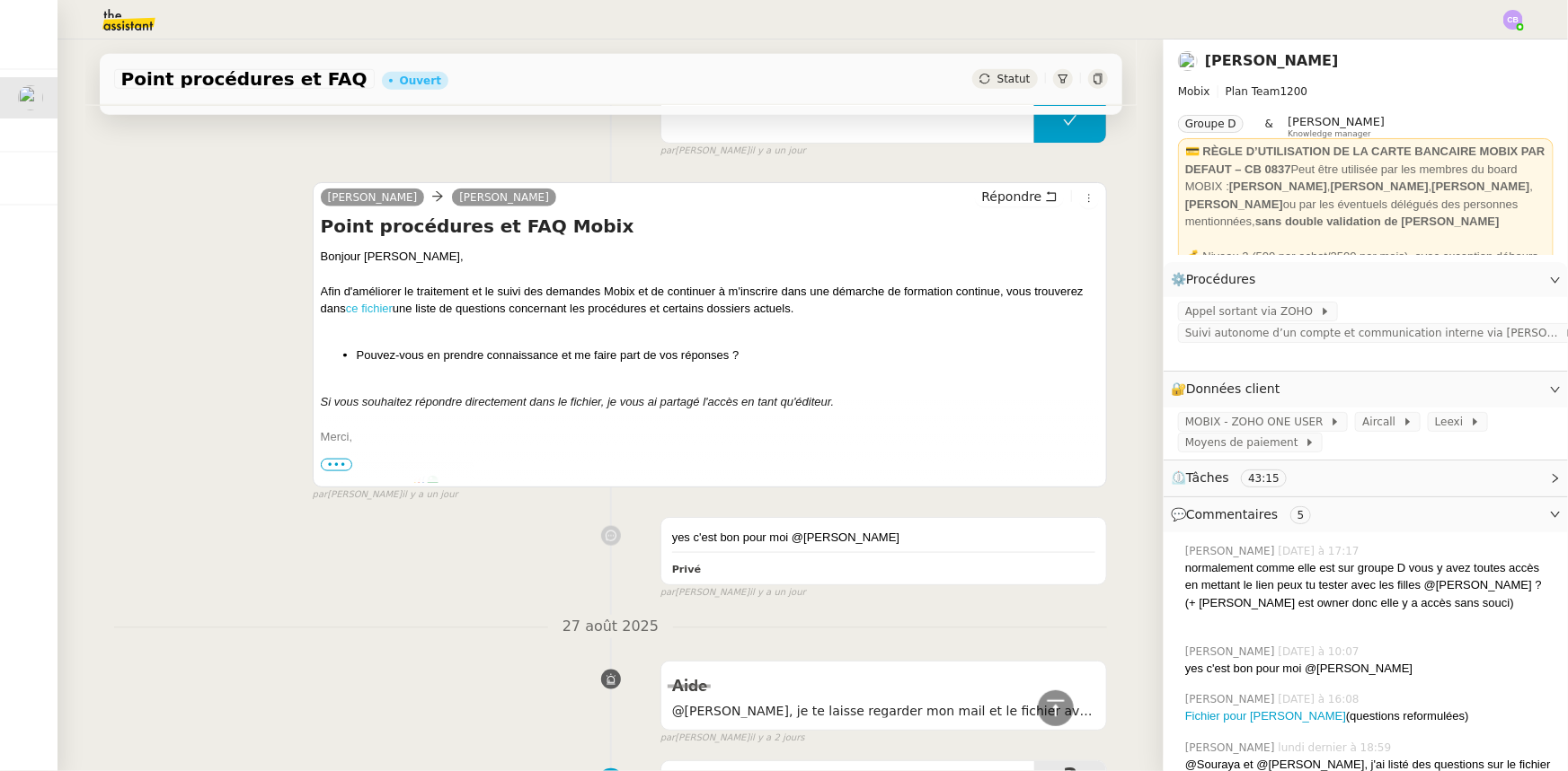
click at [365, 308] on link "ce fichier" at bounding box center [369, 308] width 46 height 14
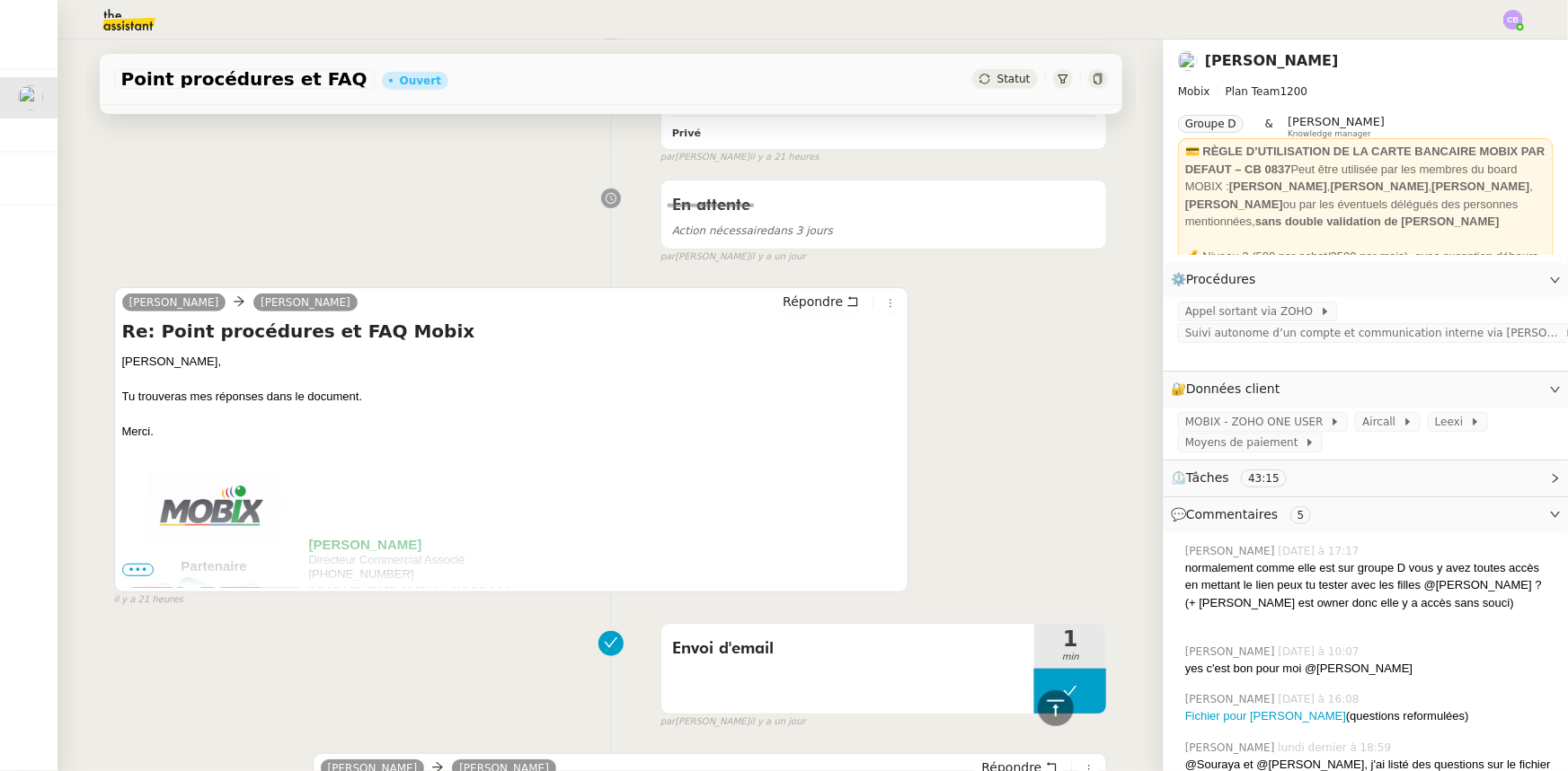
scroll to position [0, 0]
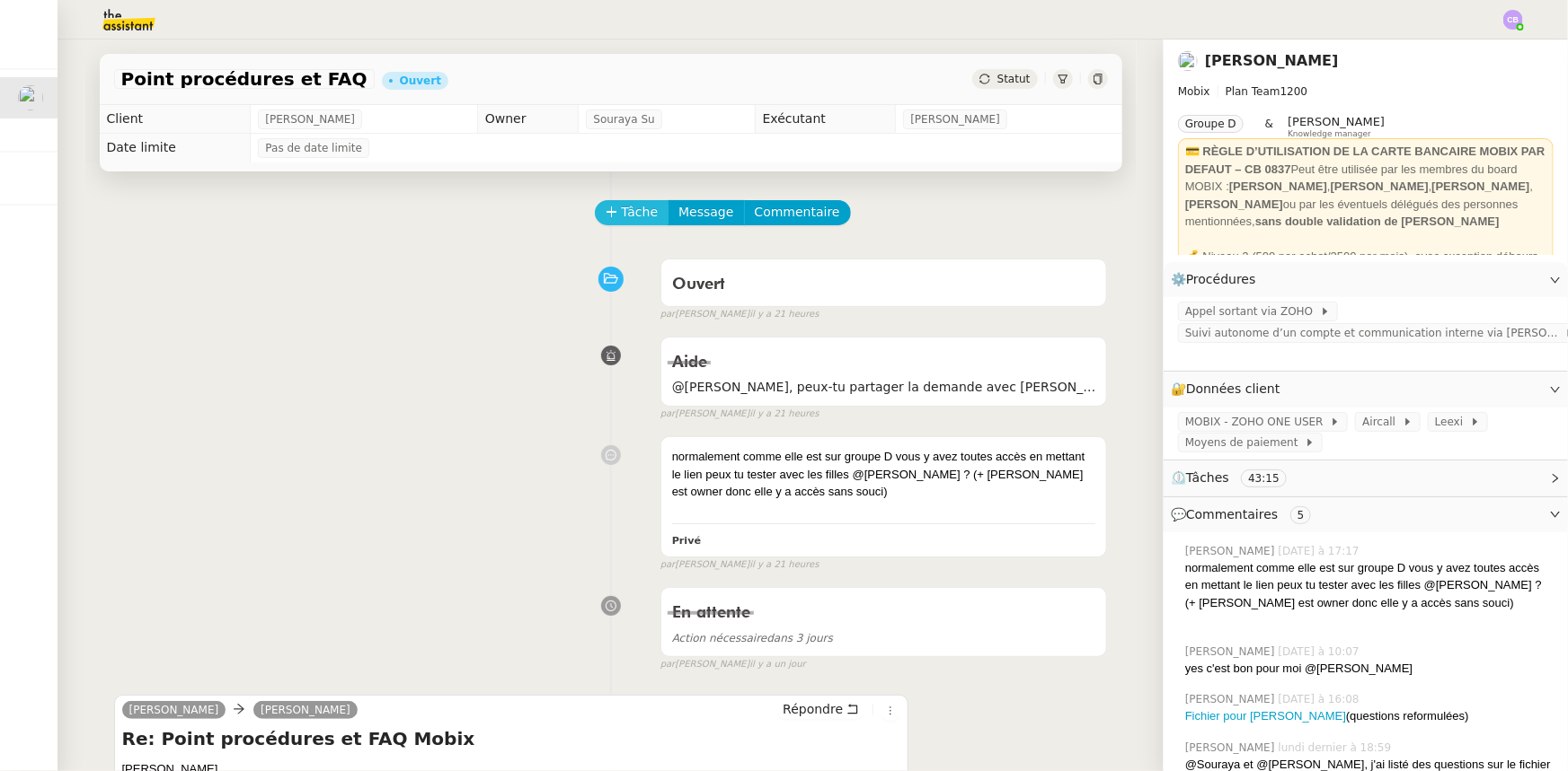
click at [608, 212] on button "Tâche" at bounding box center [632, 212] width 74 height 25
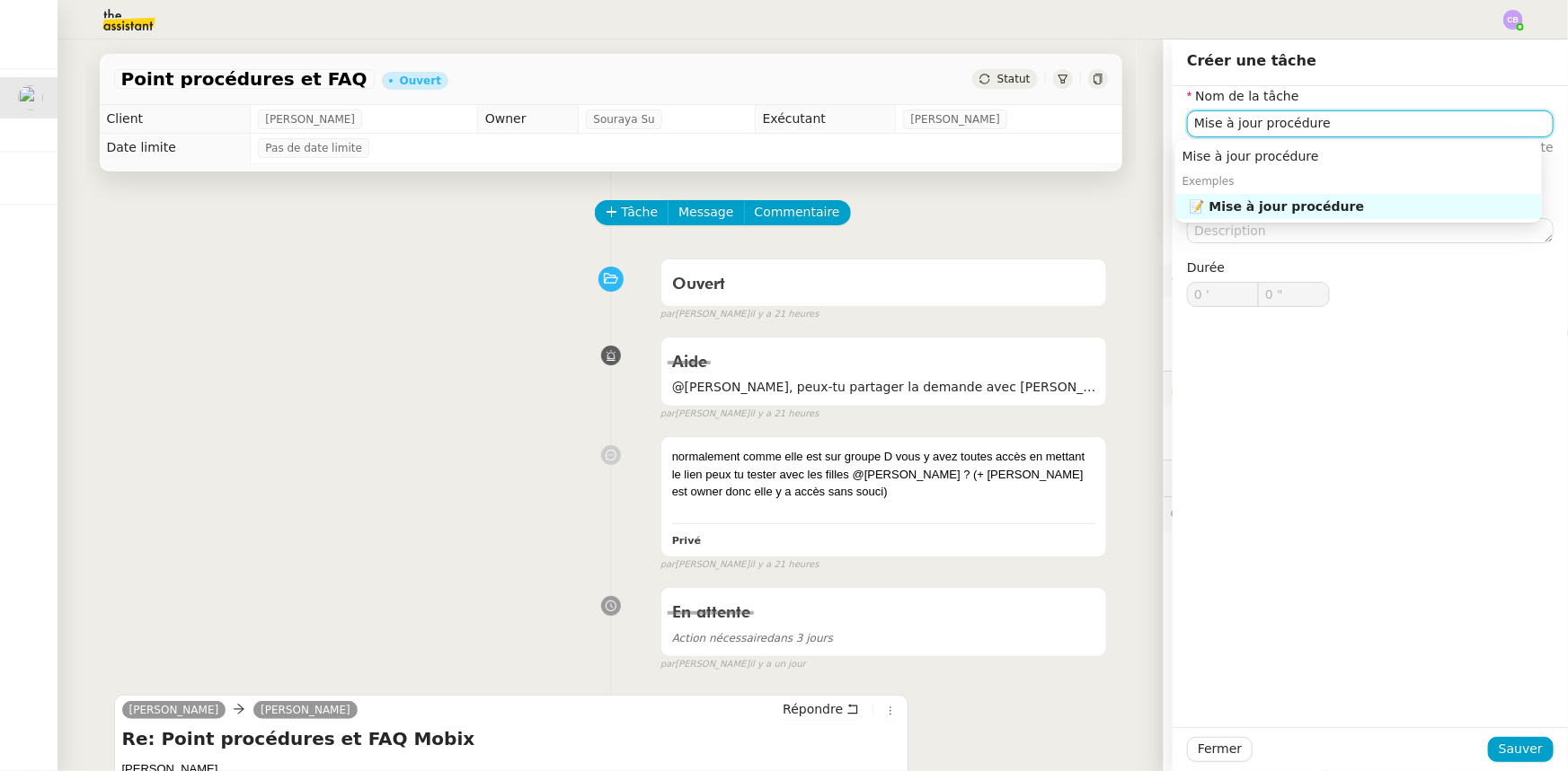
click at [1252, 200] on div "📝 Mise à jour procédure" at bounding box center [1363, 206] width 345 height 16
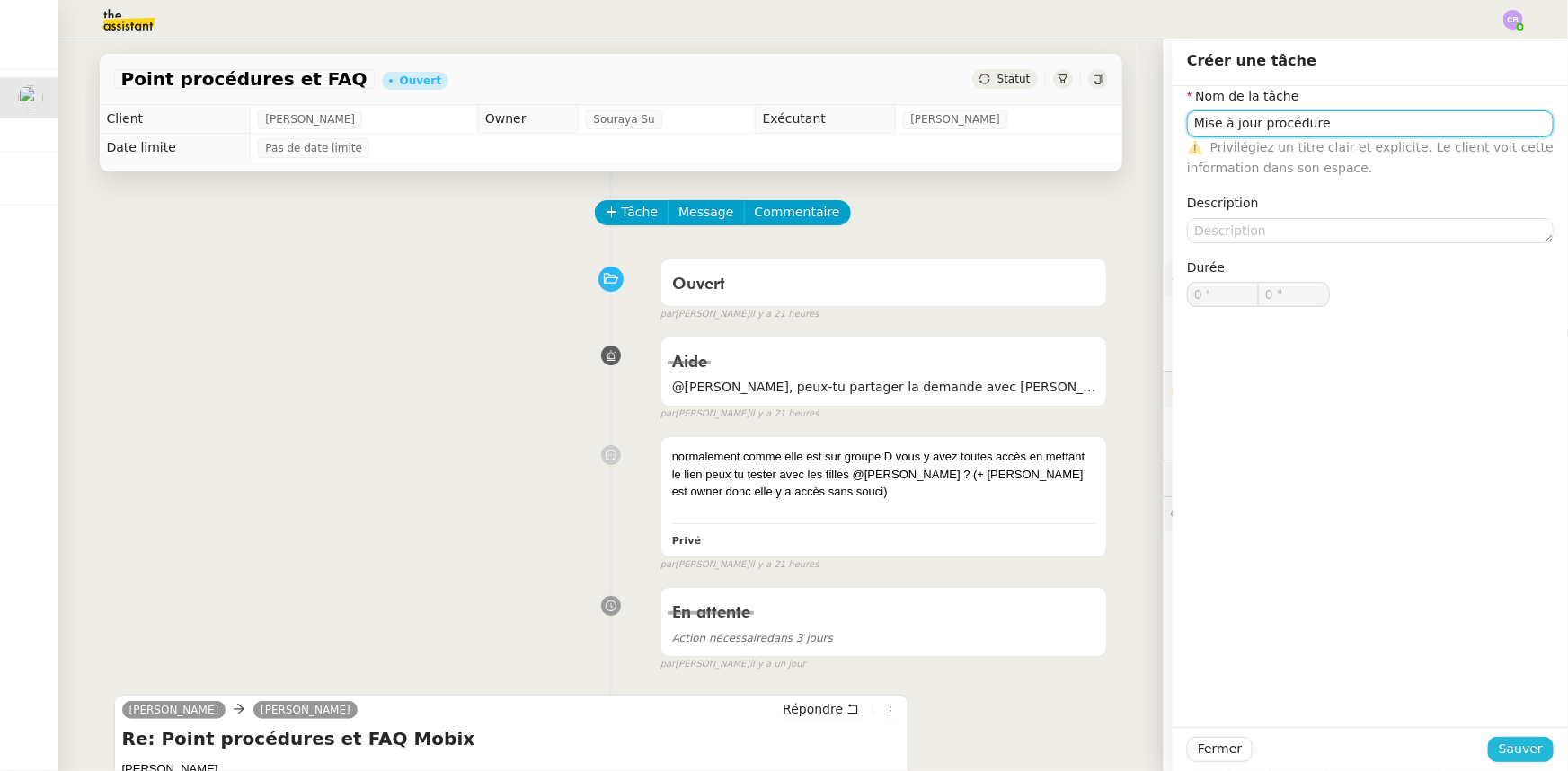
type input "Mise à jour procédure"
click at [1501, 756] on span "Sauver" at bounding box center [1521, 750] width 44 height 20
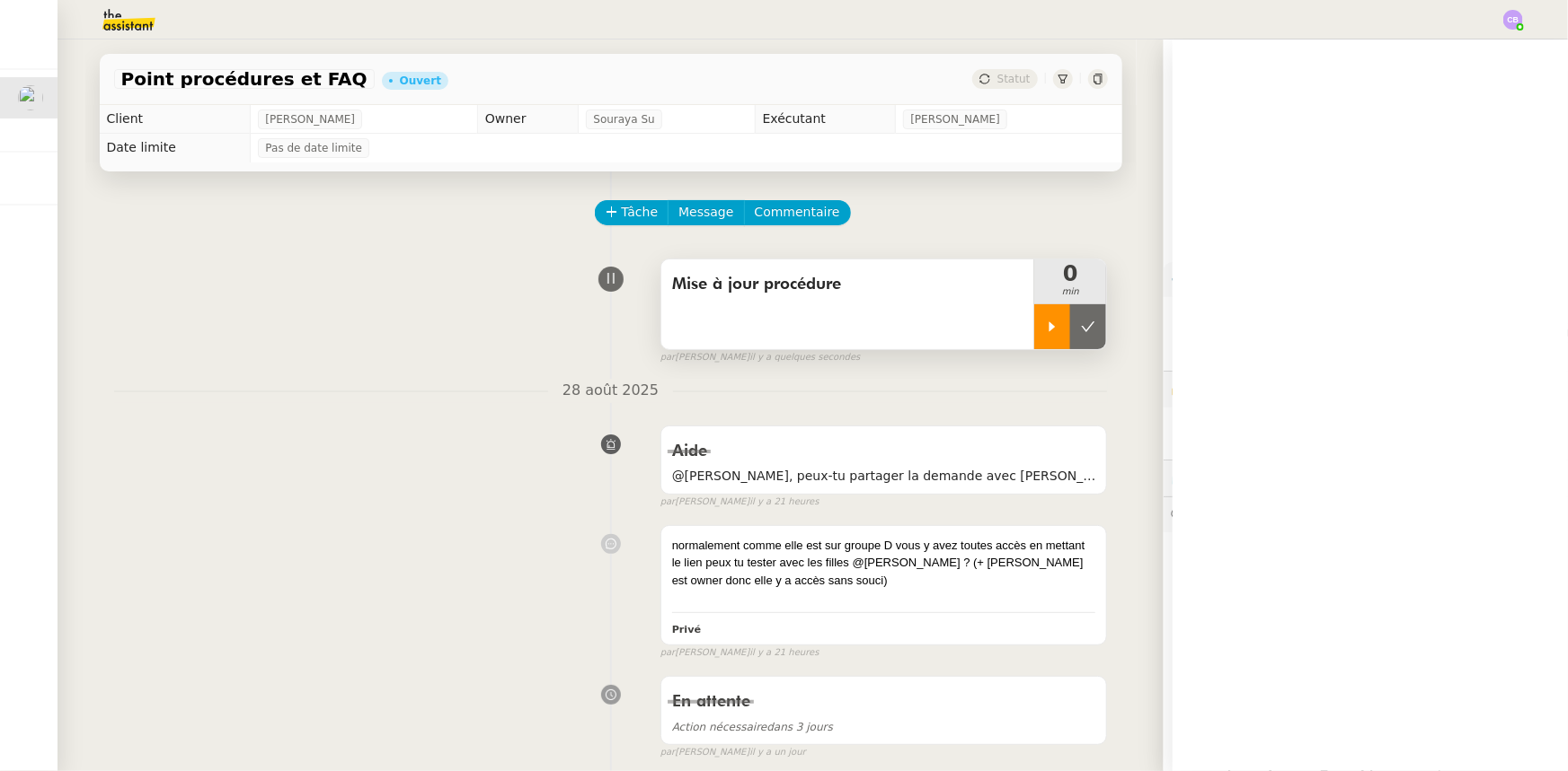
click at [1034, 342] on div at bounding box center [1052, 327] width 36 height 45
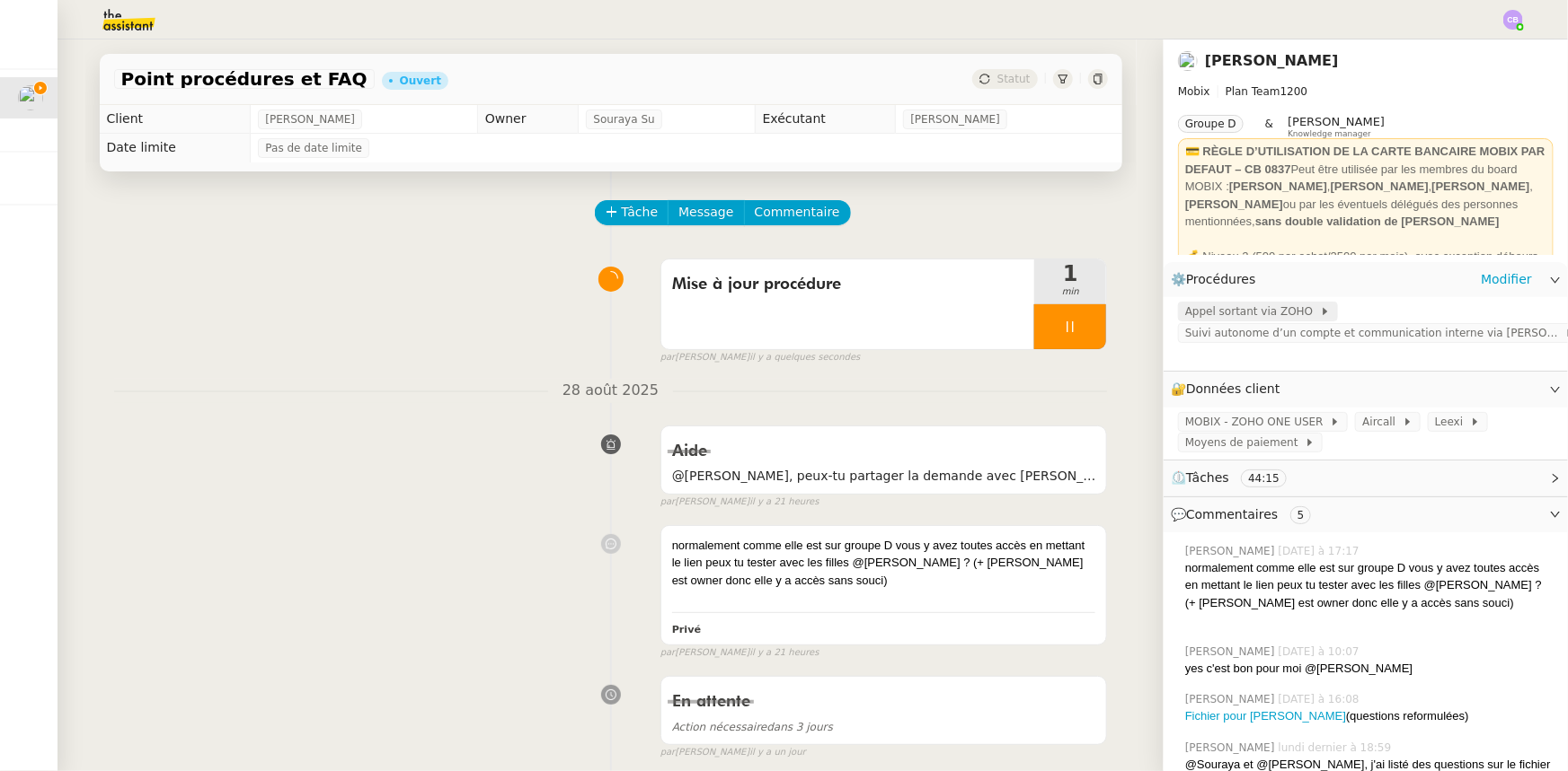
click at [1204, 315] on span "Appel sortant via ZOHO" at bounding box center [1252, 311] width 135 height 18
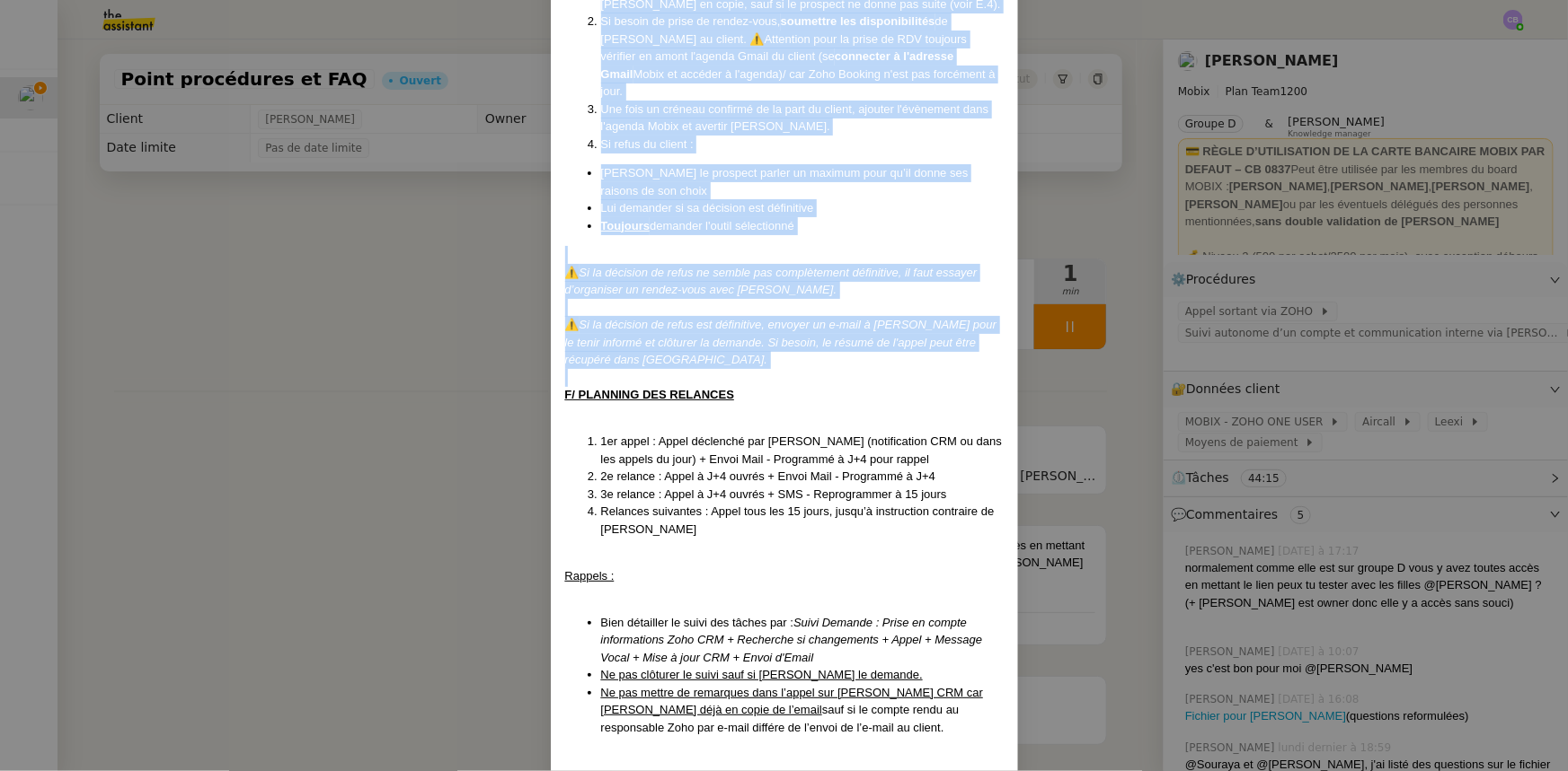
scroll to position [1503, 0]
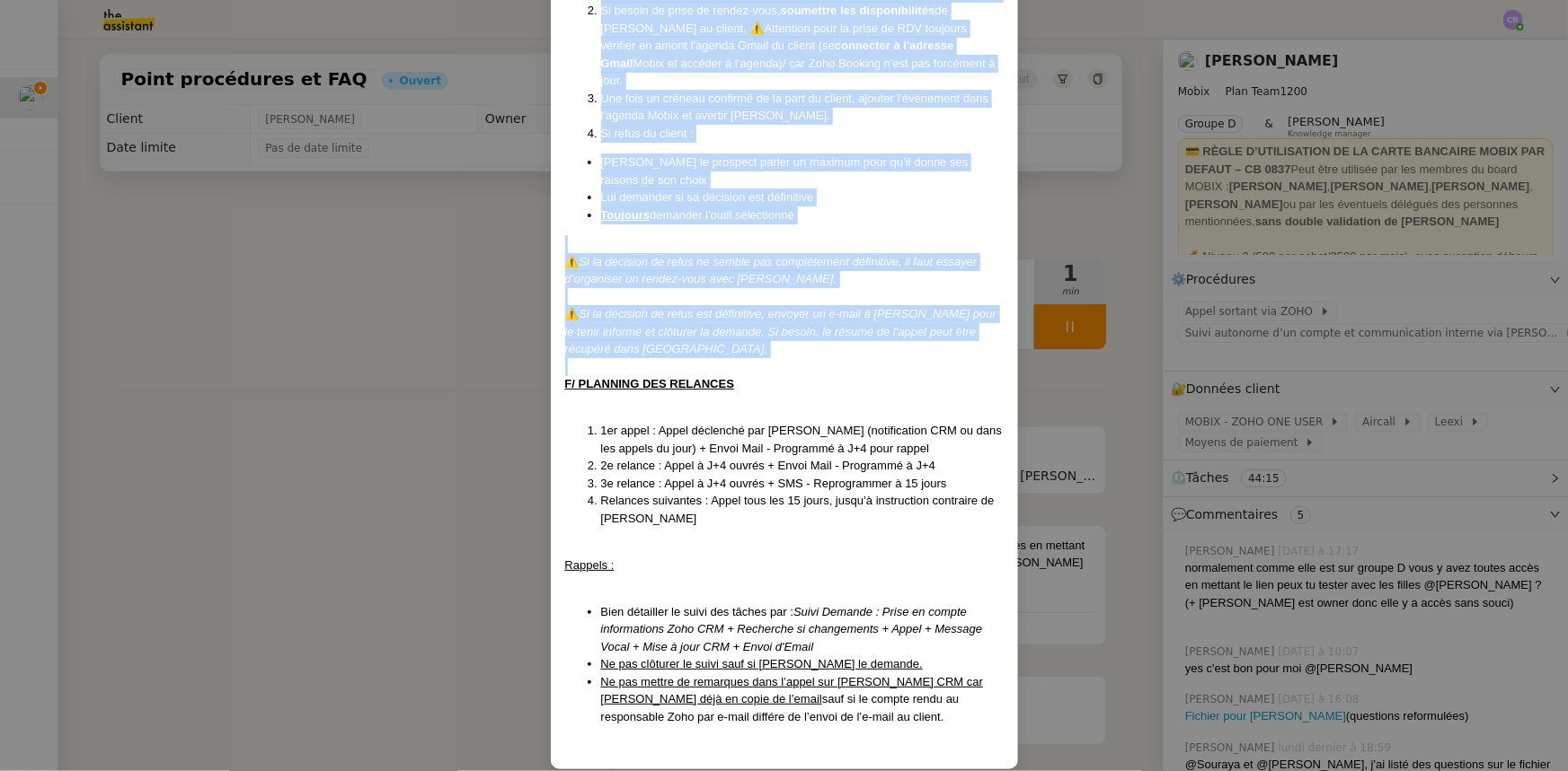
drag, startPoint x: 565, startPoint y: 112, endPoint x: 812, endPoint y: 693, distance: 631.3
copy div "Lore ip 42/89/5395 DOL si 74/04/9283 Ametcons : Adipi elitseddo e’temporin utla…"
click at [395, 326] on nz-modal-container "Créé le [DATE] MAJ le [DATE] Contexte : Cette procédure s’applique lors du trai…" at bounding box center [784, 385] width 1568 height 771
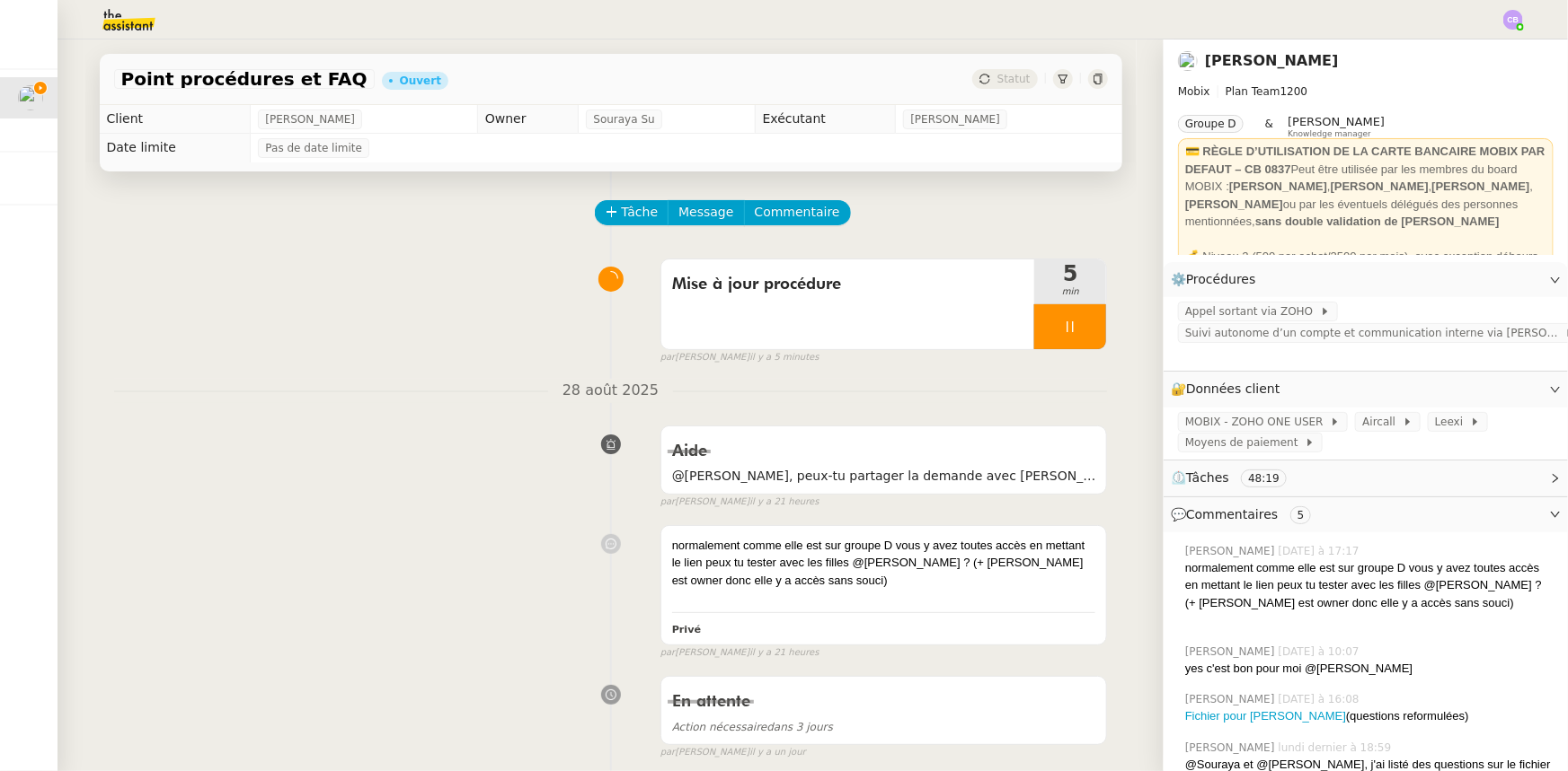
scroll to position [1414, 0]
click at [1034, 322] on div at bounding box center [1069, 327] width 71 height 45
click at [1034, 322] on div at bounding box center [1052, 327] width 36 height 45
click at [795, 214] on span "Commentaire" at bounding box center [797, 212] width 85 height 20
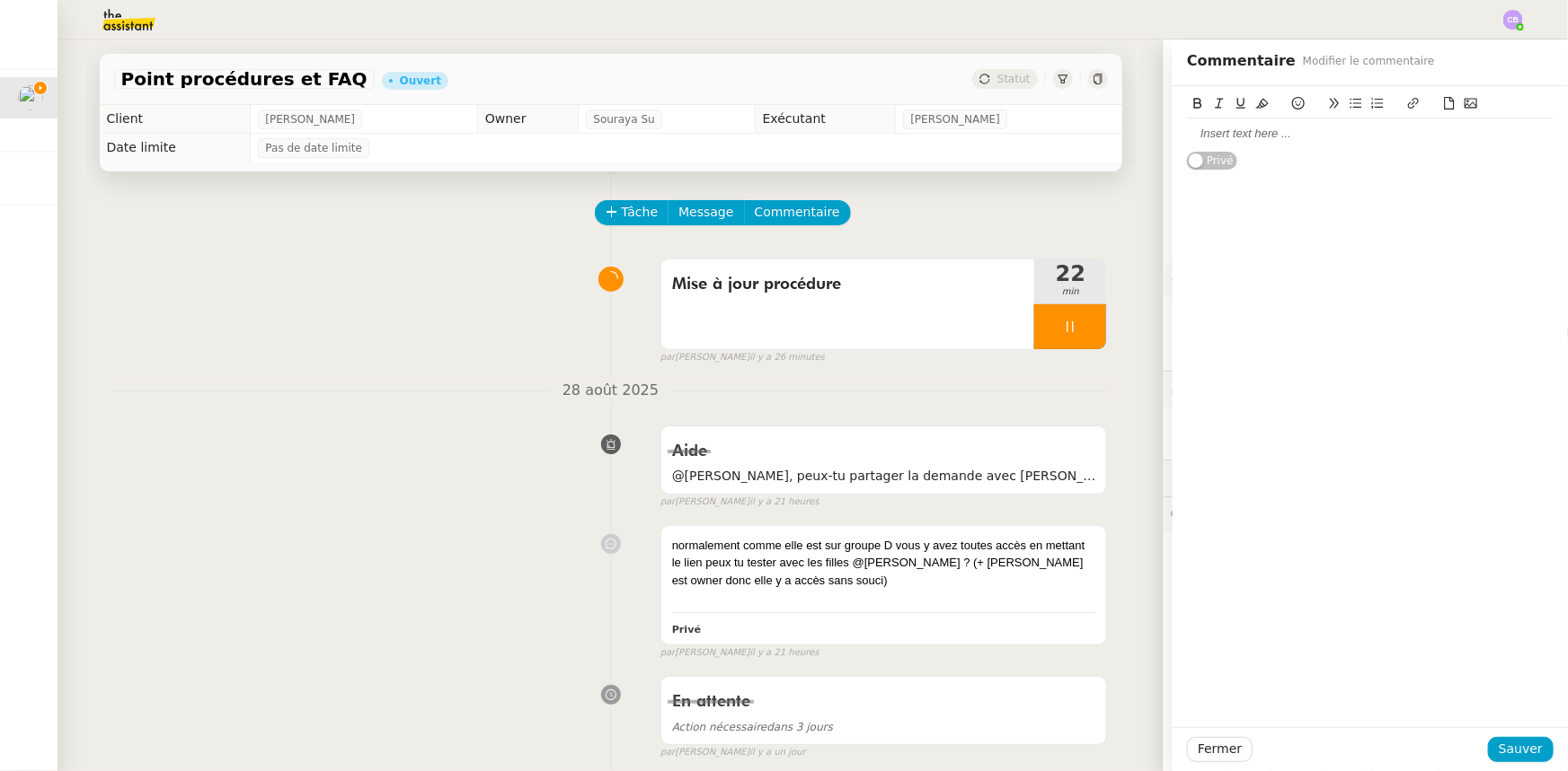
click at [1209, 136] on div at bounding box center [1370, 134] width 367 height 16
click at [1519, 757] on span "Sauver" at bounding box center [1521, 750] width 44 height 20
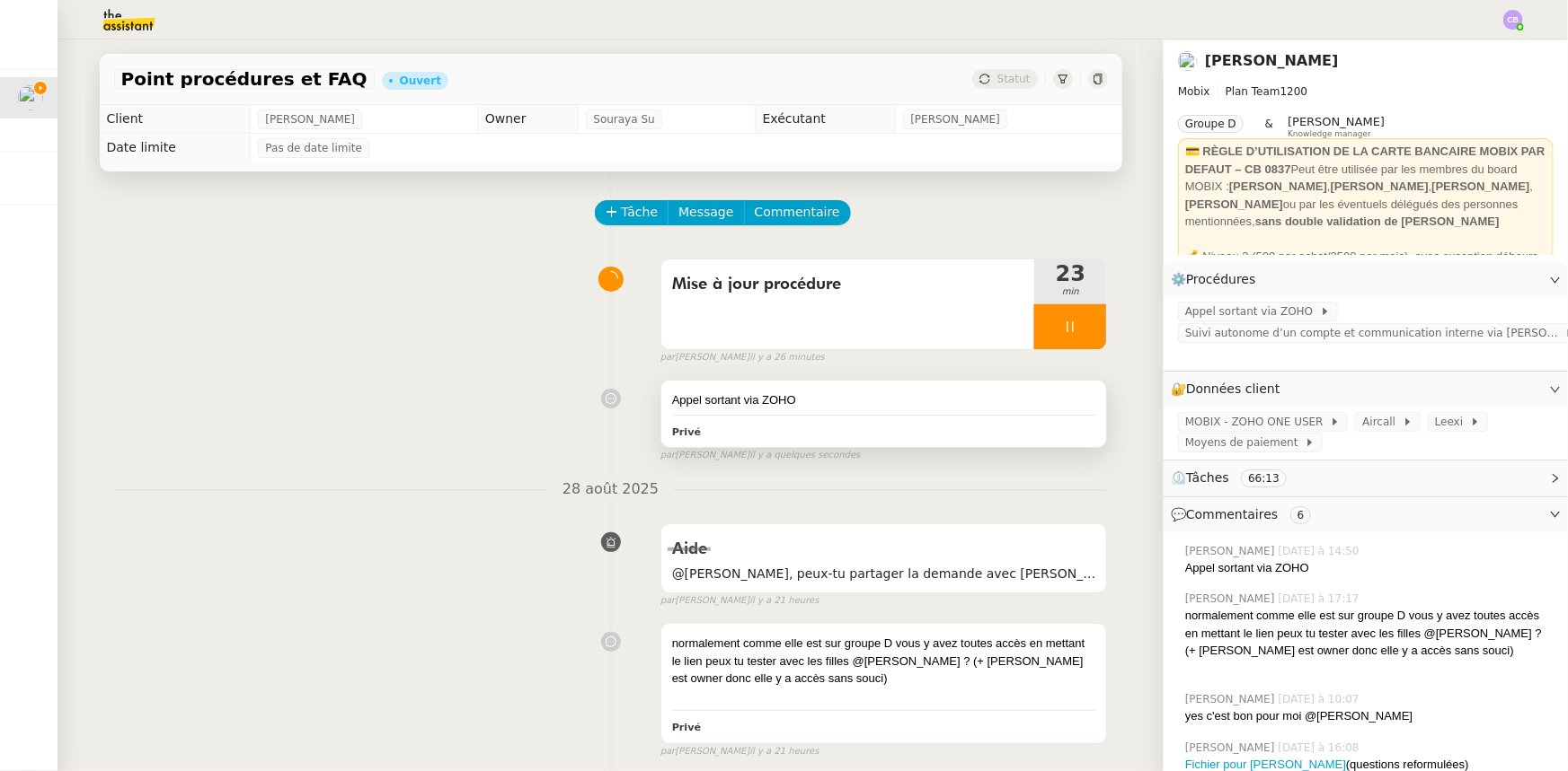
click at [919, 405] on div "Appel sortant via ZOHO" at bounding box center [884, 400] width 424 height 18
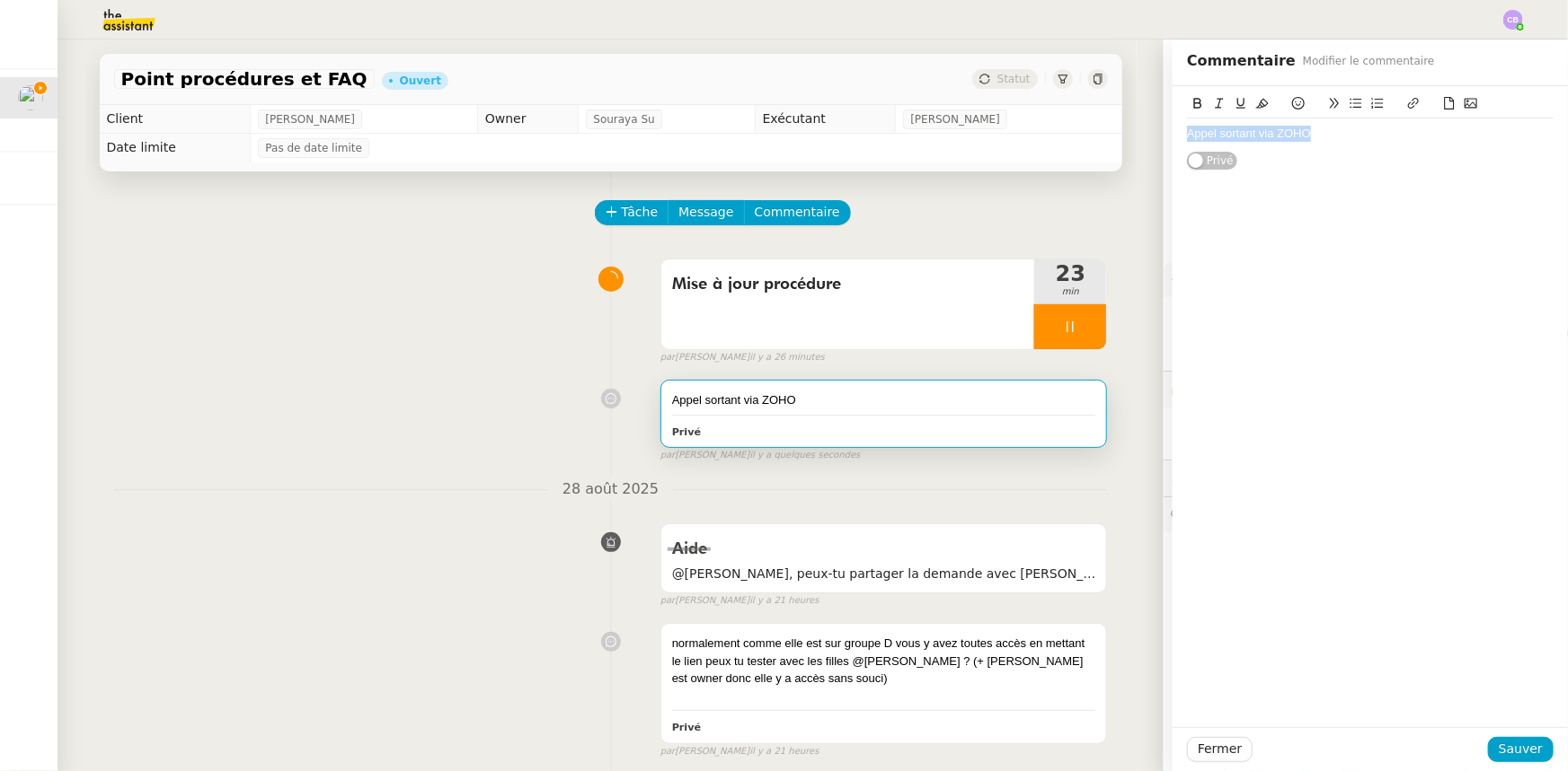
drag, startPoint x: 1302, startPoint y: 135, endPoint x: 1165, endPoint y: 139, distance: 137.1
click at [1173, 139] on div "Appel sortant via [PERSON_NAME]" at bounding box center [1370, 128] width 395 height 84
click at [1407, 109] on icon at bounding box center [1414, 104] width 13 height 13
paste input "[URL][DOMAIN_NAME]"
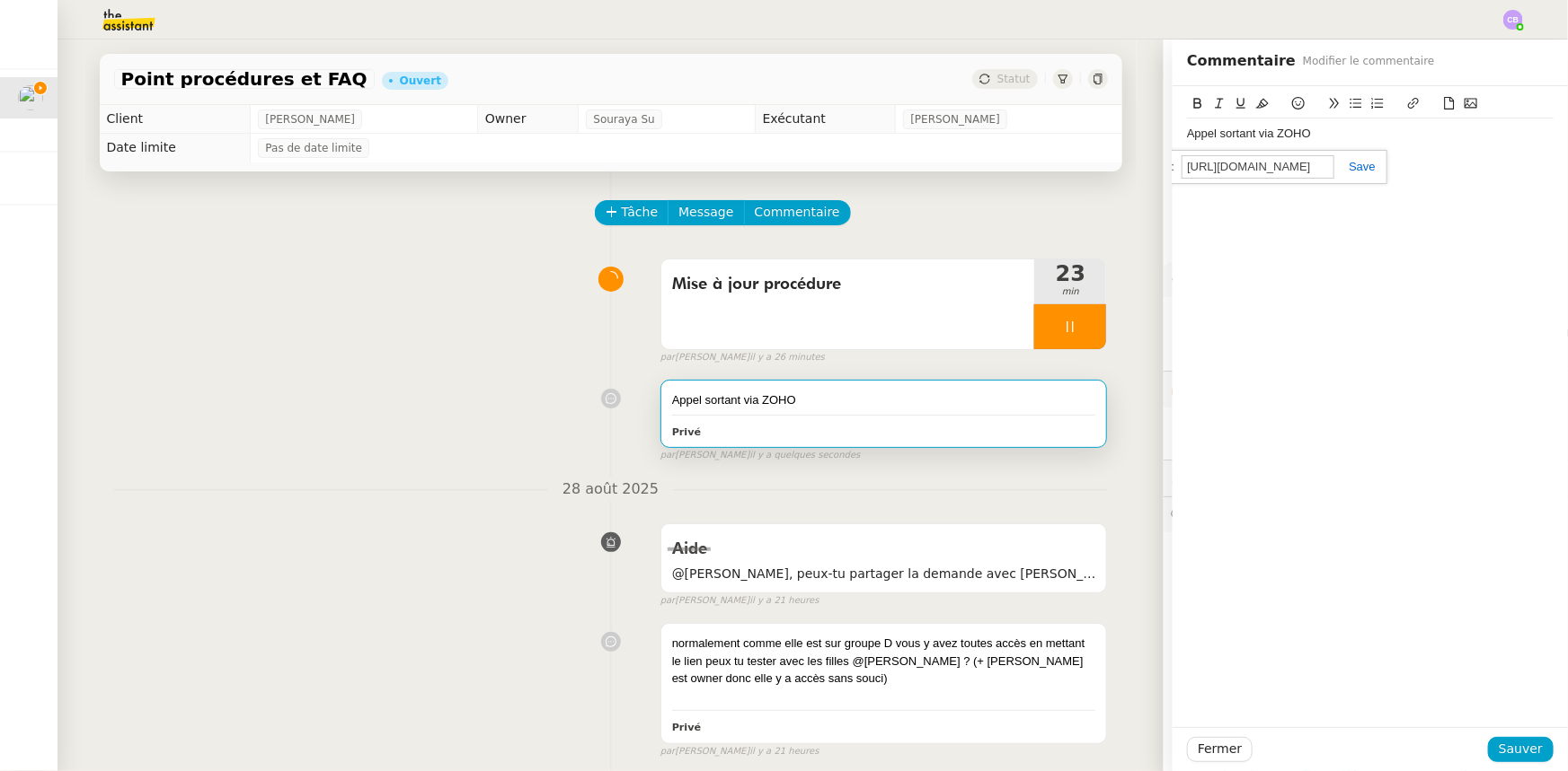
type input "[URL][DOMAIN_NAME]"
click at [1352, 165] on link at bounding box center [1354, 166] width 42 height 14
click at [1528, 746] on span "Sauver" at bounding box center [1521, 750] width 44 height 20
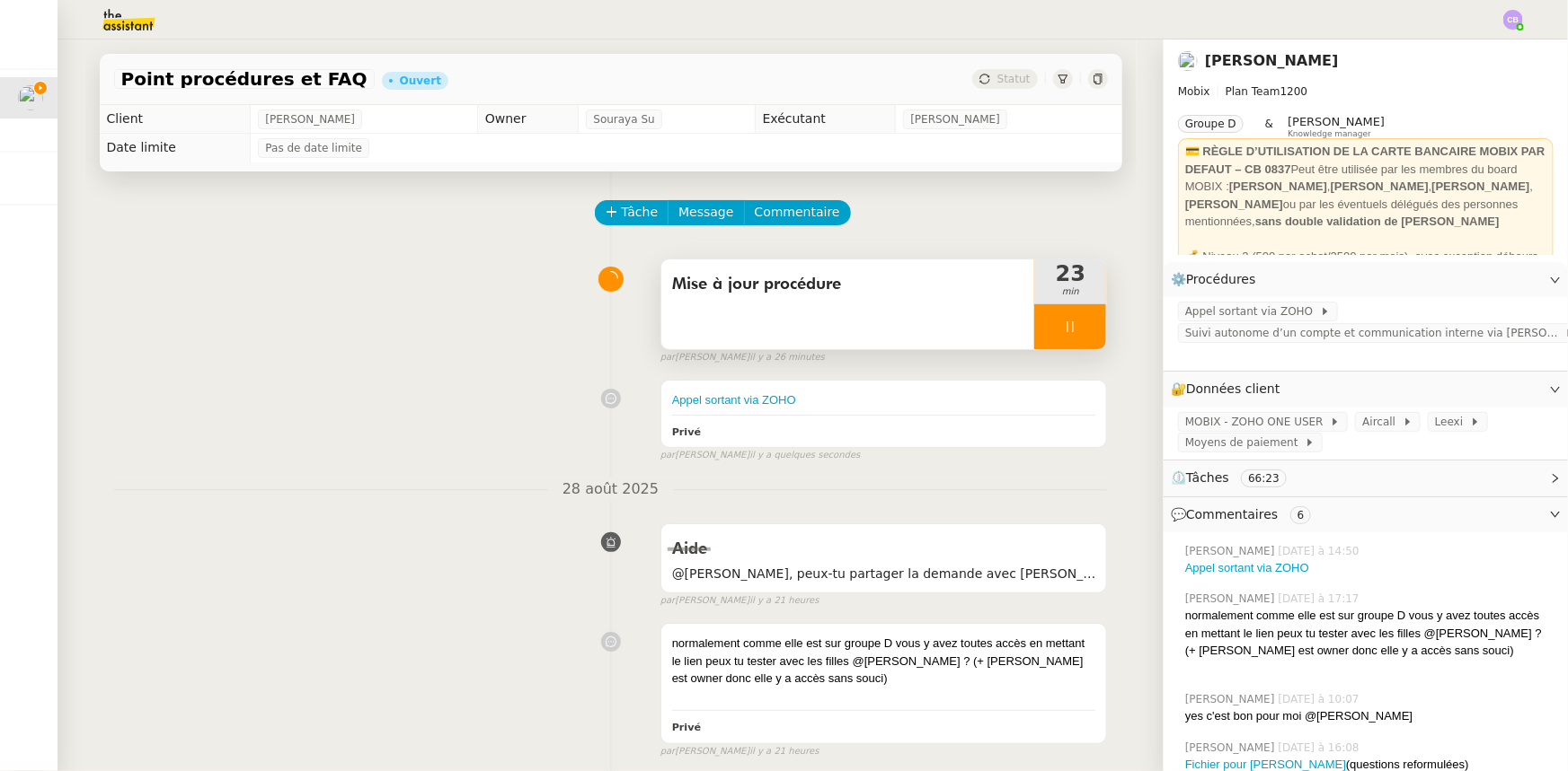
click at [1037, 322] on div at bounding box center [1069, 327] width 71 height 45
click at [1070, 333] on button at bounding box center [1088, 327] width 36 height 45
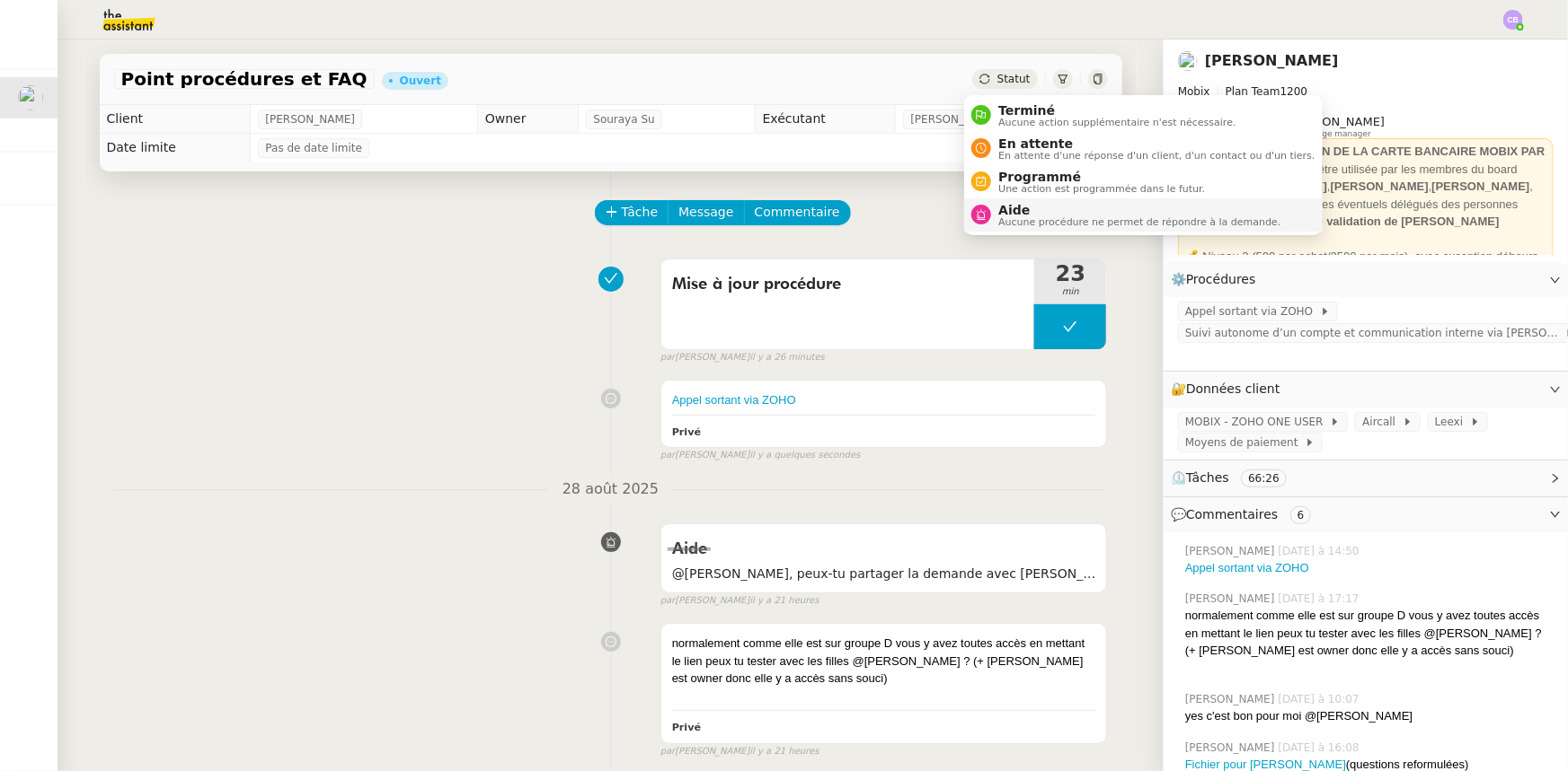
click at [1043, 218] on span "Aucune procédure ne permet de répondre à la demande." at bounding box center [1139, 222] width 282 height 10
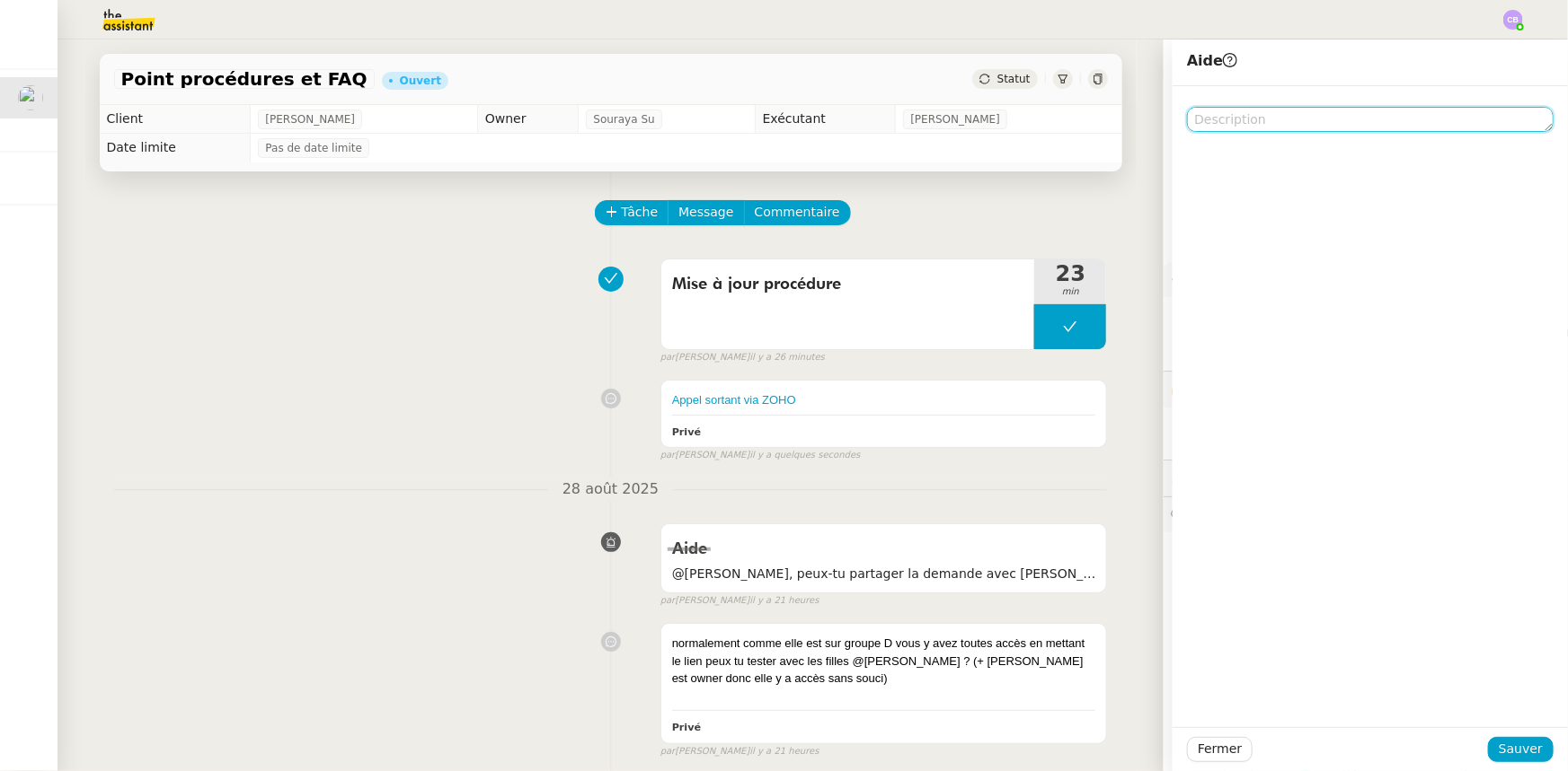
click at [1247, 125] on textarea at bounding box center [1370, 119] width 367 height 25
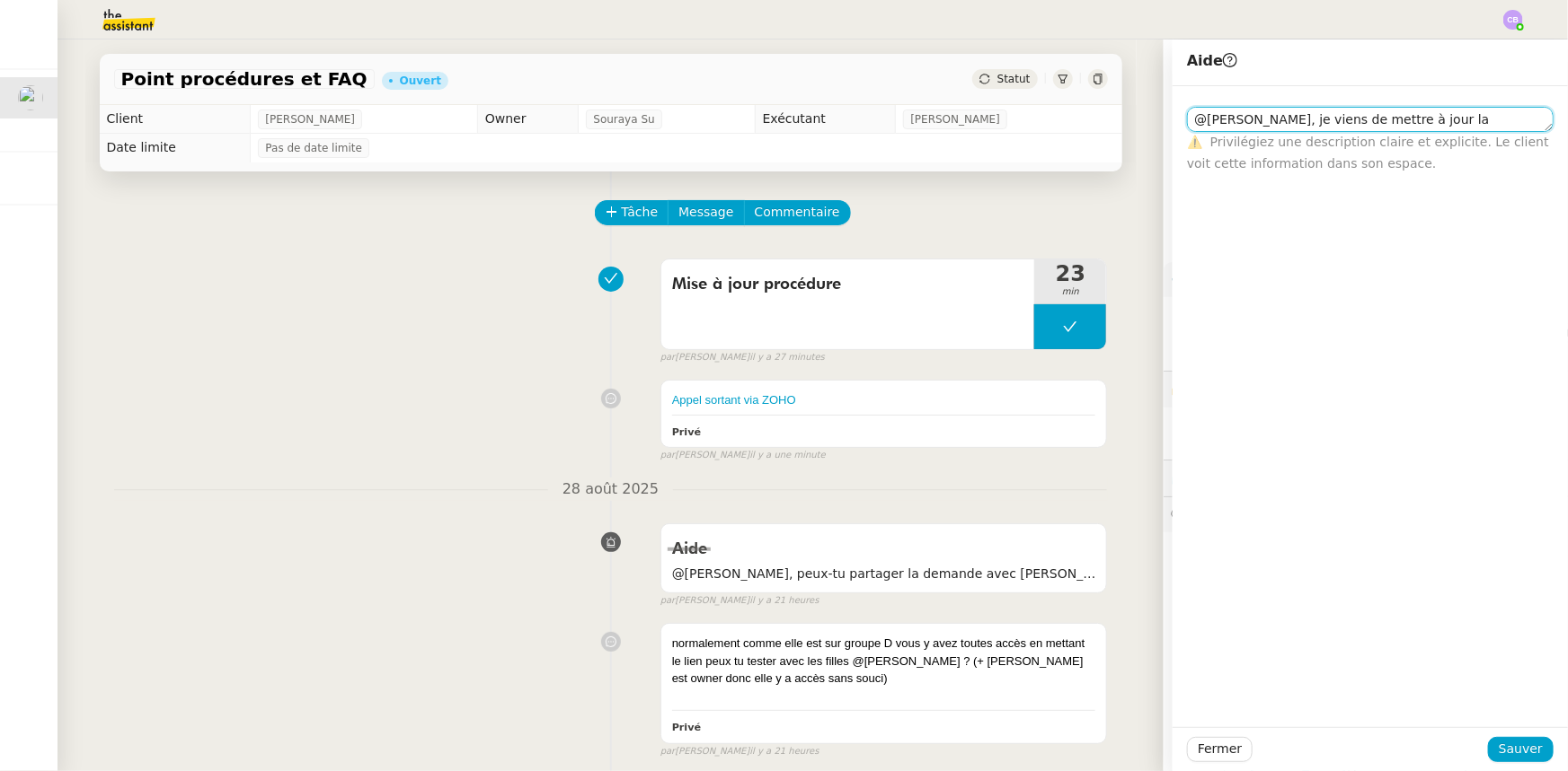
click at [1259, 123] on textarea "@[PERSON_NAME], je viens de mettre à jour la procédure" at bounding box center [1370, 119] width 367 height 25
click at [1323, 144] on textarea "@[PERSON_NAME], suite au retoru de [PERSON_NAME], je viens de mettre à jour la …" at bounding box center [1370, 127] width 367 height 42
click at [1328, 122] on textarea "@[PERSON_NAME], suite au retoru de [PERSON_NAME], je viens de mettre à jour la …" at bounding box center [1370, 127] width 367 height 42
click at [0, 0] on lt-span "retour" at bounding box center [0, 0] width 0 height 0
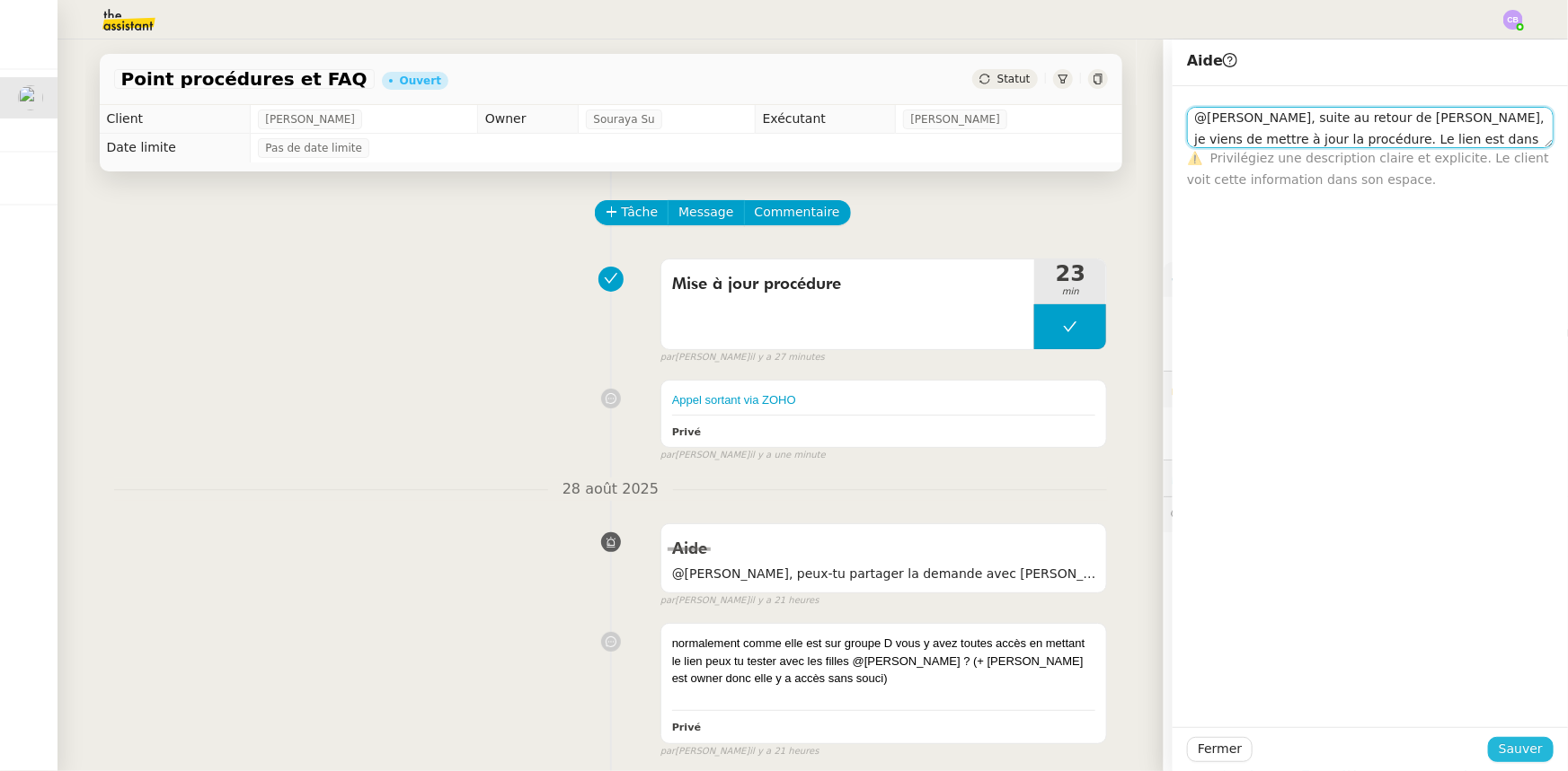
type textarea "@[PERSON_NAME], suite au retour de [PERSON_NAME], je viens de mettre à jour la …"
click at [1504, 752] on span "Sauver" at bounding box center [1521, 750] width 44 height 20
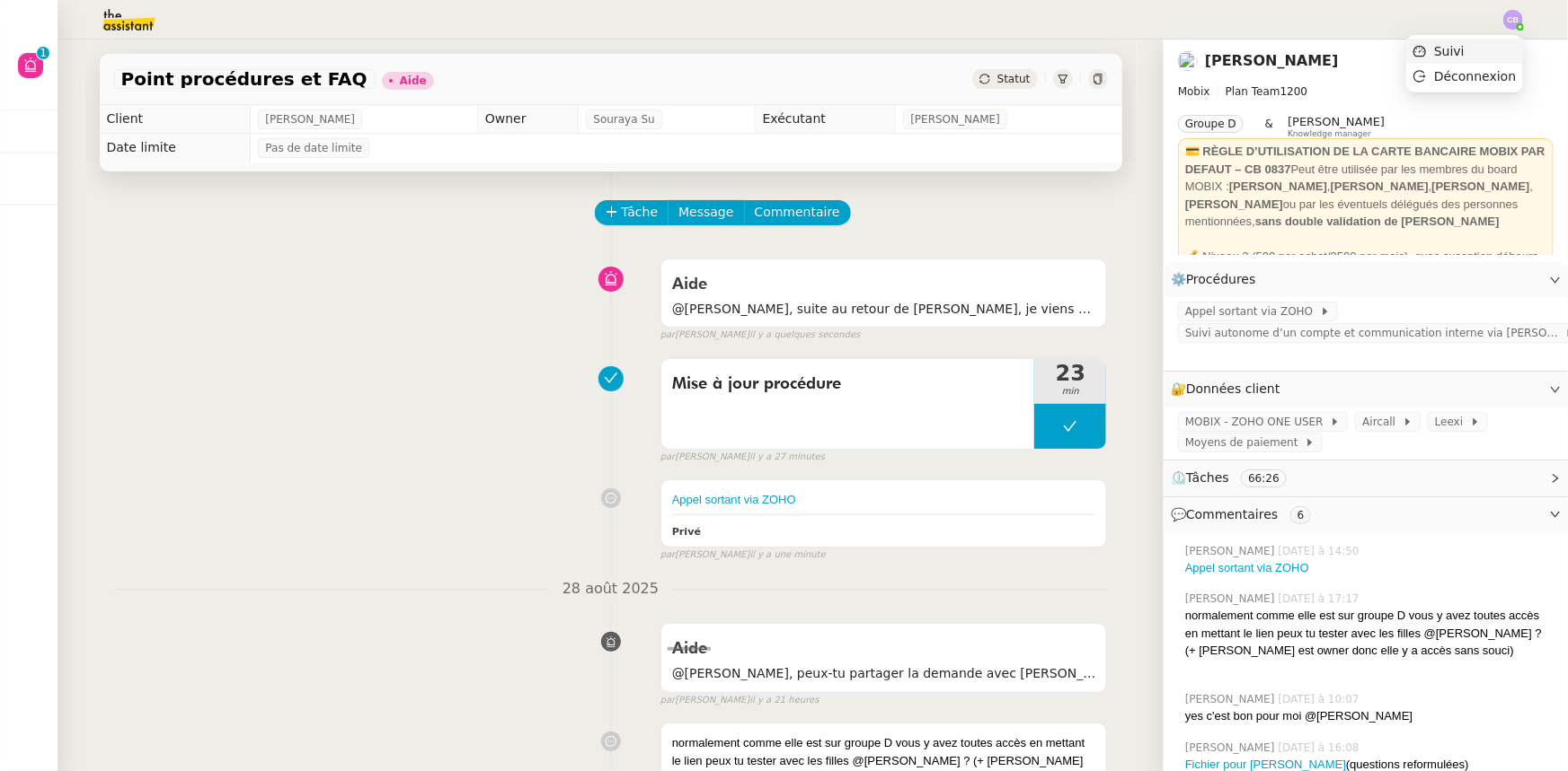
click at [1471, 52] on li "Suivi" at bounding box center [1465, 51] width 117 height 25
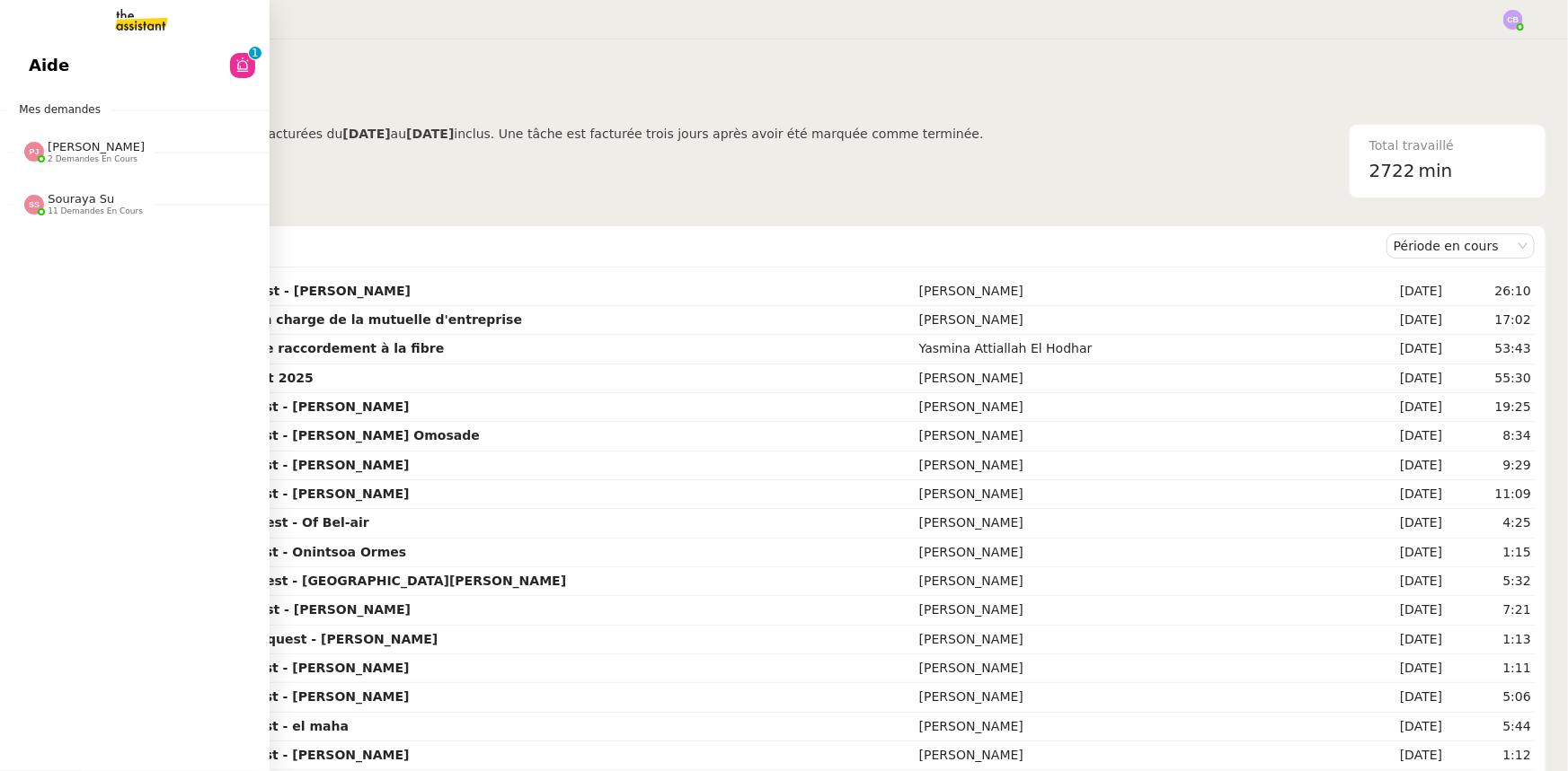
click at [71, 146] on span "[PERSON_NAME]" at bounding box center [96, 147] width 97 height 14
click at [60, 203] on span "Souraya Su" at bounding box center [81, 199] width 67 height 14
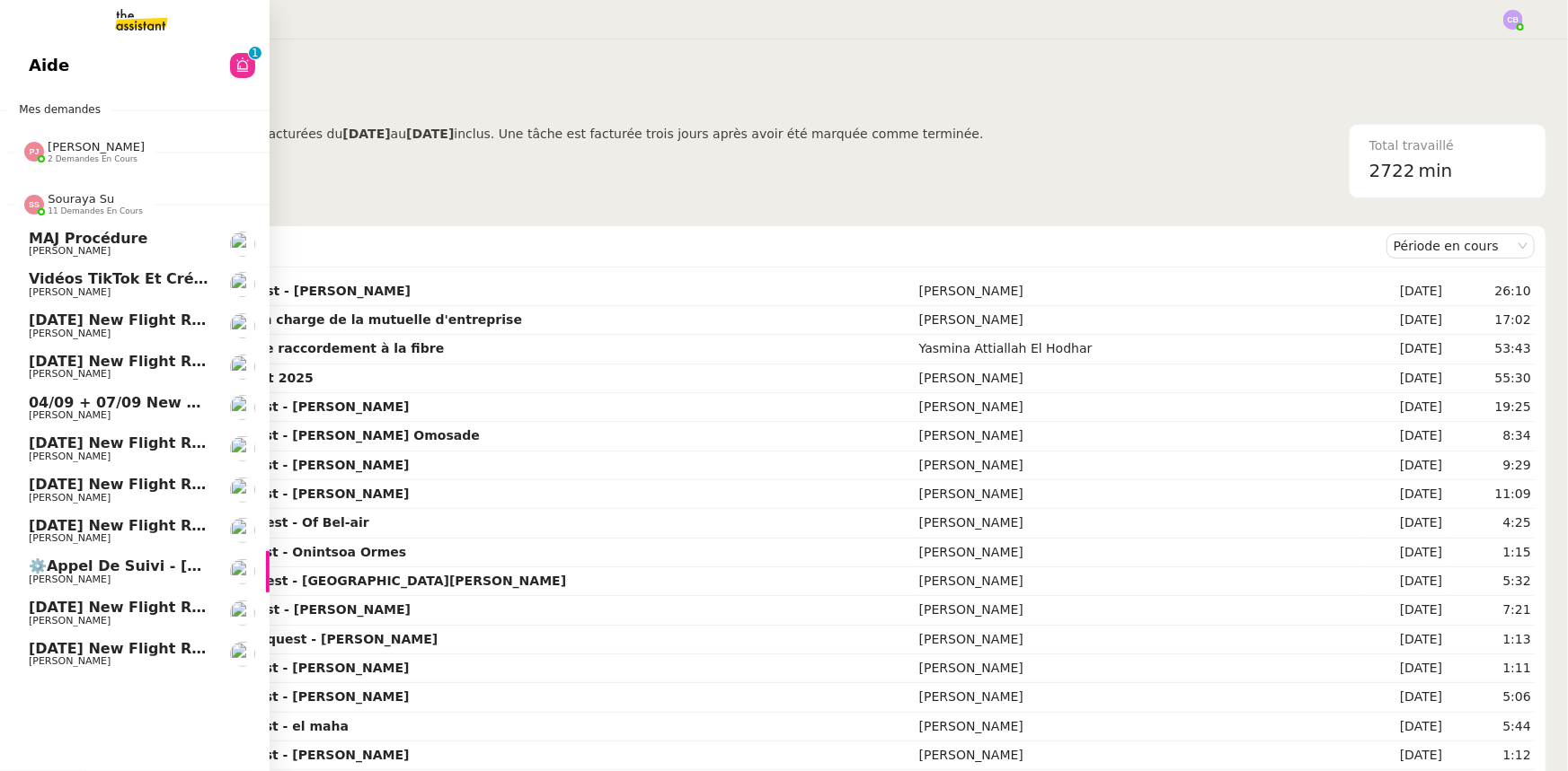
click at [60, 203] on span "Souraya Su" at bounding box center [81, 199] width 67 height 14
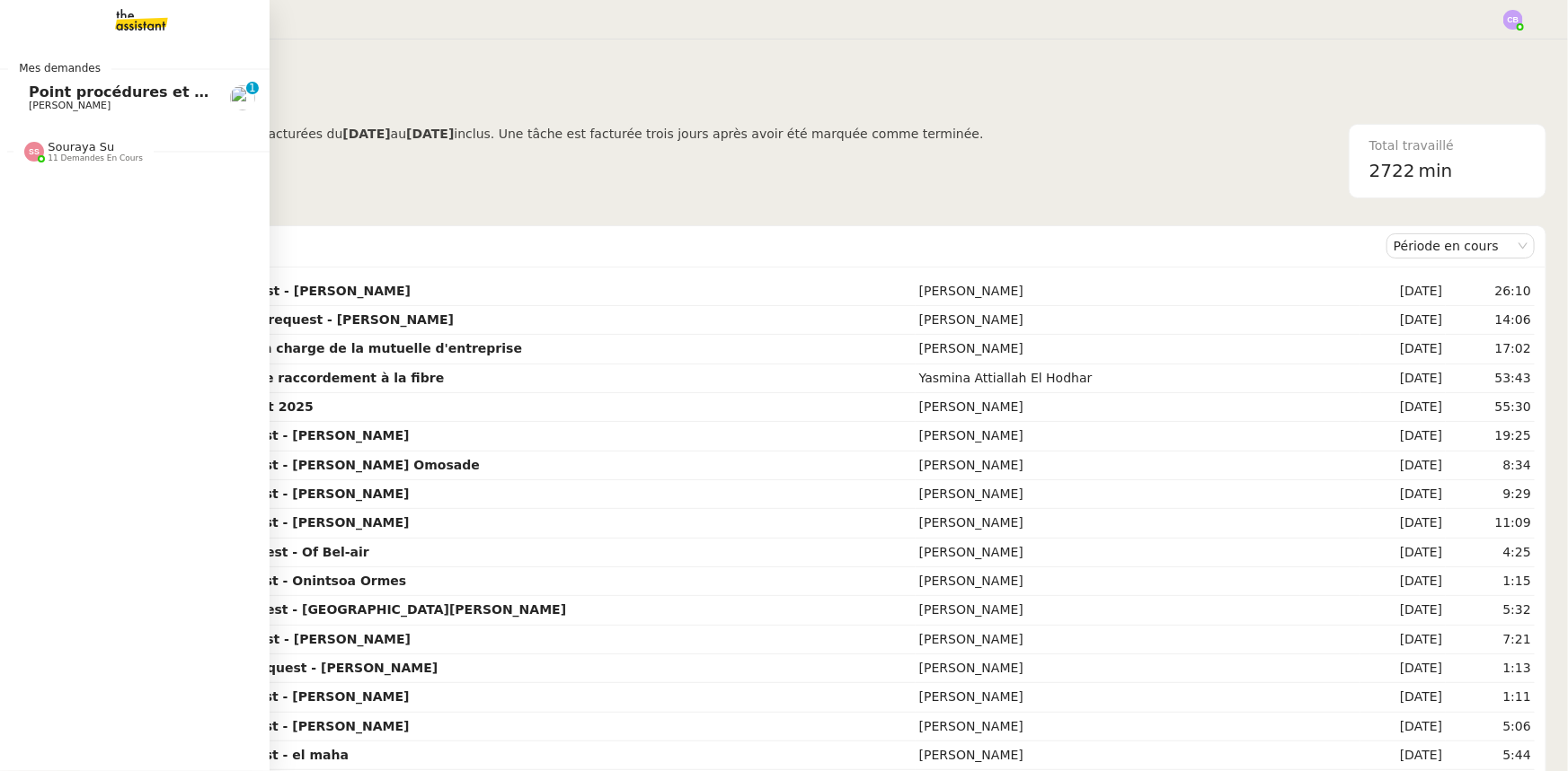
click at [75, 98] on span "Point procédures et FAQ" at bounding box center [127, 92] width 197 height 17
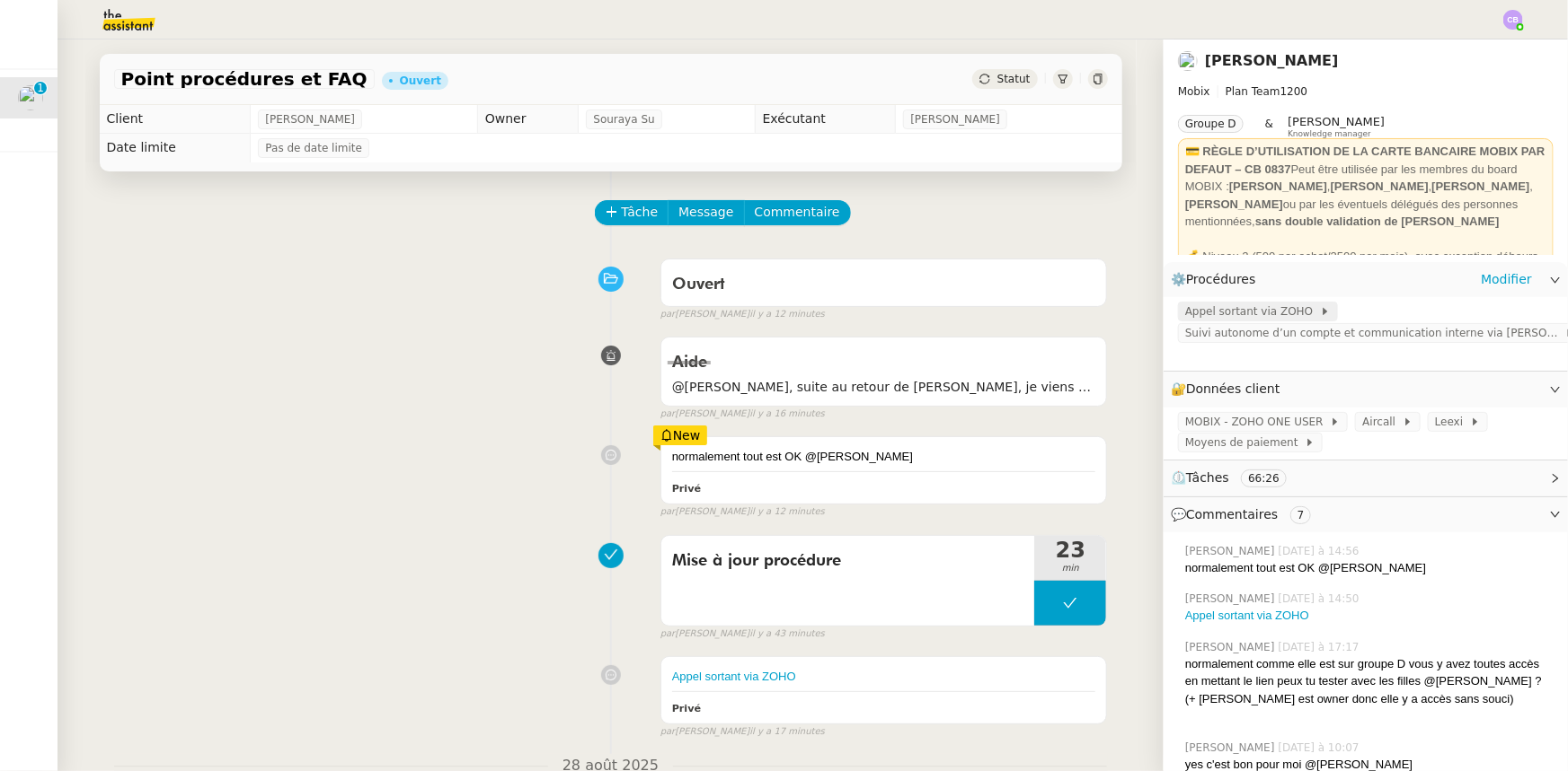
click at [1236, 315] on span "Appel sortant via ZOHO" at bounding box center [1252, 311] width 135 height 18
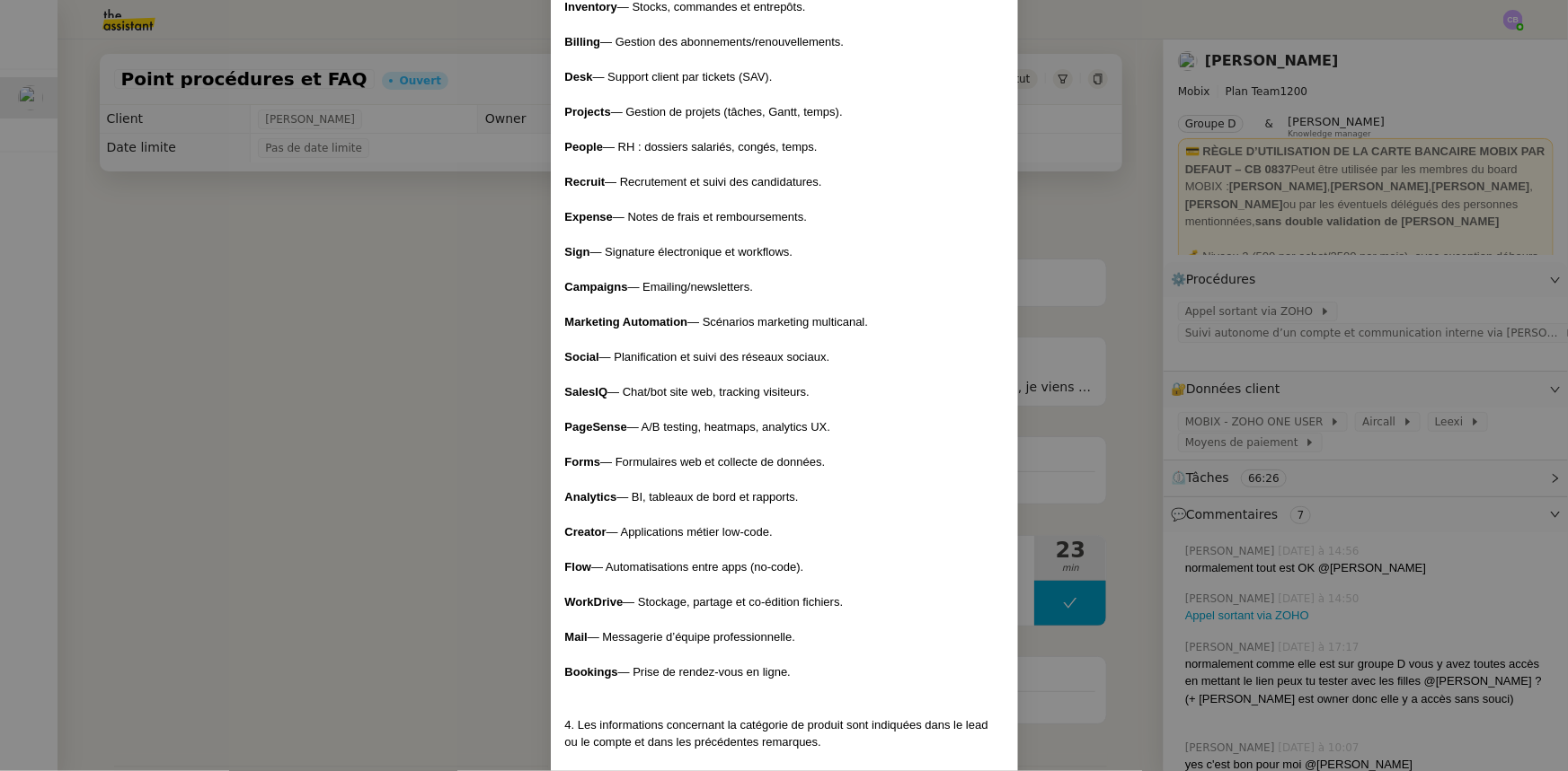
scroll to position [3032, 0]
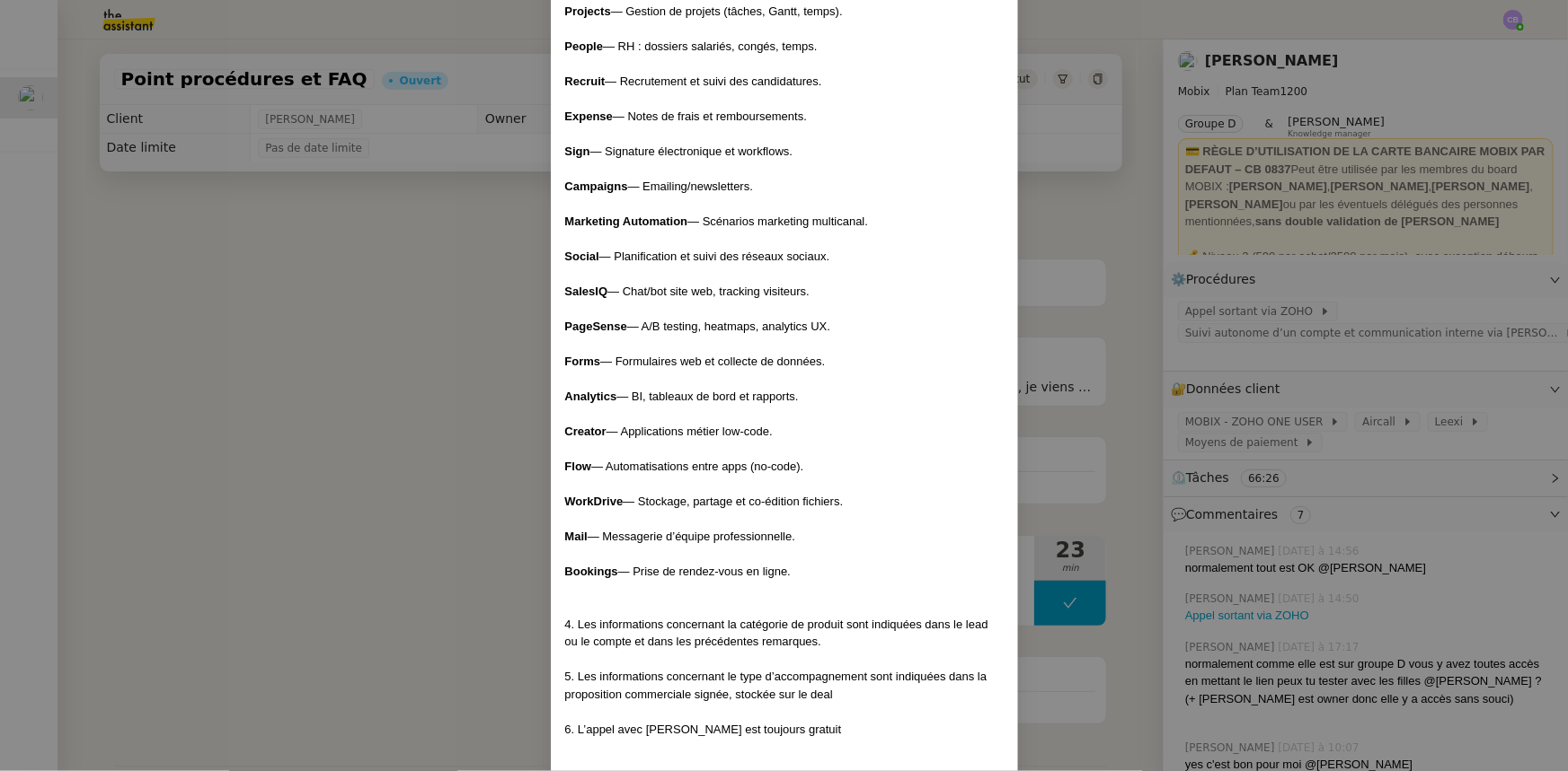
click at [347, 342] on nz-modal-container "Créé le [DATE] MAJ le [DATE] Contexte : Cette procédure s’applique lors du trai…" at bounding box center [784, 385] width 1568 height 771
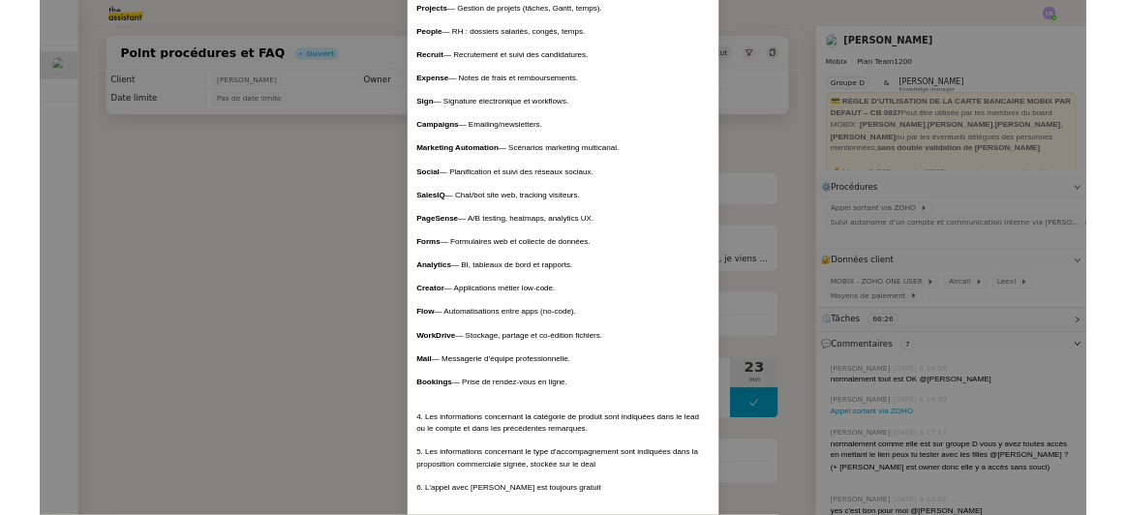
scroll to position [3171, 0]
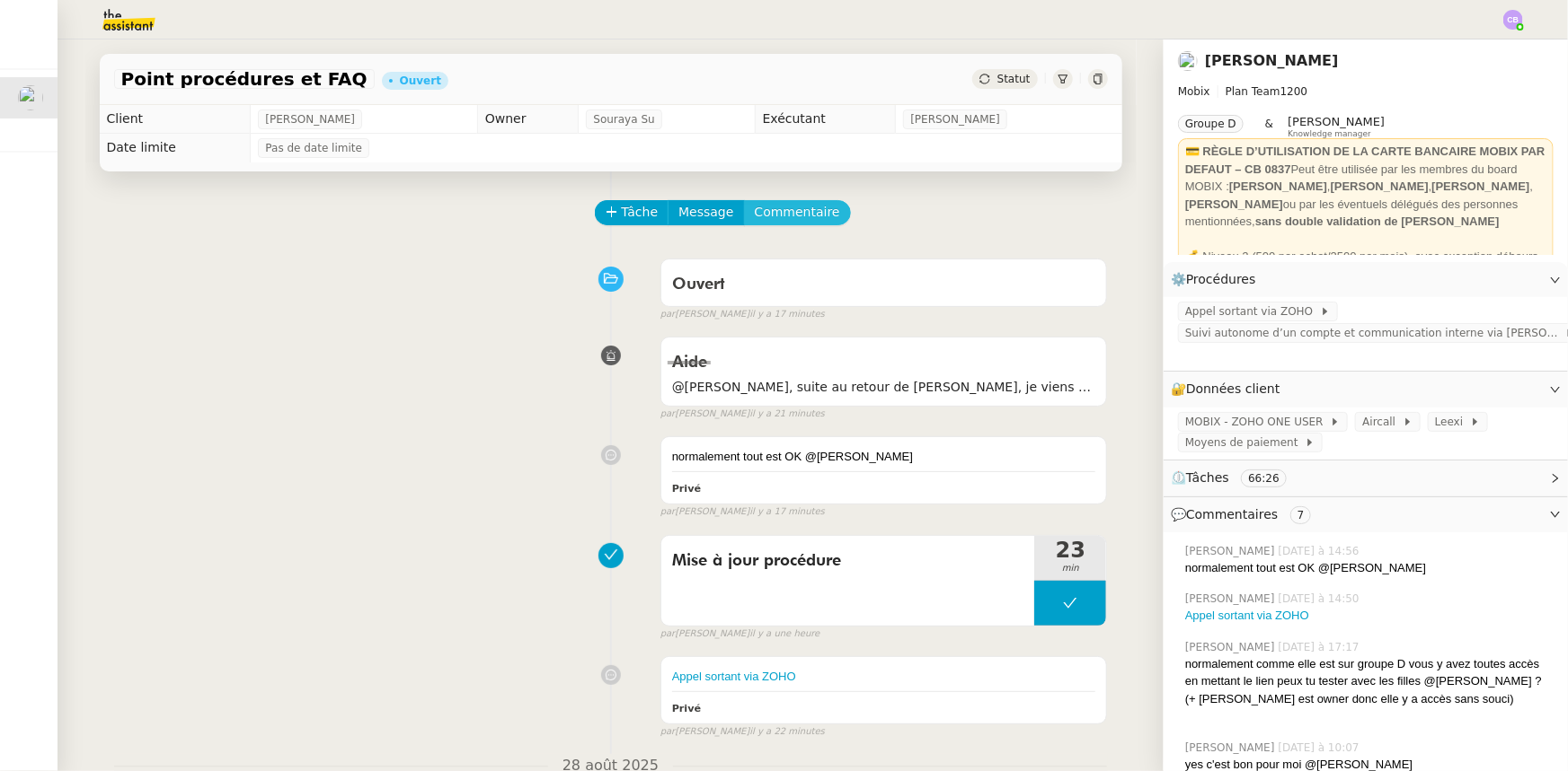
click at [780, 216] on span "Commentaire" at bounding box center [797, 212] width 85 height 20
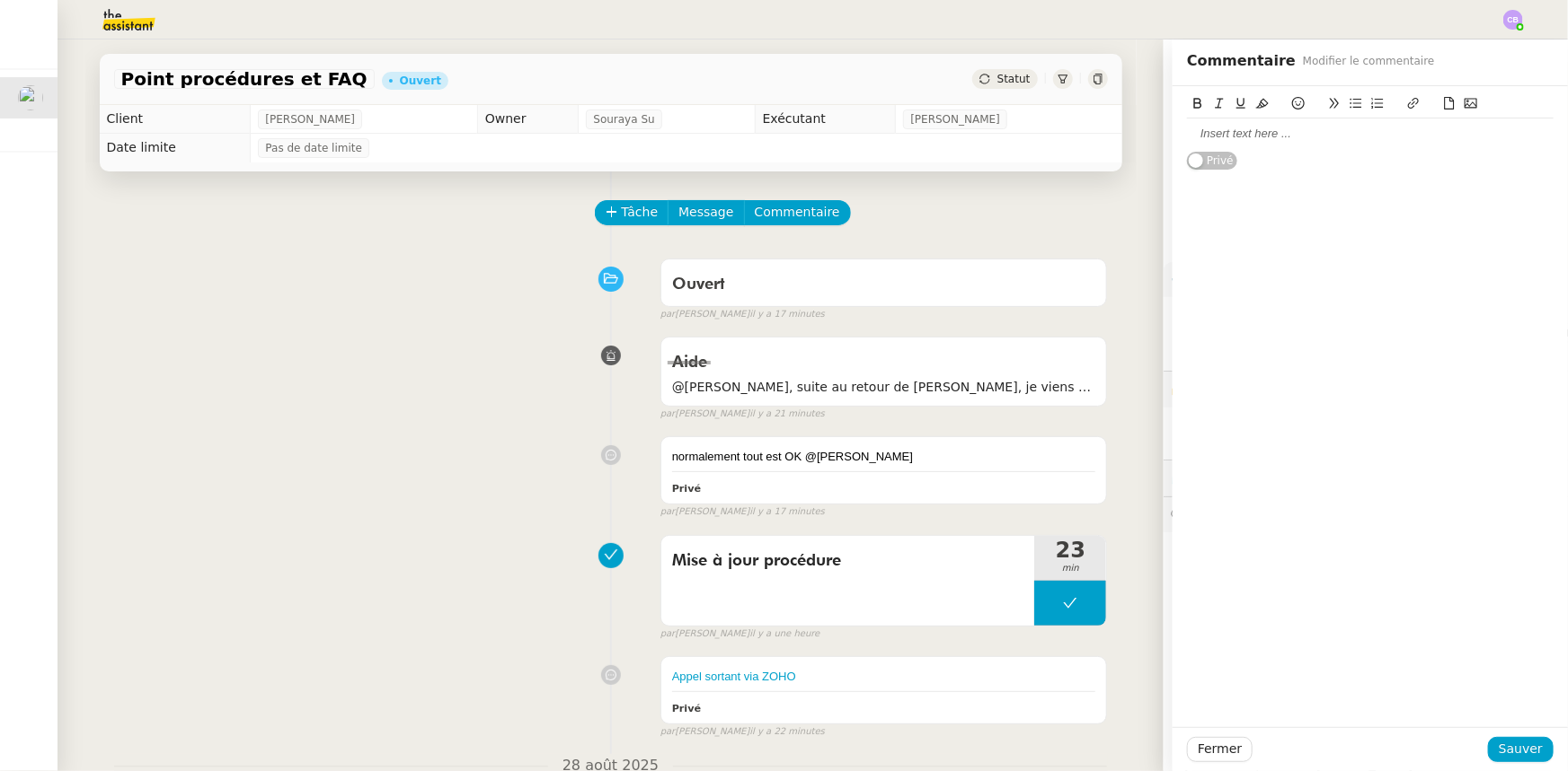
click at [1258, 137] on div at bounding box center [1370, 134] width 367 height 16
click at [1270, 133] on div "@[PERSON_NAME], surper merci !!" at bounding box center [1370, 134] width 367 height 16
click at [0, 0] on lt-span "super" at bounding box center [0, 0] width 0 height 0
click at [1536, 752] on button "Sauver" at bounding box center [1521, 750] width 66 height 25
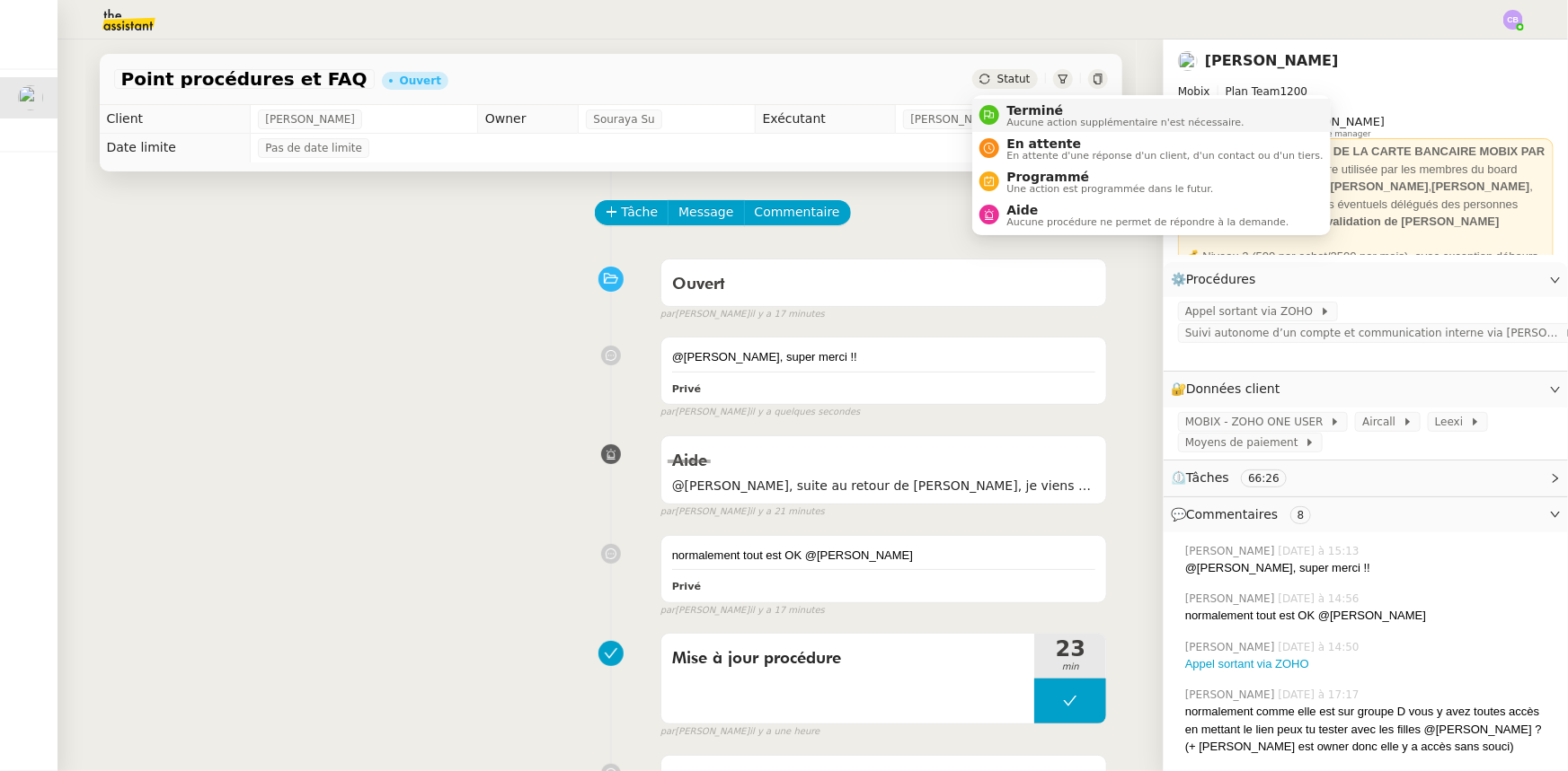
click at [1037, 111] on span "Terminé" at bounding box center [1125, 109] width 238 height 14
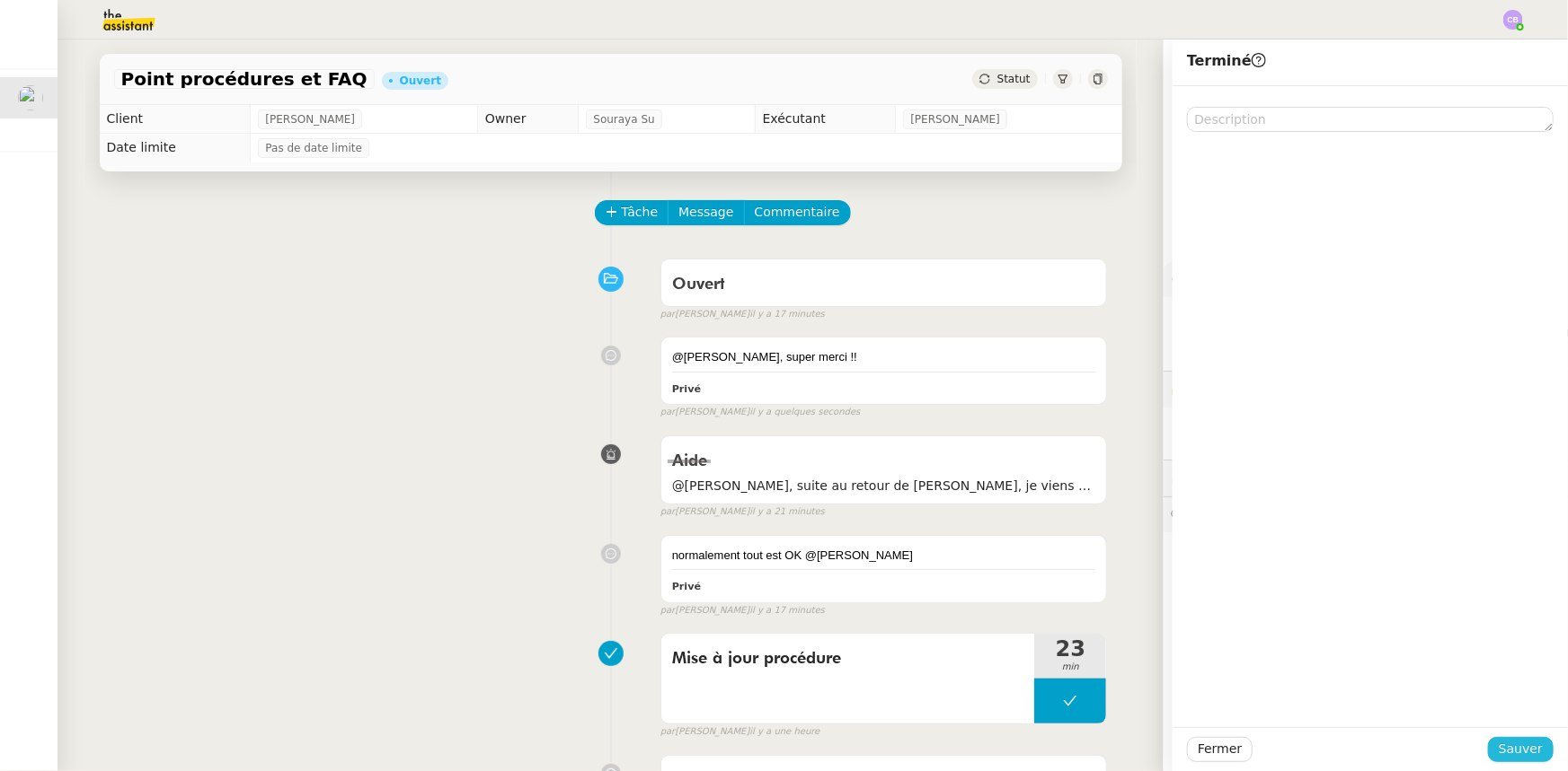
click at [1512, 751] on span "Sauver" at bounding box center [1521, 750] width 44 height 20
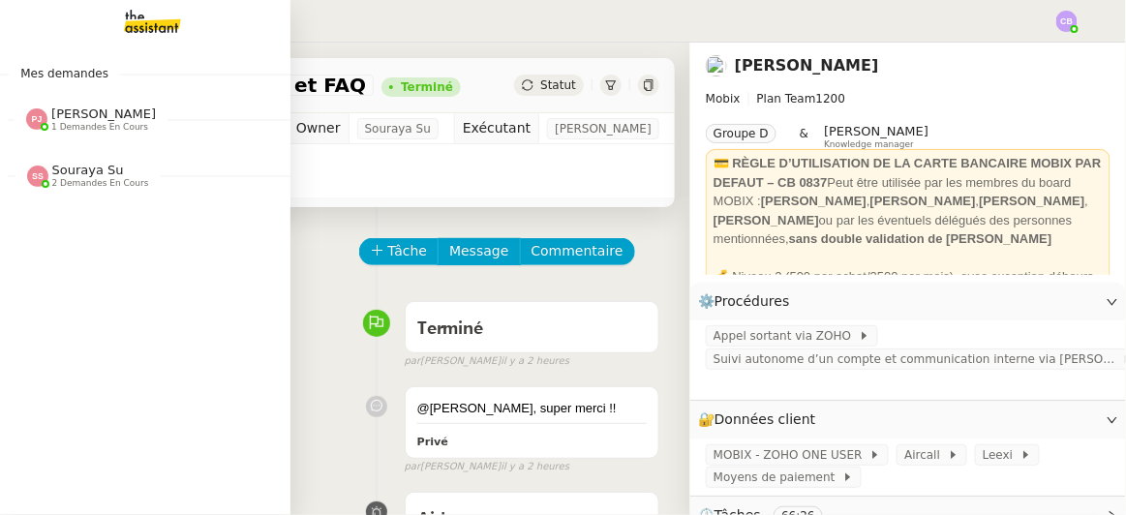
click at [112, 122] on span "1 demandes en cours" at bounding box center [99, 127] width 97 height 11
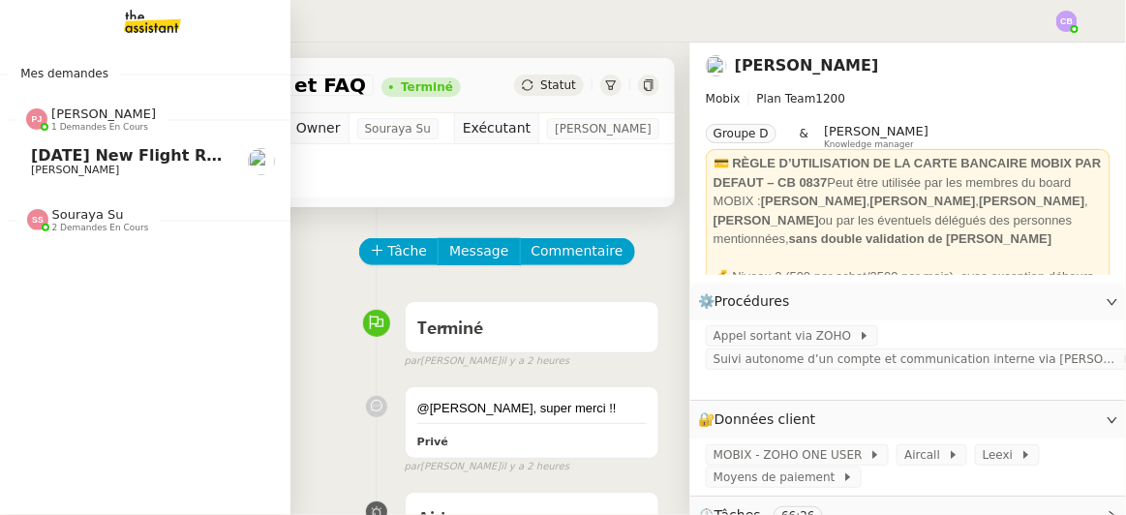
click at [112, 122] on span "1 demandes en cours" at bounding box center [99, 127] width 97 height 11
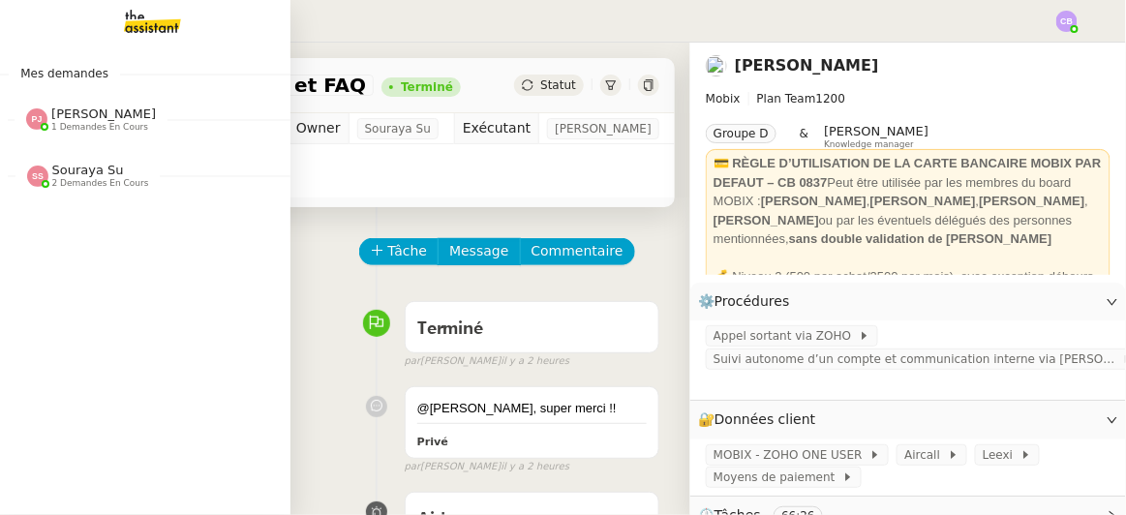
click at [112, 122] on span "1 demandes en cours" at bounding box center [99, 127] width 97 height 11
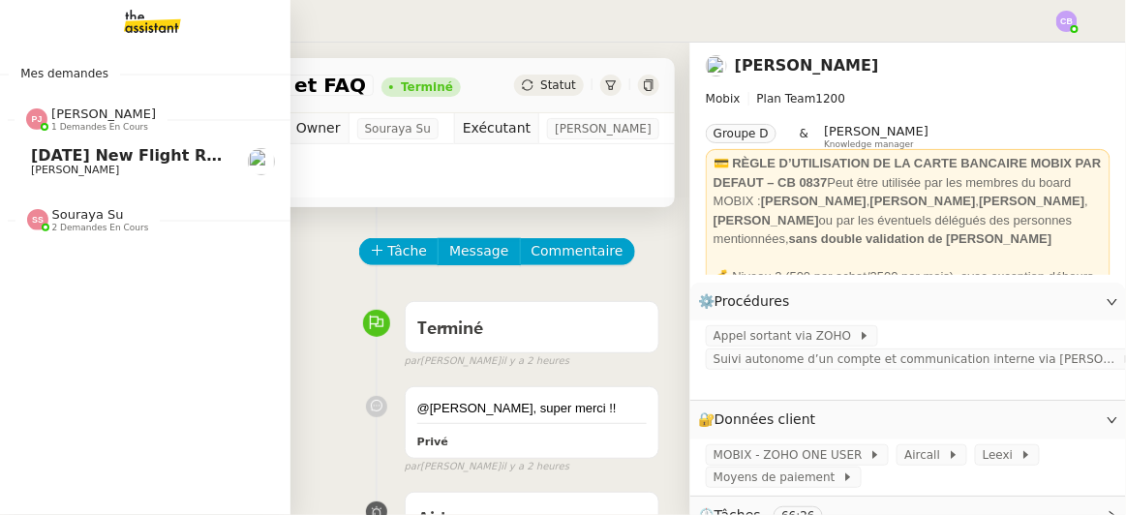
click at [106, 158] on span "[DATE] New flight request - [PERSON_NAME]" at bounding box center [229, 155] width 397 height 18
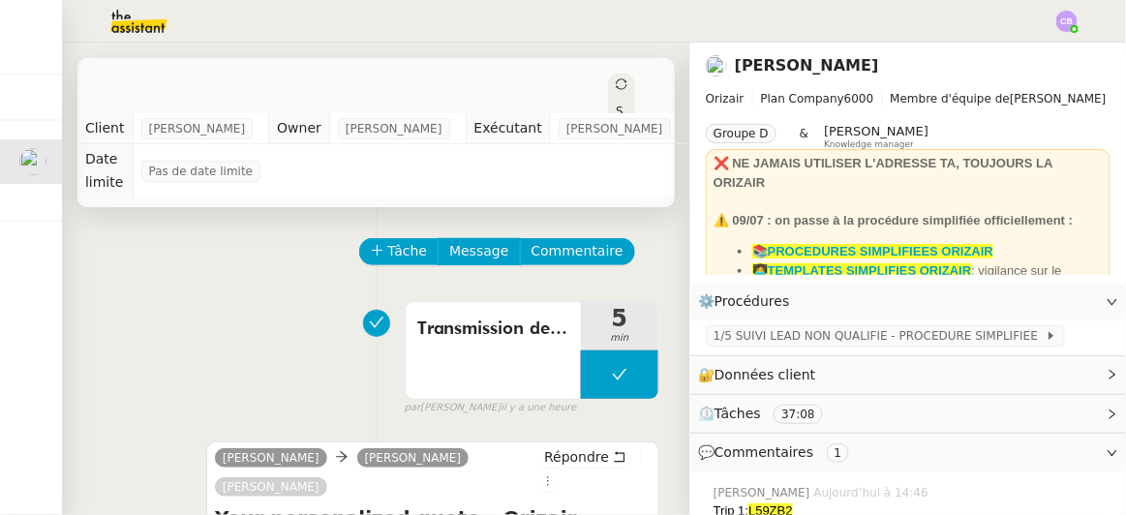
click at [210, 292] on div "Transmission devis 5 min false par [PERSON_NAME] il y a une heure" at bounding box center [376, 354] width 566 height 124
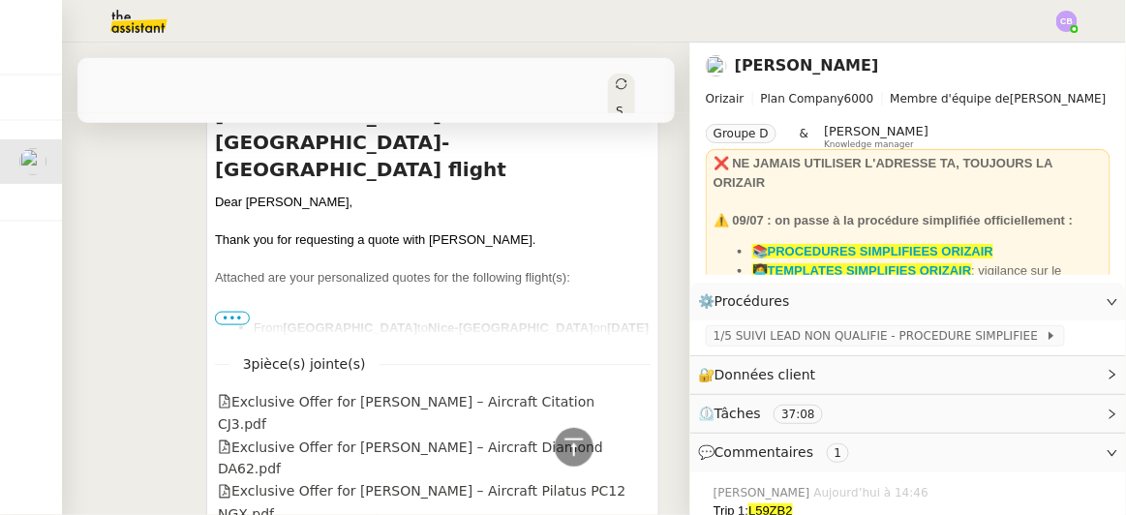
scroll to position [493, 0]
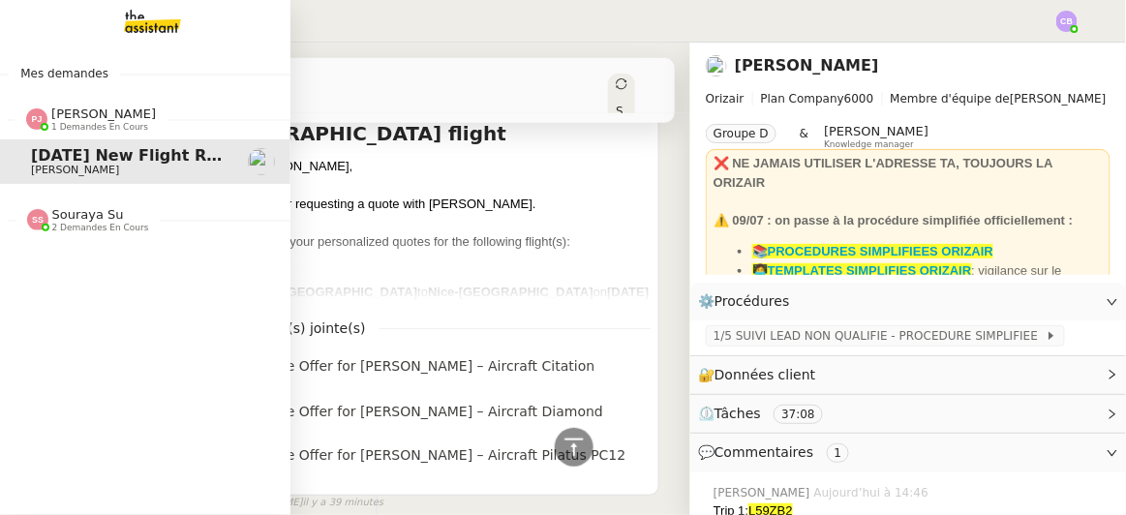
click at [64, 220] on span "Souraya Su" at bounding box center [88, 214] width 72 height 15
click at [147, 24] on img at bounding box center [137, 21] width 150 height 43
